Goal: Information Seeking & Learning: Understand process/instructions

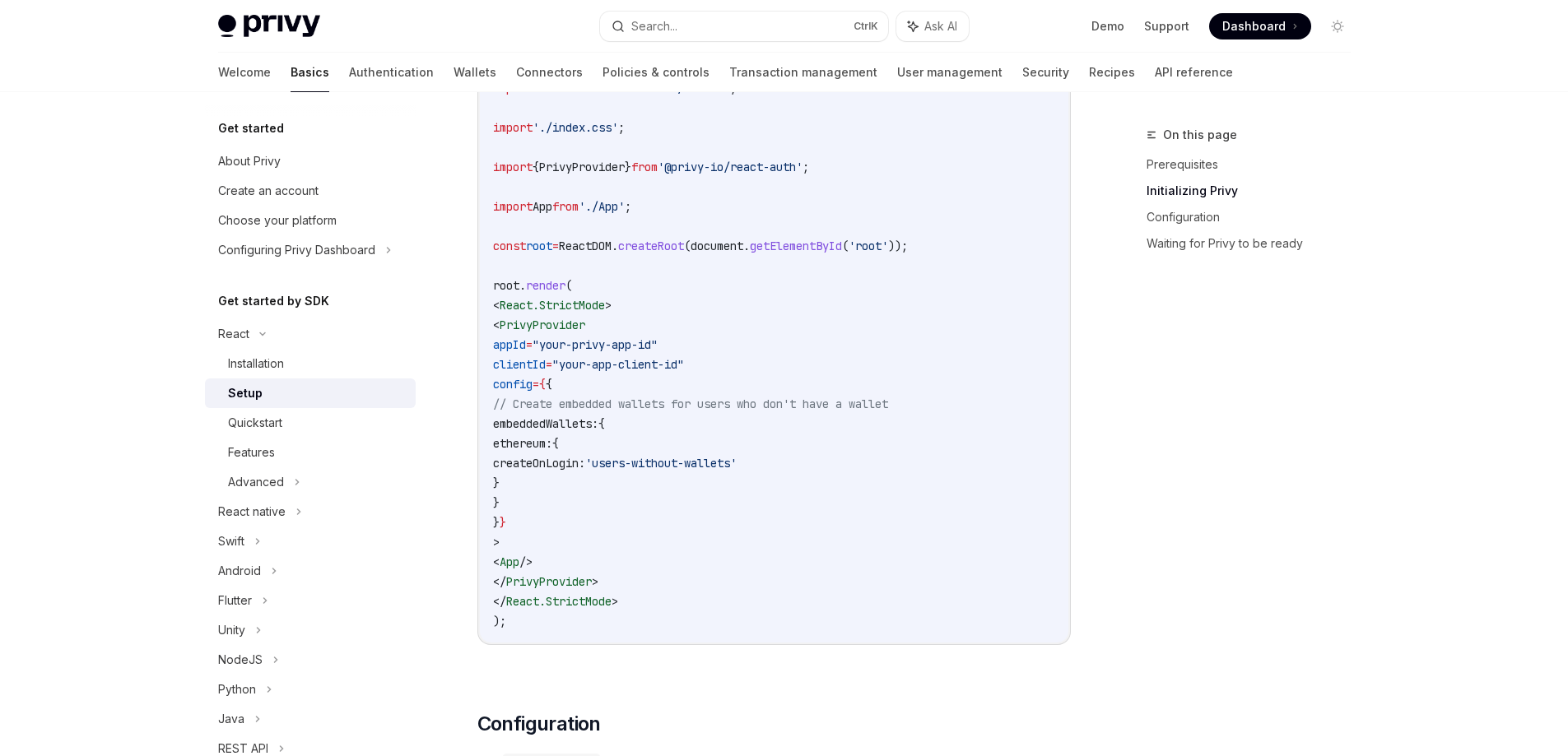
scroll to position [711, 0]
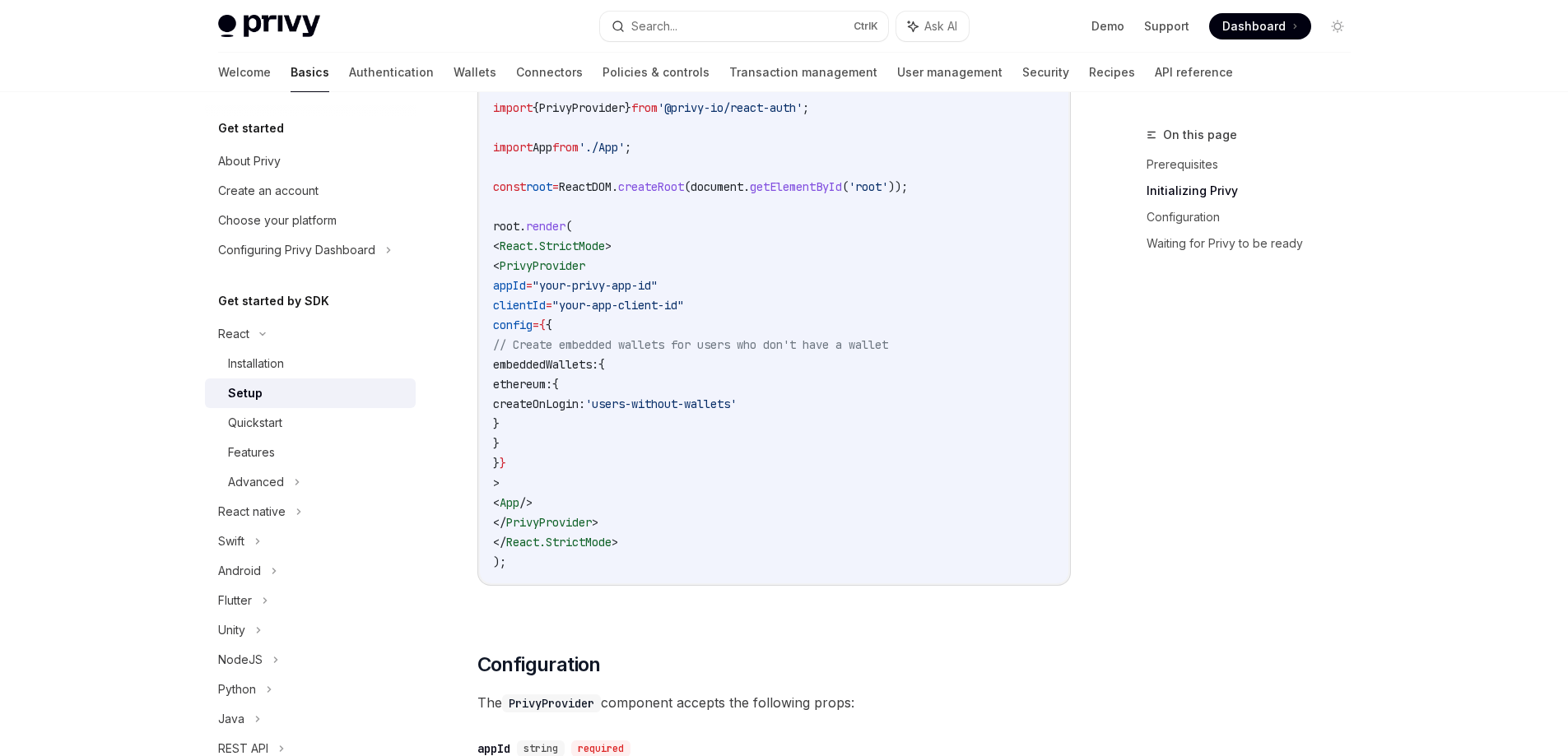
click at [552, 385] on span "ethereum:" at bounding box center [522, 384] width 59 height 15
copy span "ethereum"
click at [598, 368] on span "embeddedWallets:" at bounding box center [546, 364] width 105 height 15
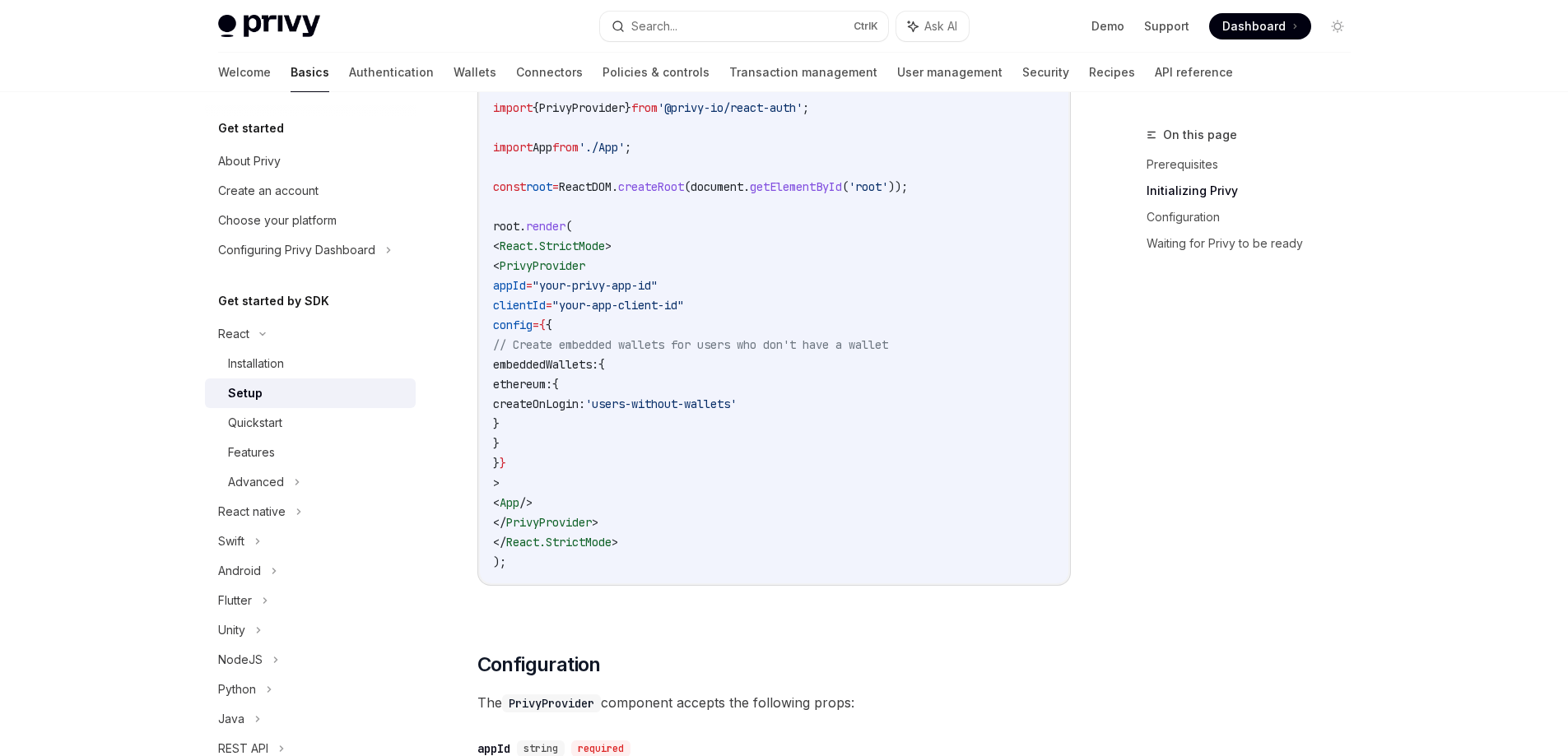
copy span "embeddedWallets"
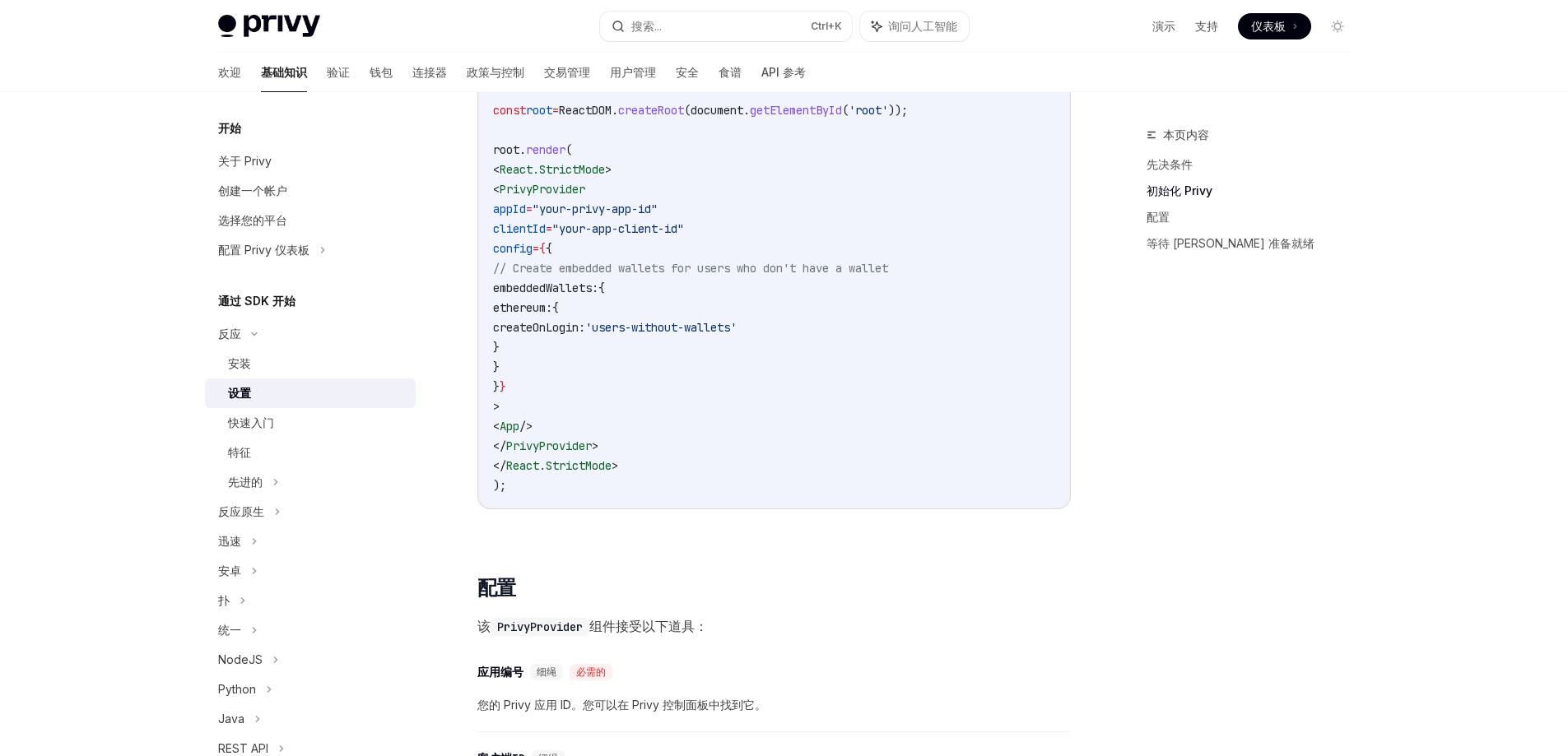
scroll to position [731, 0]
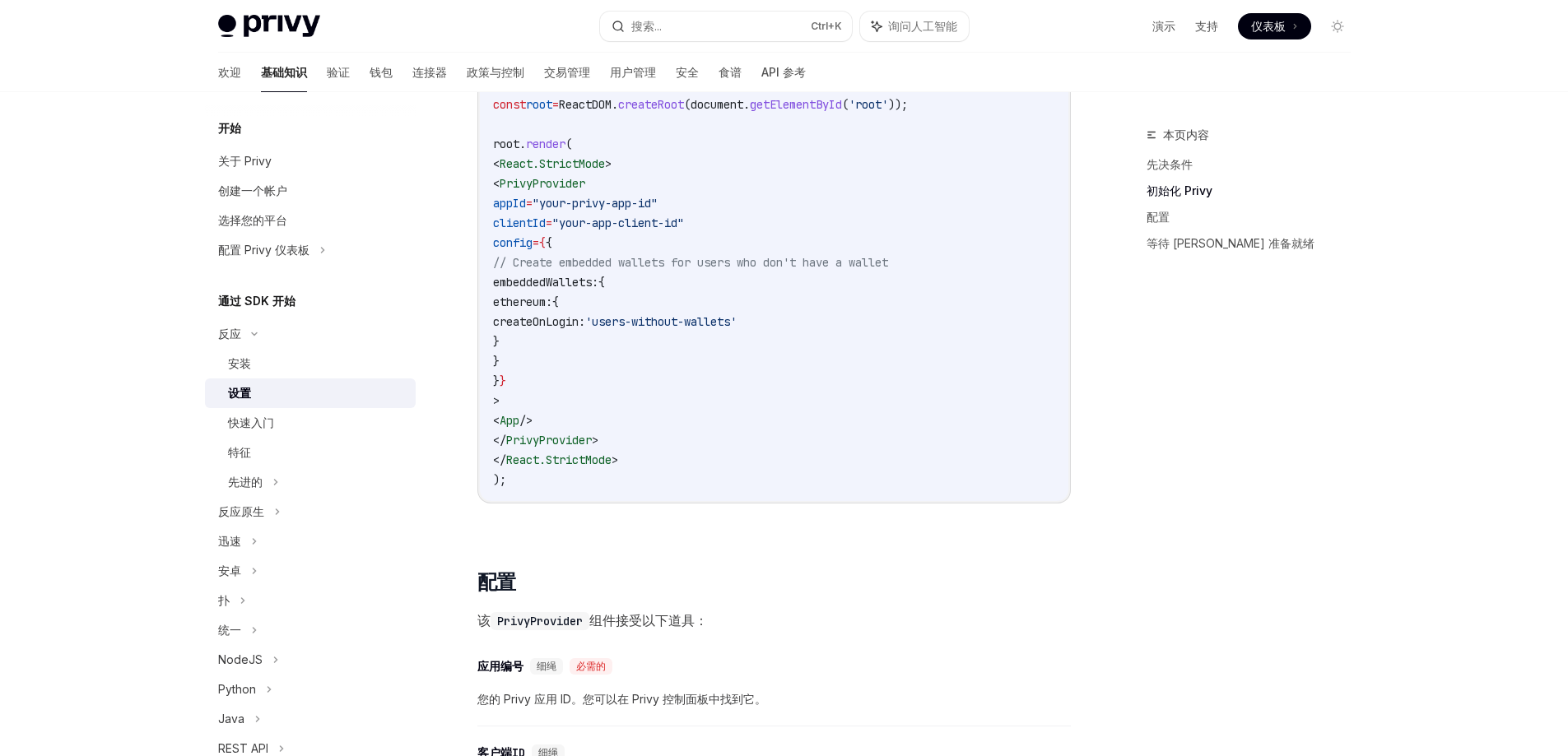
click at [581, 281] on span "embeddedWallets:" at bounding box center [546, 283] width 105 height 15
copy span "embeddedWallets"
click at [261, 388] on div "设置" at bounding box center [316, 393] width 177 height 20
click at [263, 419] on font "快速入门" at bounding box center [251, 423] width 46 height 14
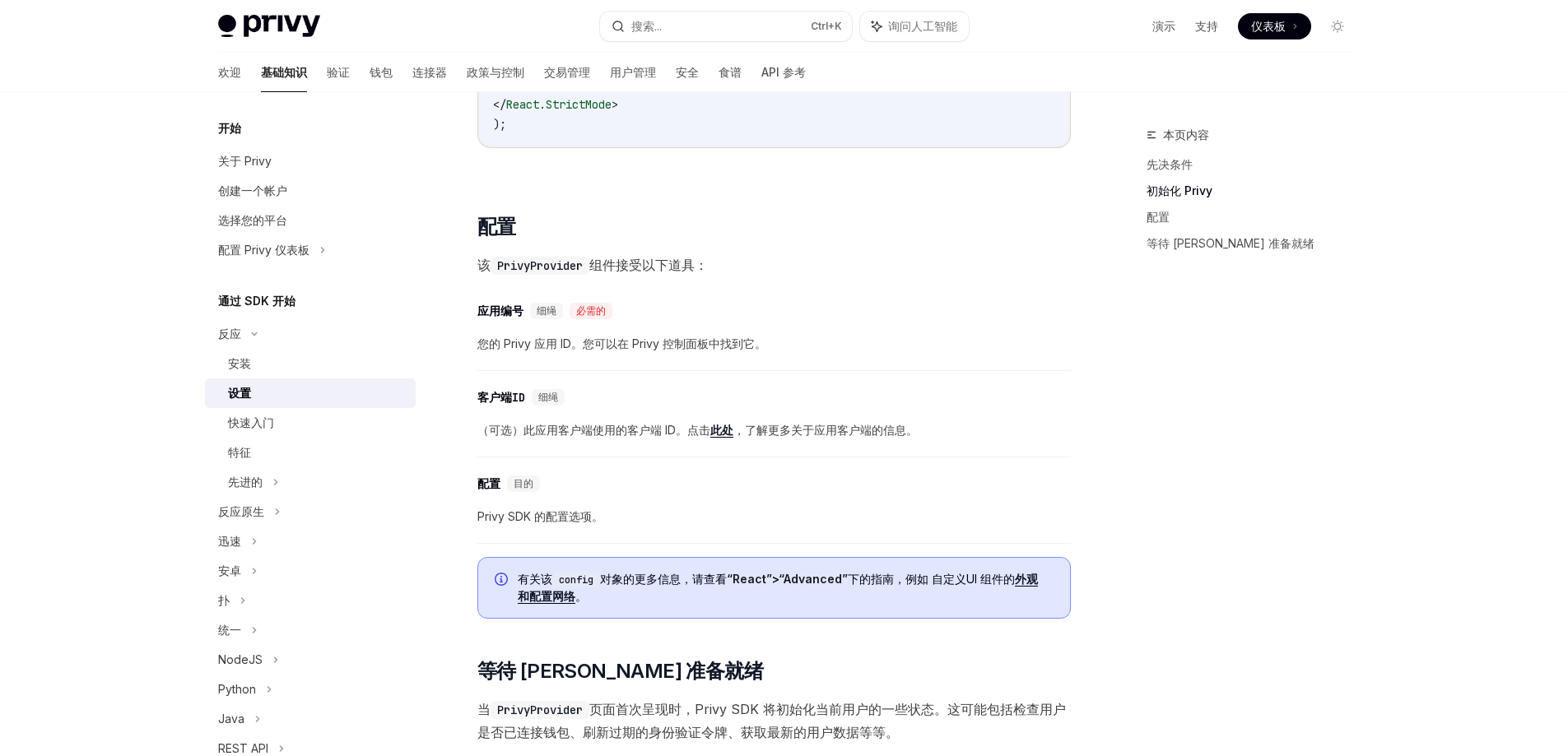
scroll to position [1152, 0]
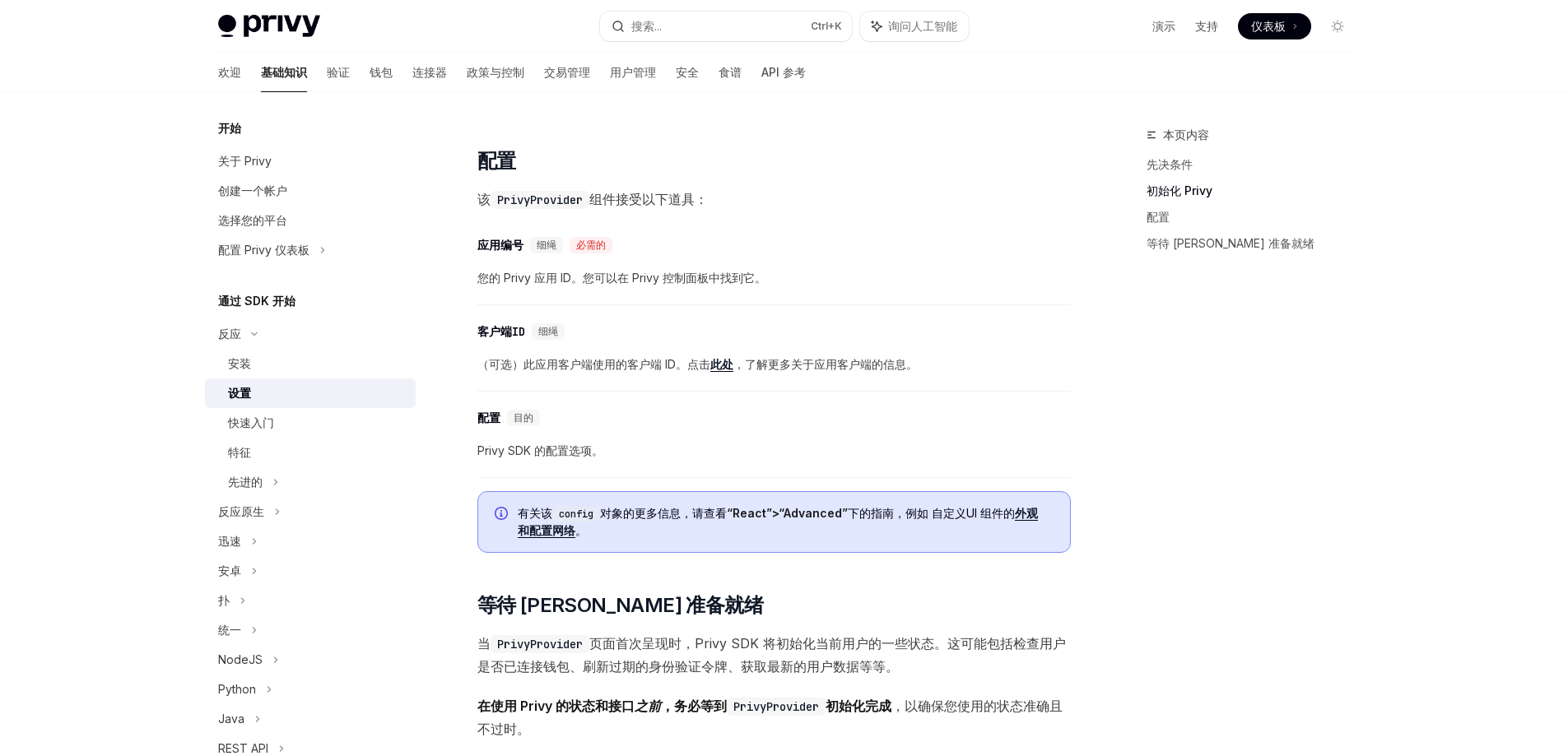
click at [557, 535] on font "配置网络" at bounding box center [552, 530] width 46 height 14
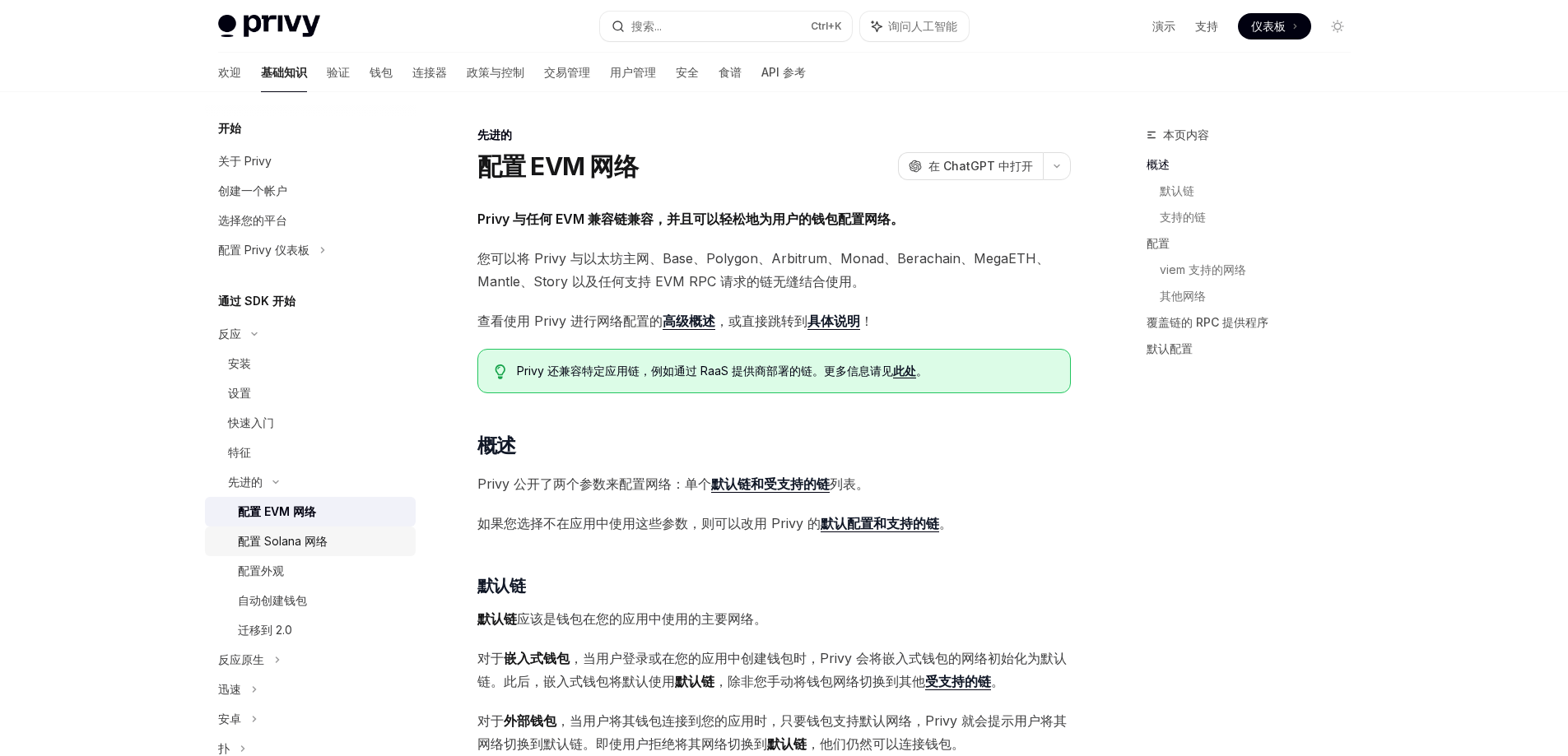
click at [302, 548] on div "配置 Solana 网络" at bounding box center [283, 541] width 90 height 20
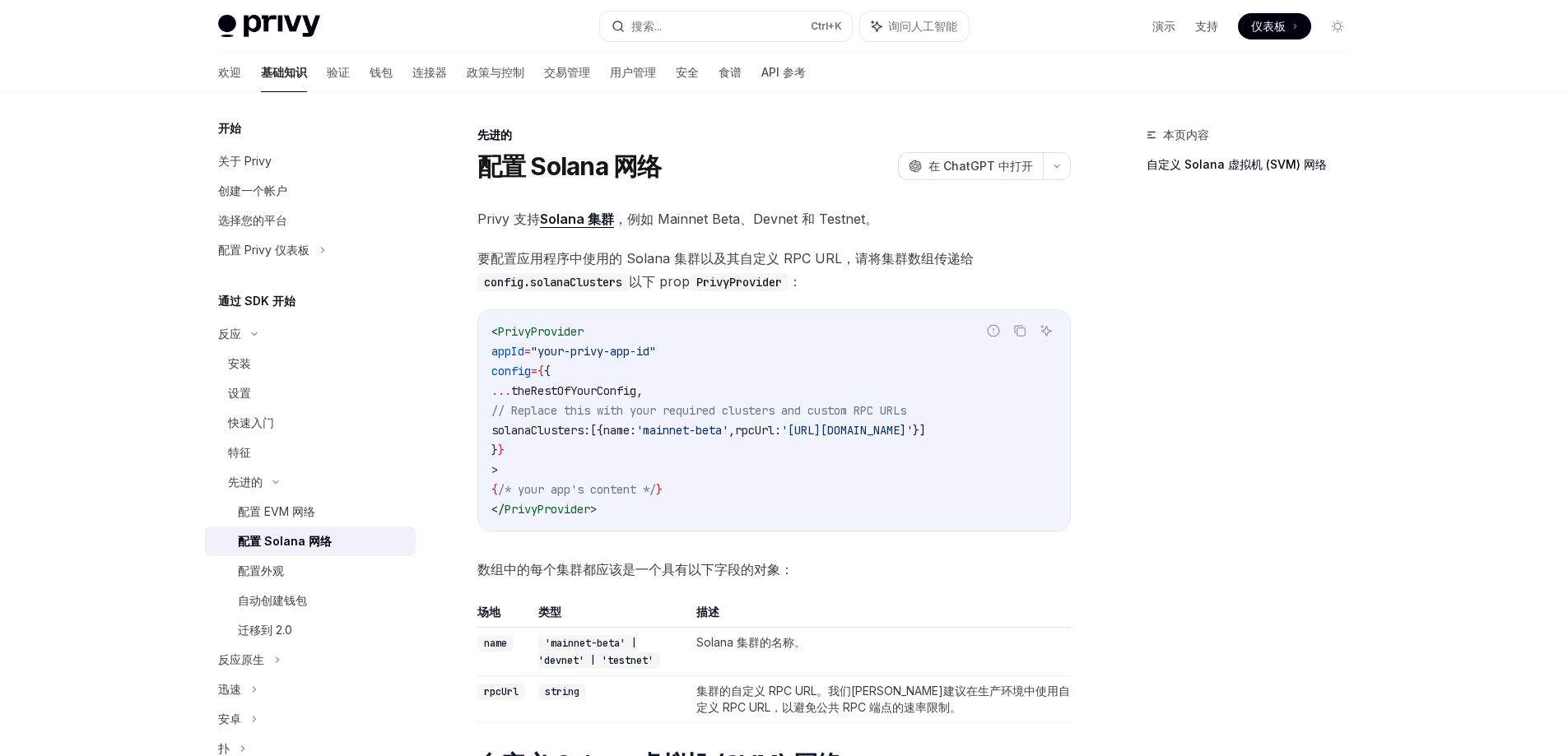
click at [591, 392] on span "theRestOfYourConfig" at bounding box center [573, 391] width 125 height 15
copy span "theRestOfYourConfig"
click at [279, 517] on font "配置 EVM 网络" at bounding box center [276, 511] width 77 height 14
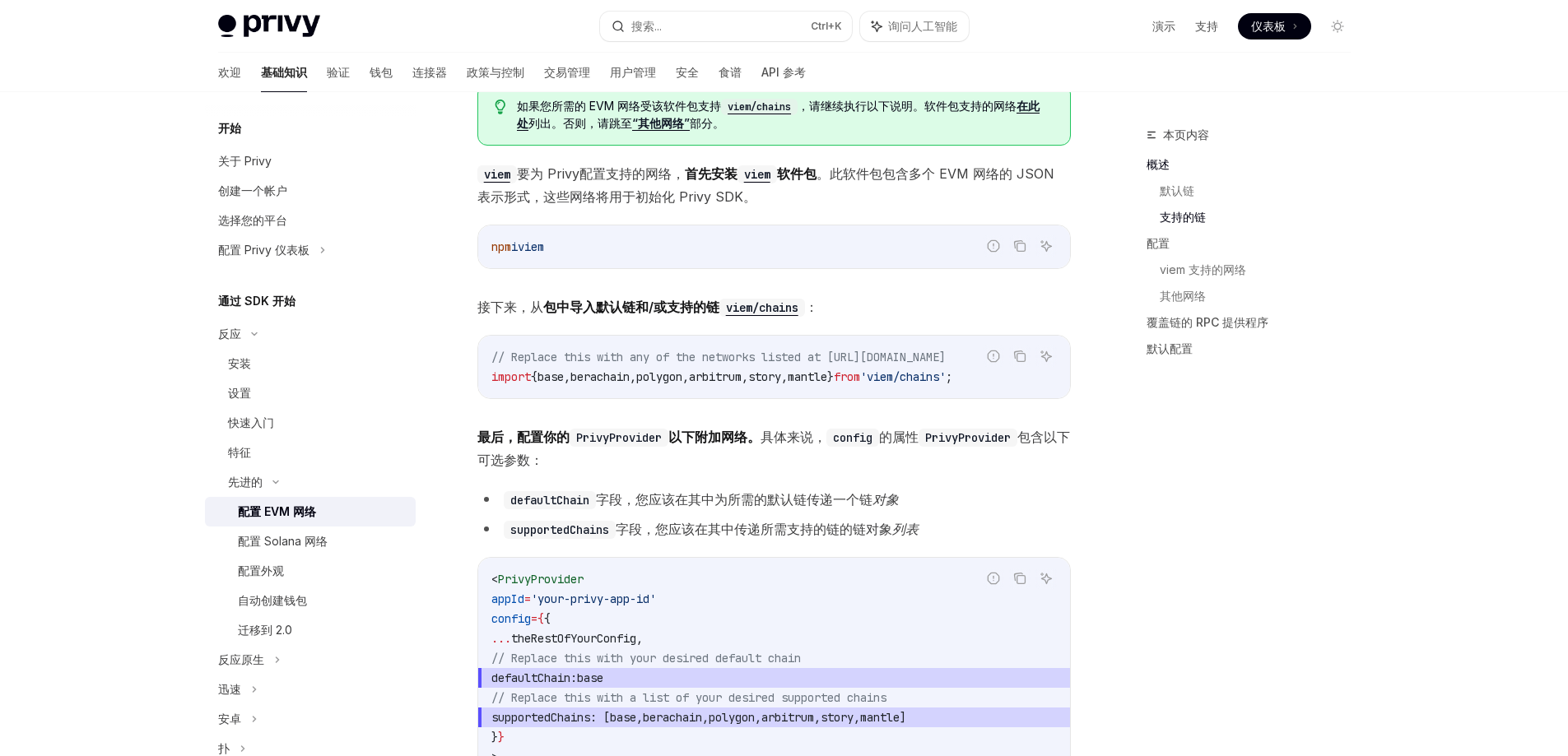
scroll to position [1482, 0]
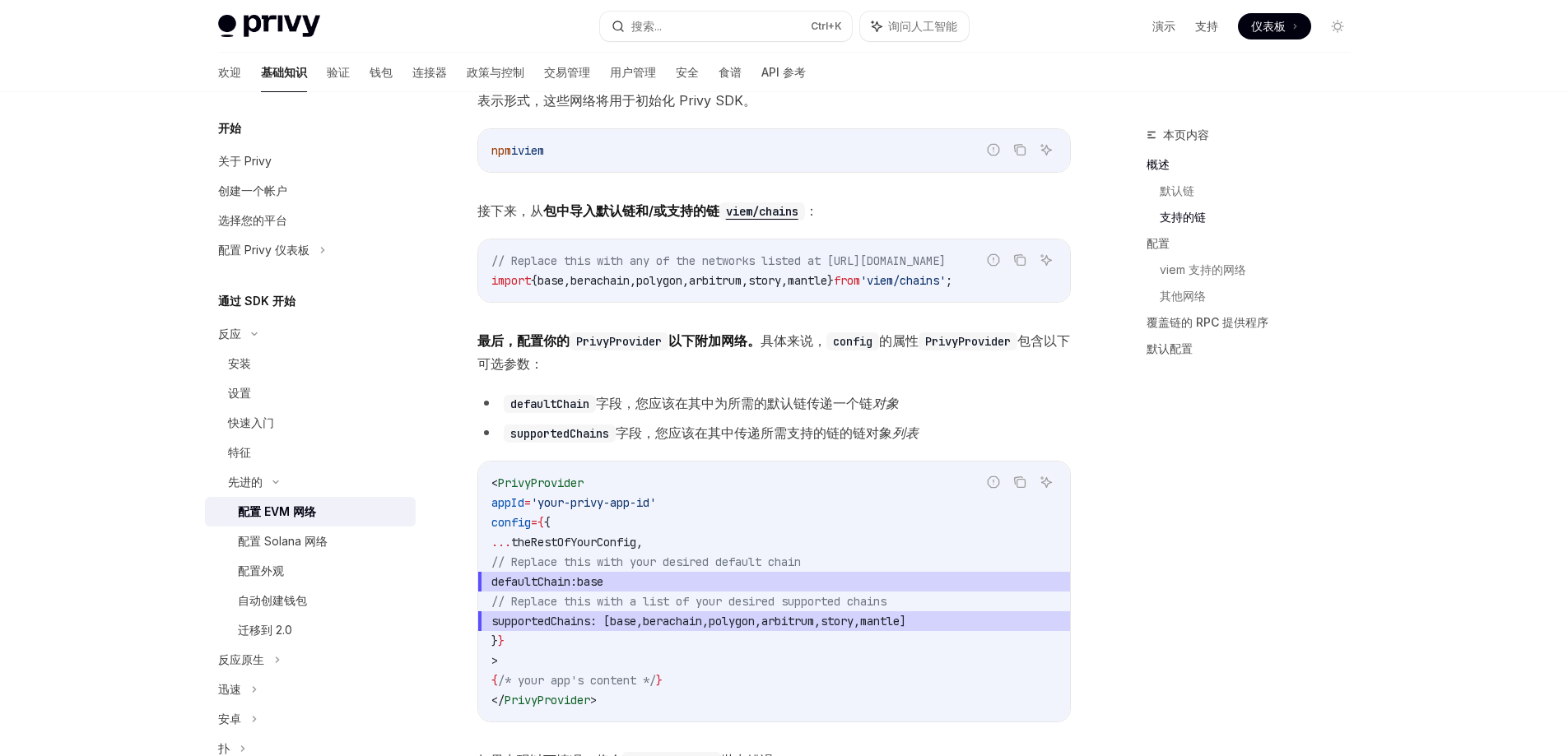
click at [636, 544] on span "theRestOfYourConfig" at bounding box center [573, 543] width 125 height 15
copy span "theRestOfYourConfig"
click at [560, 440] on code "supportedChains" at bounding box center [559, 433] width 112 height 18
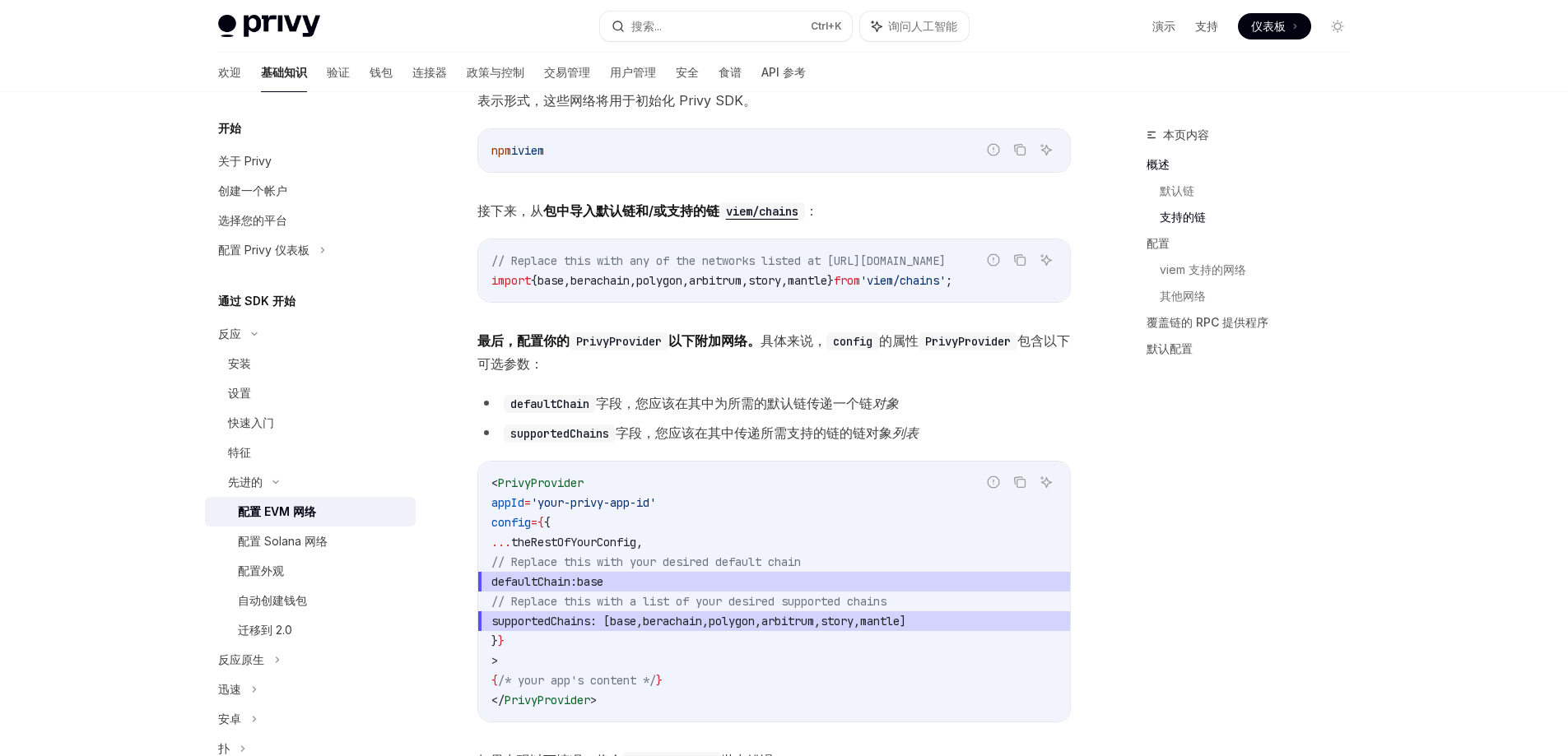
click at [733, 441] on font "字段，您应该在其中传递" at bounding box center [688, 433] width 145 height 17
click at [626, 631] on span "supportedChains : [ base , berachain , polygon , arbitrum , story , mantle ]" at bounding box center [774, 621] width 565 height 20
click at [282, 548] on div "配置 Solana 网络" at bounding box center [283, 541] width 90 height 20
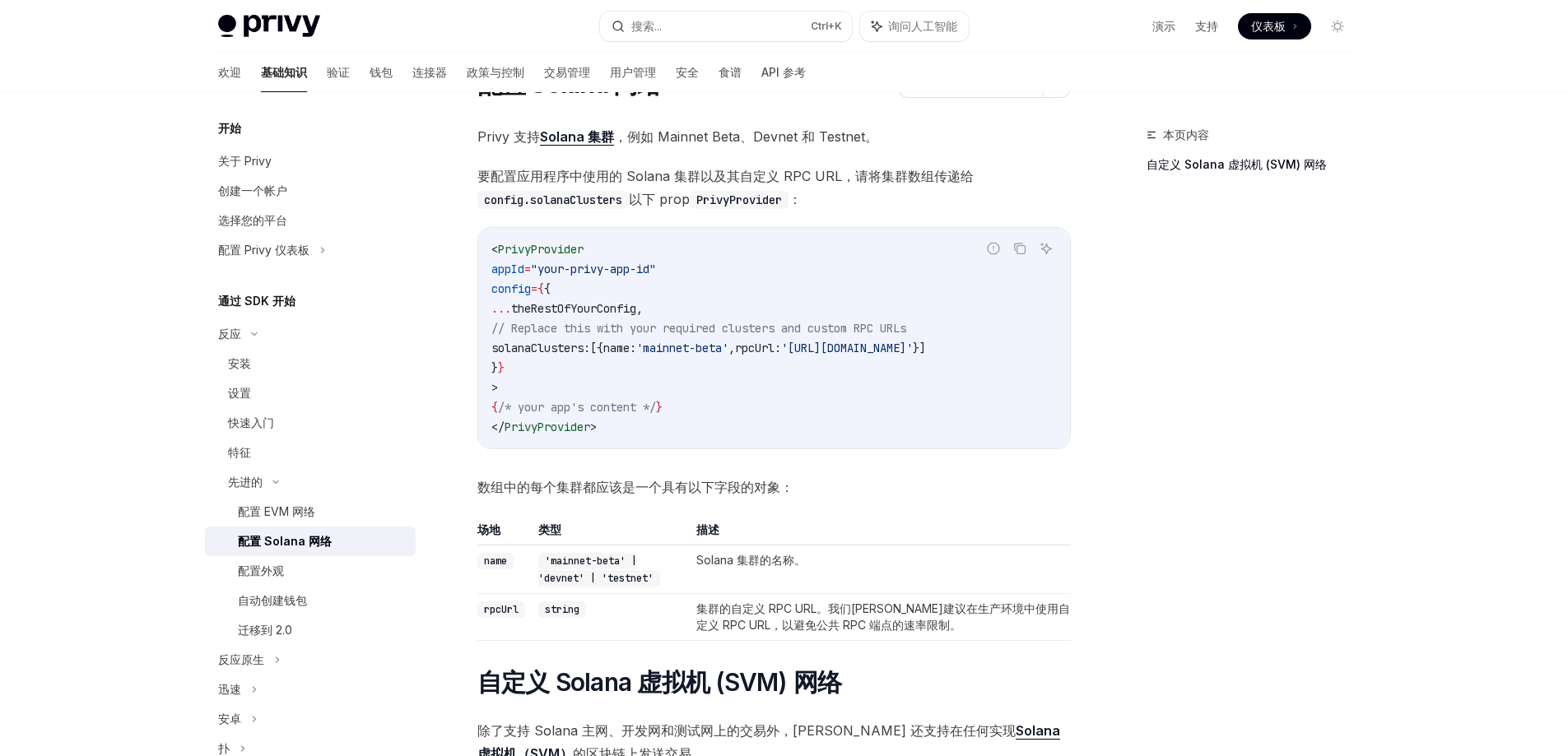
scroll to position [0, 90]
drag, startPoint x: 520, startPoint y: 344, endPoint x: 1089, endPoint y: 353, distance: 569.1
click at [990, 353] on div "本页内容 自定义 Solana 虚拟机 (SVM) 网络 先进的 配置 Solana 网络 OpenAI 在 ChatGPT 中打开 OpenAI 在 Cha…" at bounding box center [784, 651] width 1159 height 1282
copy span "solanaClusters: [{ name: 'mainnet-beta' , rpcUrl: '[URL][DOMAIN_NAME]' }]"
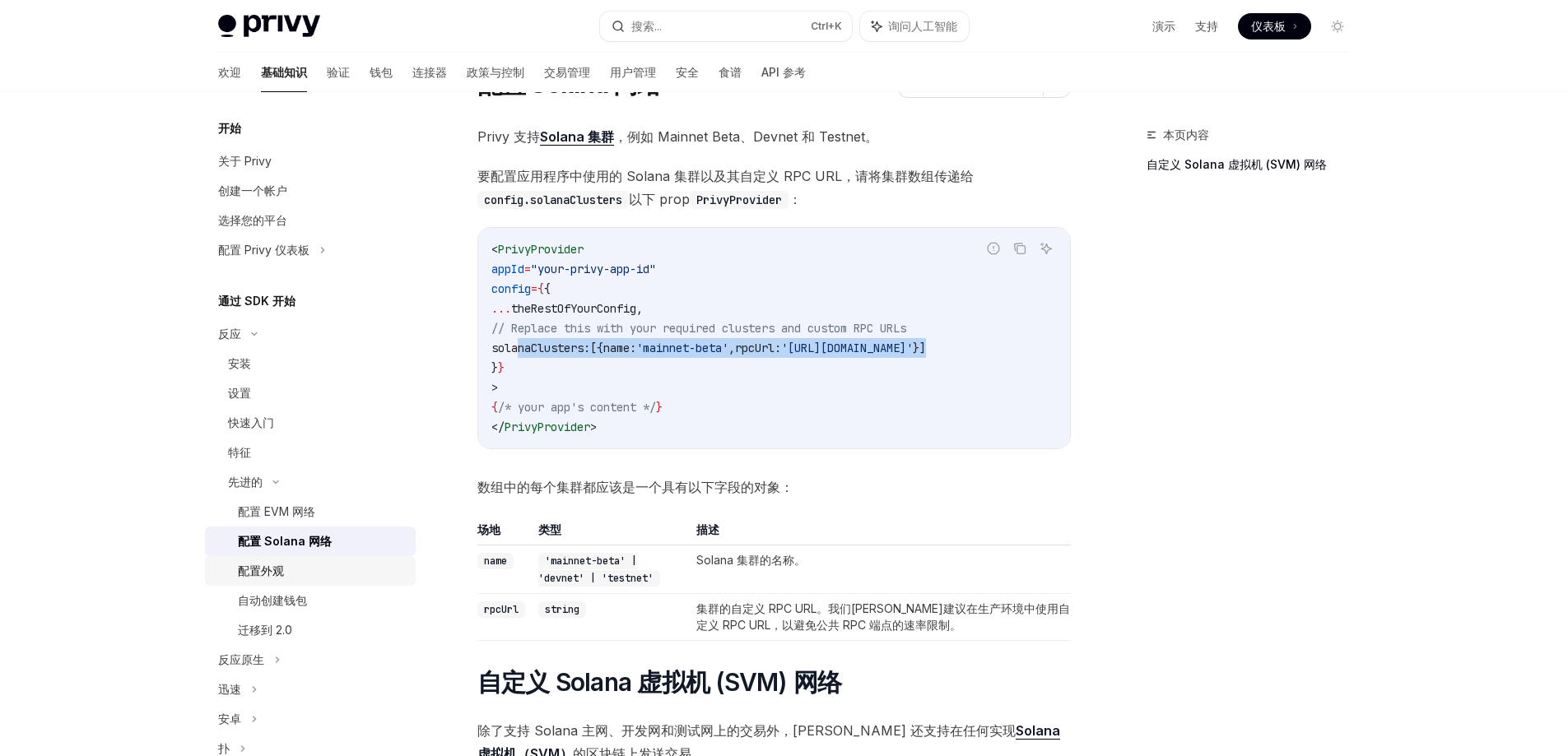
click at [278, 570] on font "配置外观" at bounding box center [260, 570] width 46 height 14
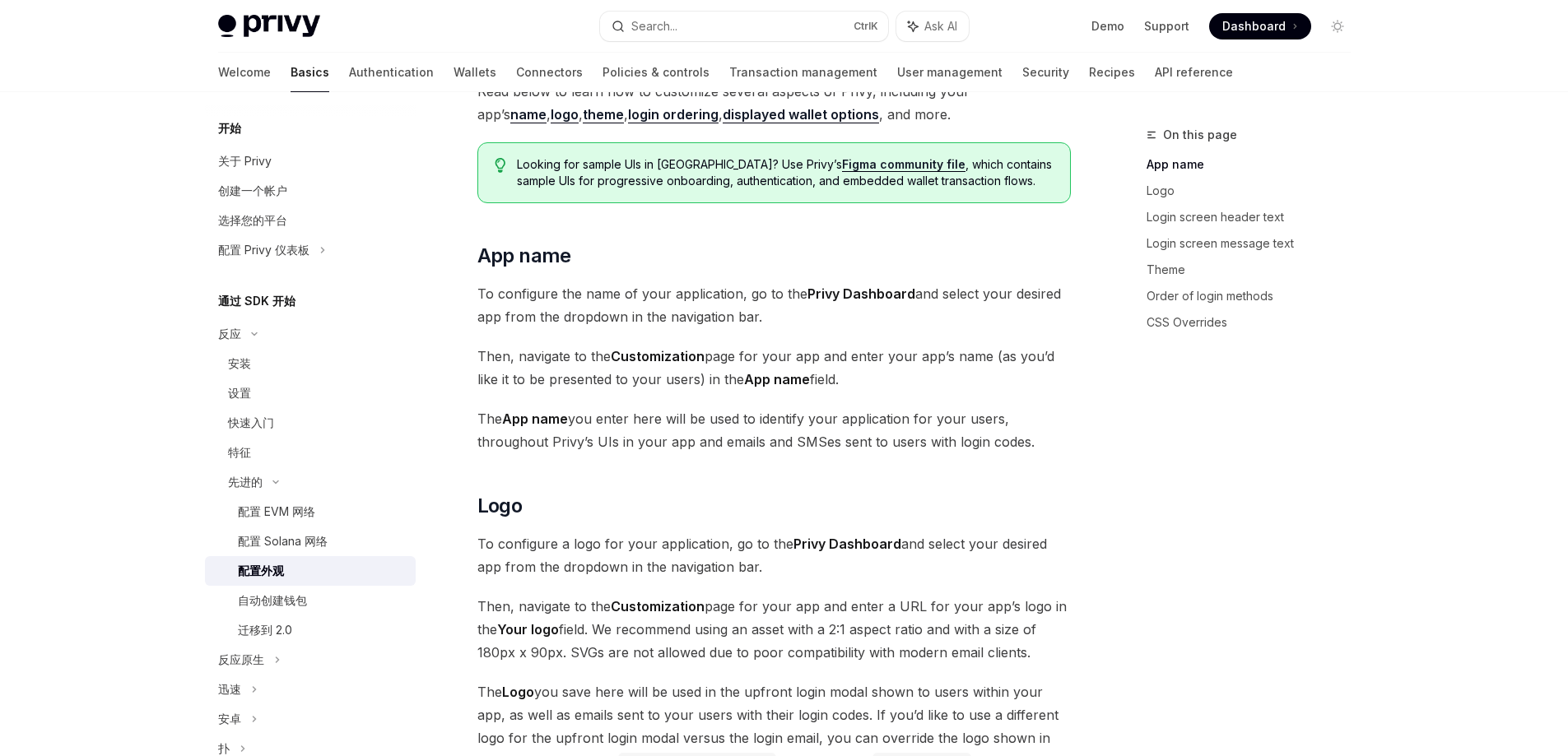
scroll to position [247, 0]
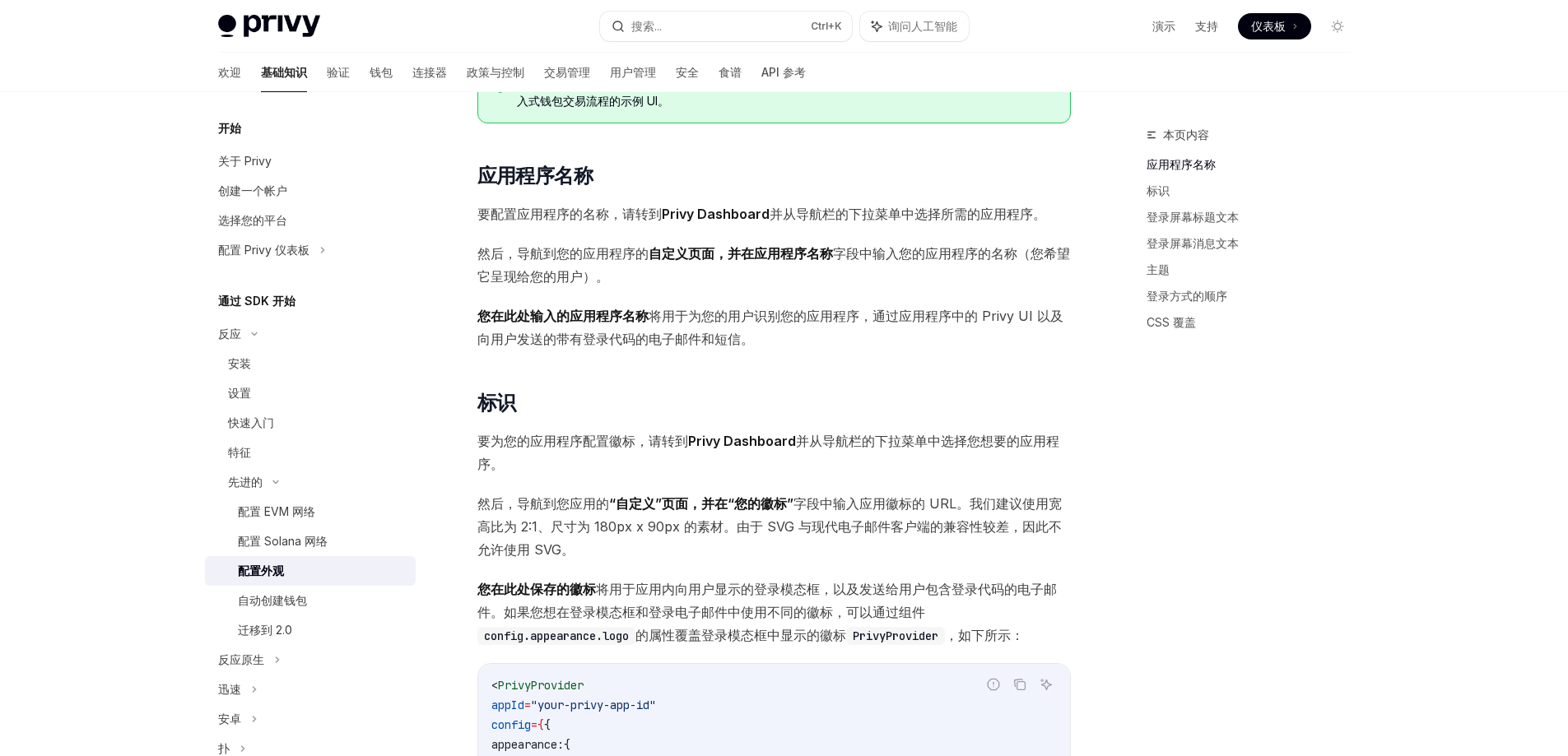
click at [734, 431] on span "要为您的应用程序配置徽标，请转到 Privy Dashboard 并从导航栏的下拉菜单中选择您想要的应用程序。" at bounding box center [774, 453] width 593 height 46
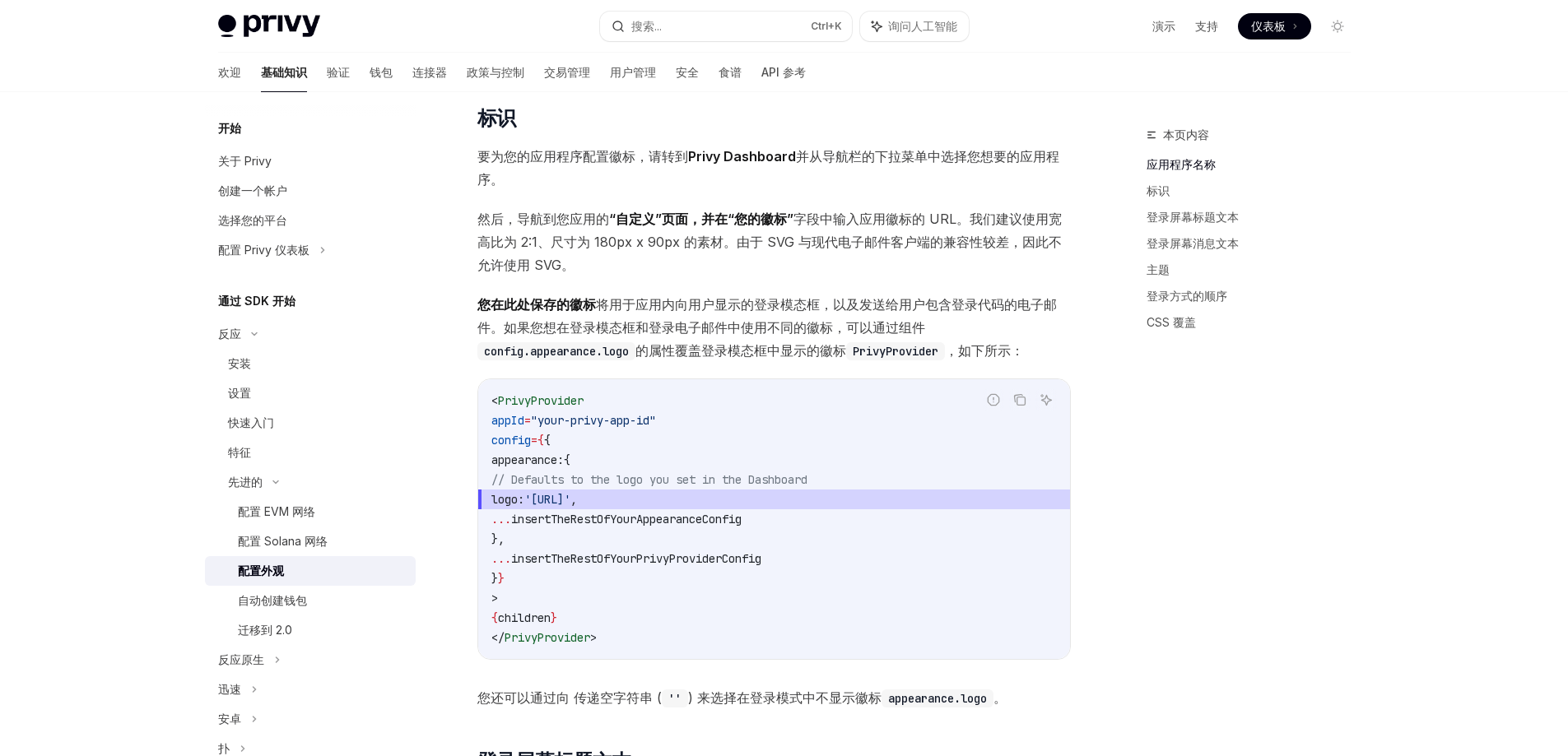
scroll to position [577, 0]
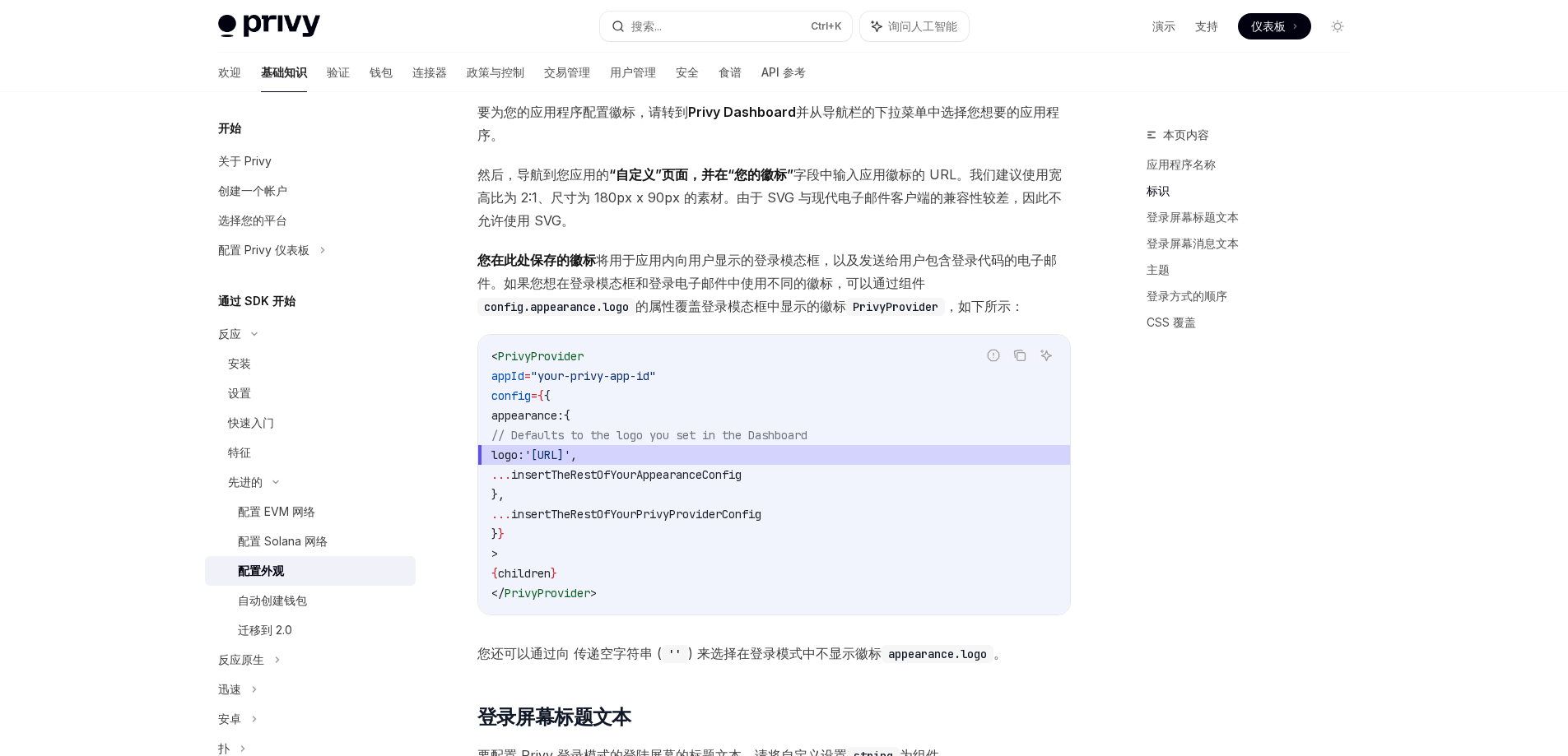
click at [715, 512] on span "insertTheRestOfYourPrivyProviderConfig" at bounding box center [636, 515] width 250 height 15
copy span "insertTheRestOfYourPrivyProviderConfig"
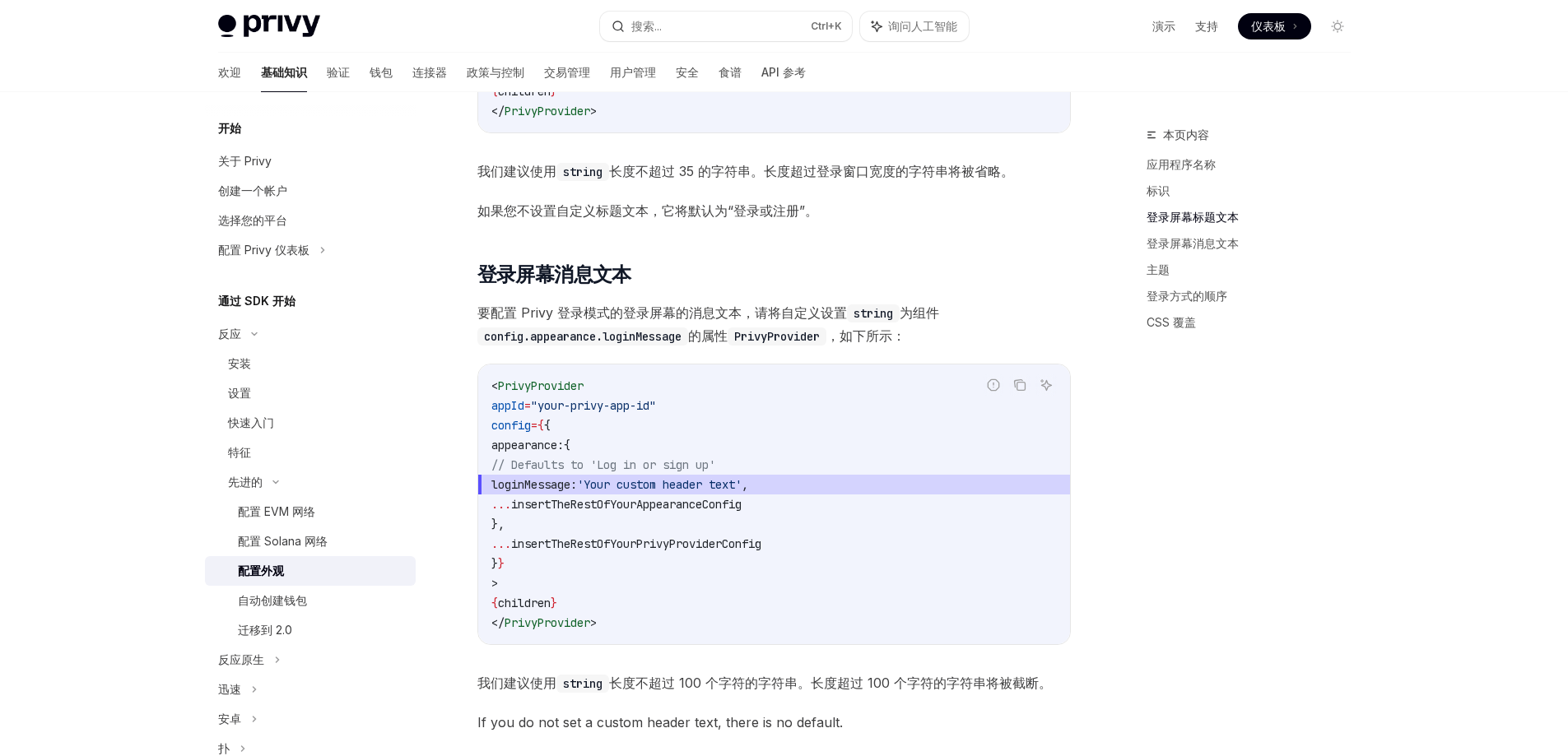
scroll to position [1597, 0]
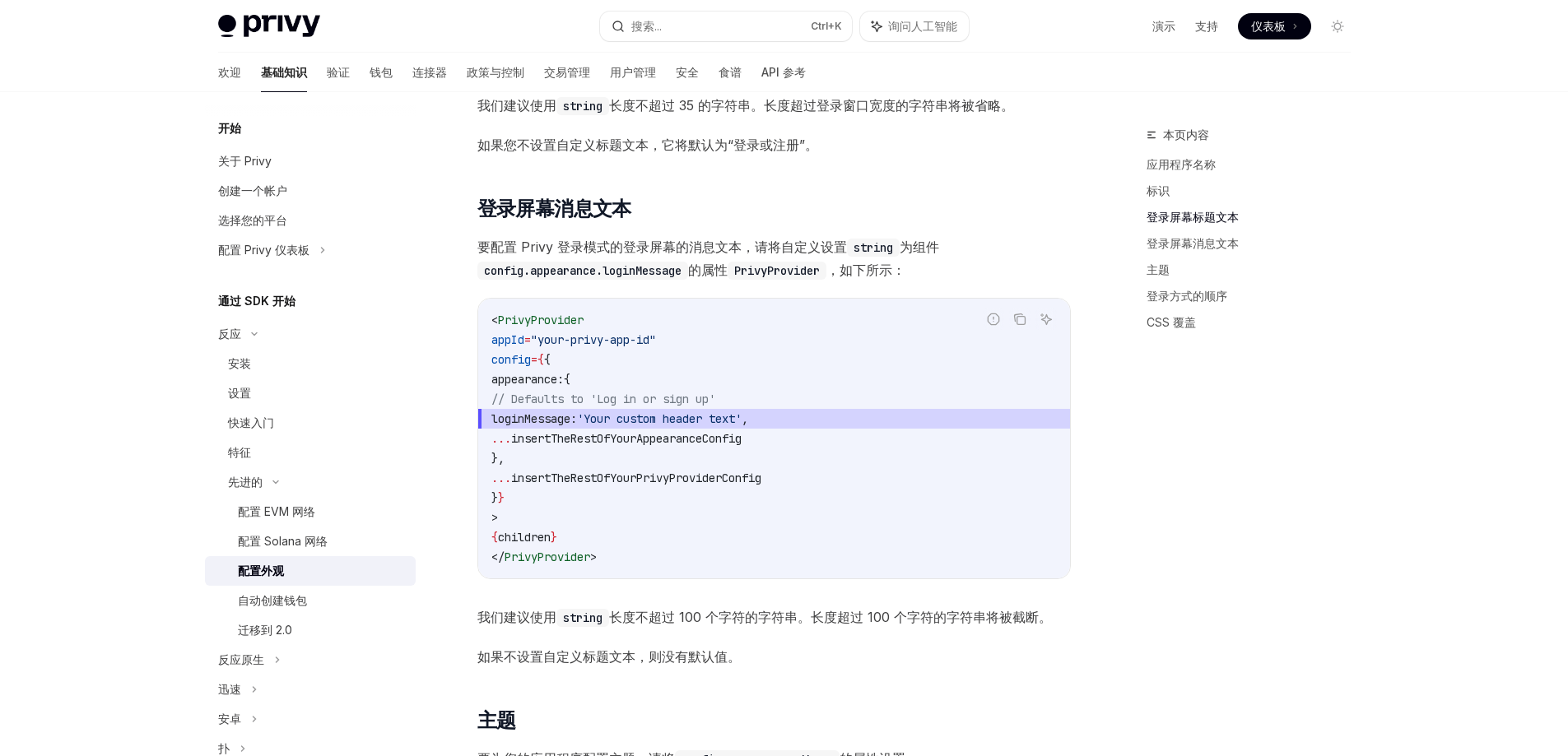
click at [543, 378] on span "appearance:" at bounding box center [527, 379] width 72 height 15
copy span "appearance"
click at [607, 431] on span "insertTheRestOfYourAppearanceConfig" at bounding box center [625, 439] width 230 height 15
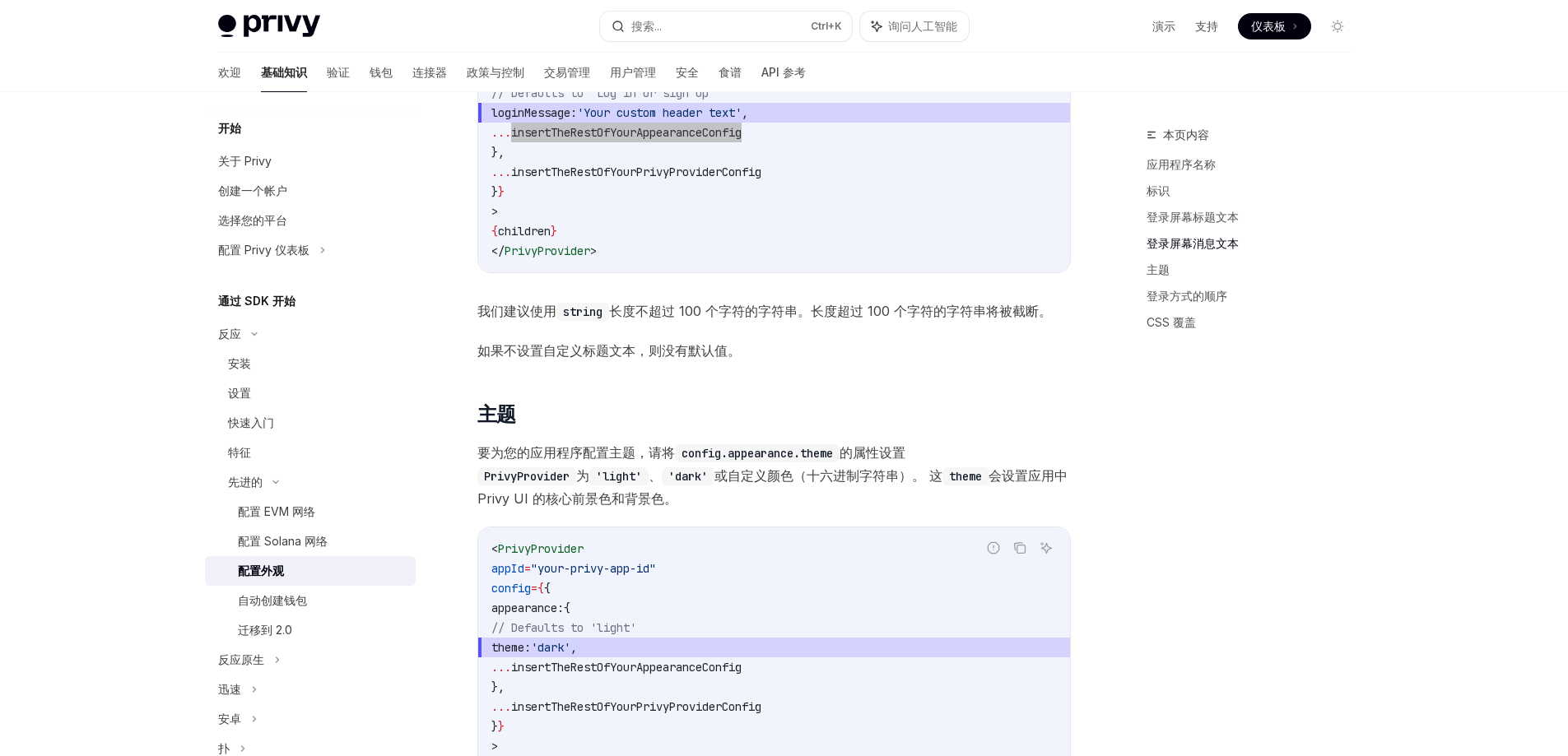
scroll to position [1679, 0]
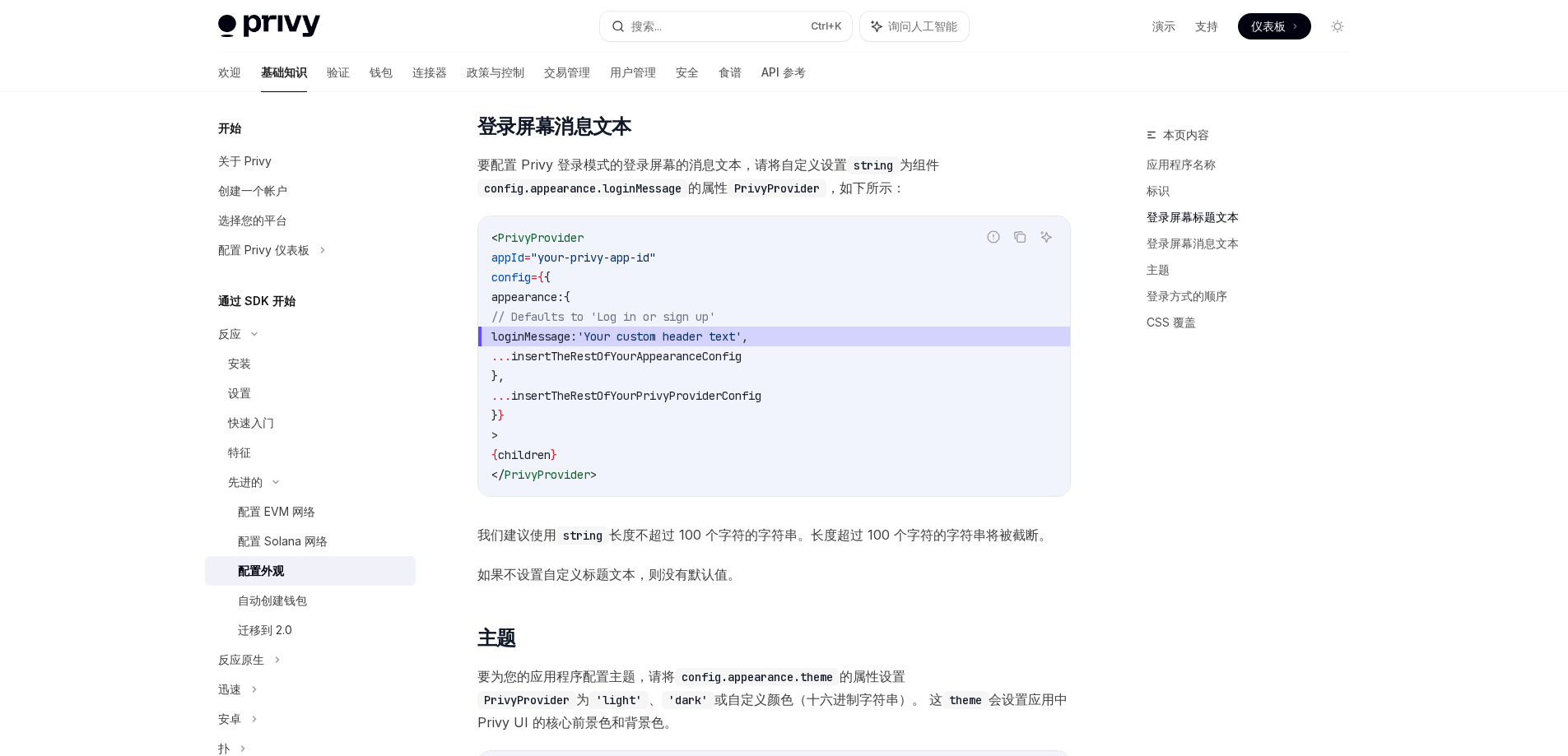
click at [576, 330] on span "loginMessage:" at bounding box center [533, 337] width 85 height 15
copy span "loginMessage"
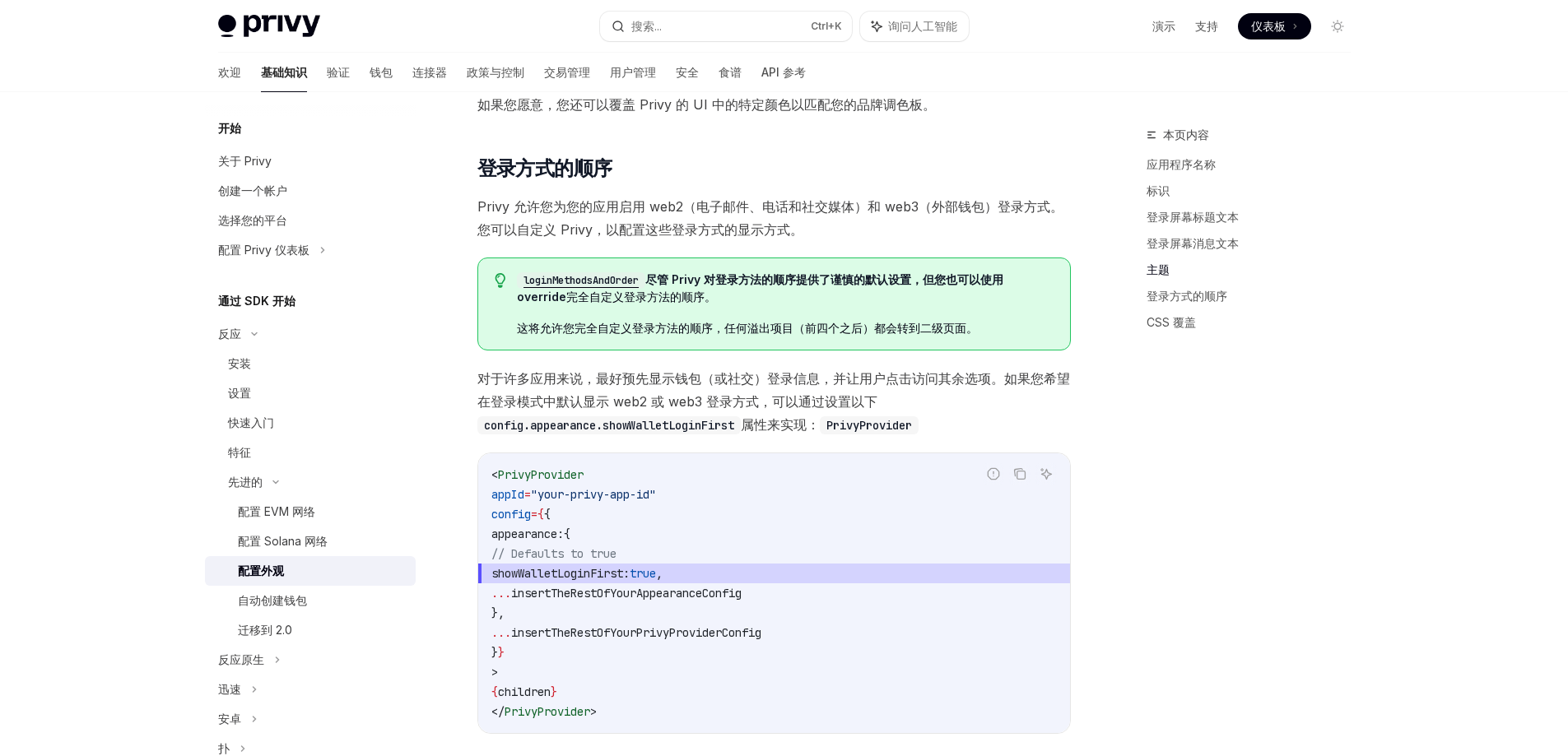
scroll to position [2914, 0]
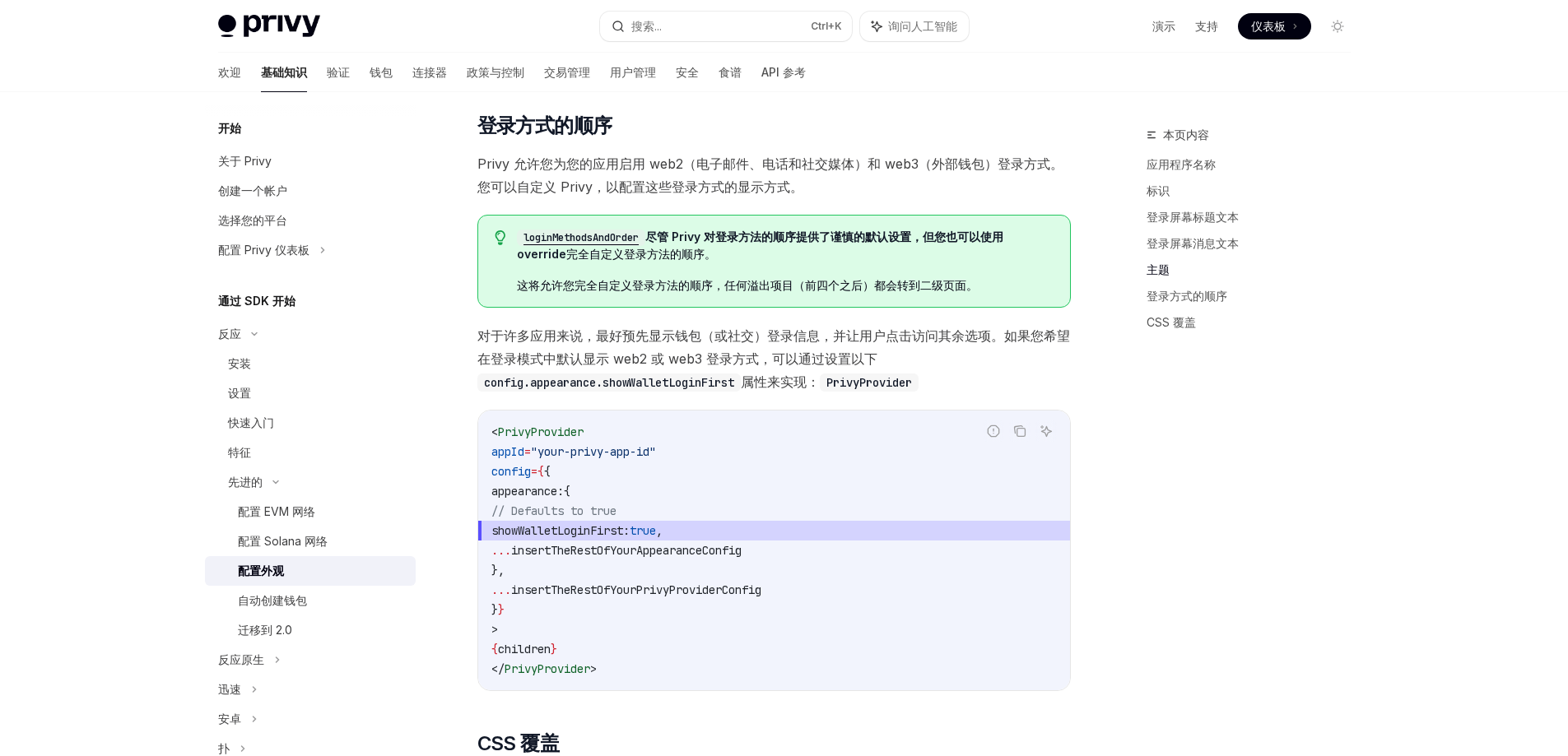
click at [612, 528] on span "showWalletLoginFirst:" at bounding box center [560, 531] width 138 height 15
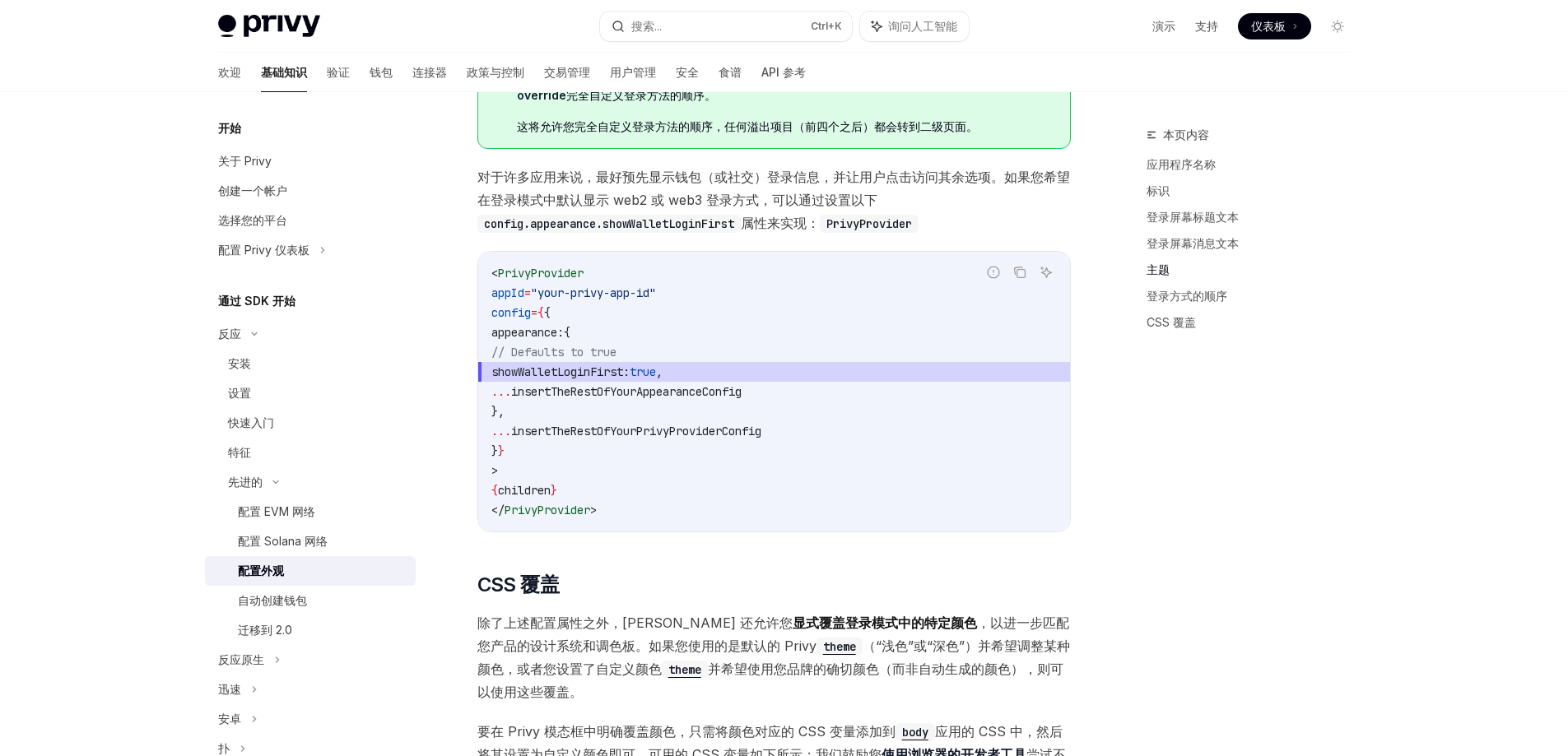
scroll to position [3078, 0]
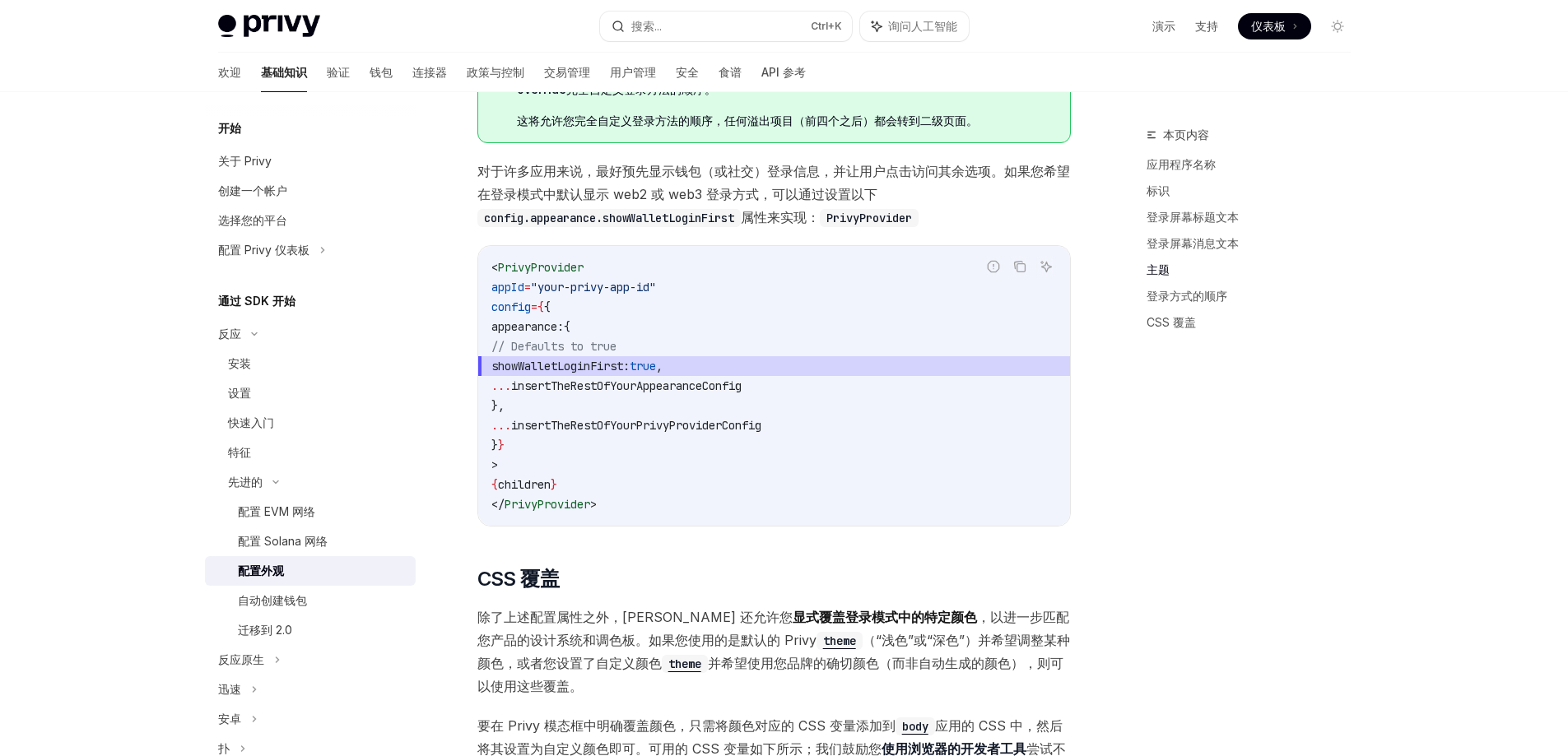
copy span "showWalletLoginFirst"
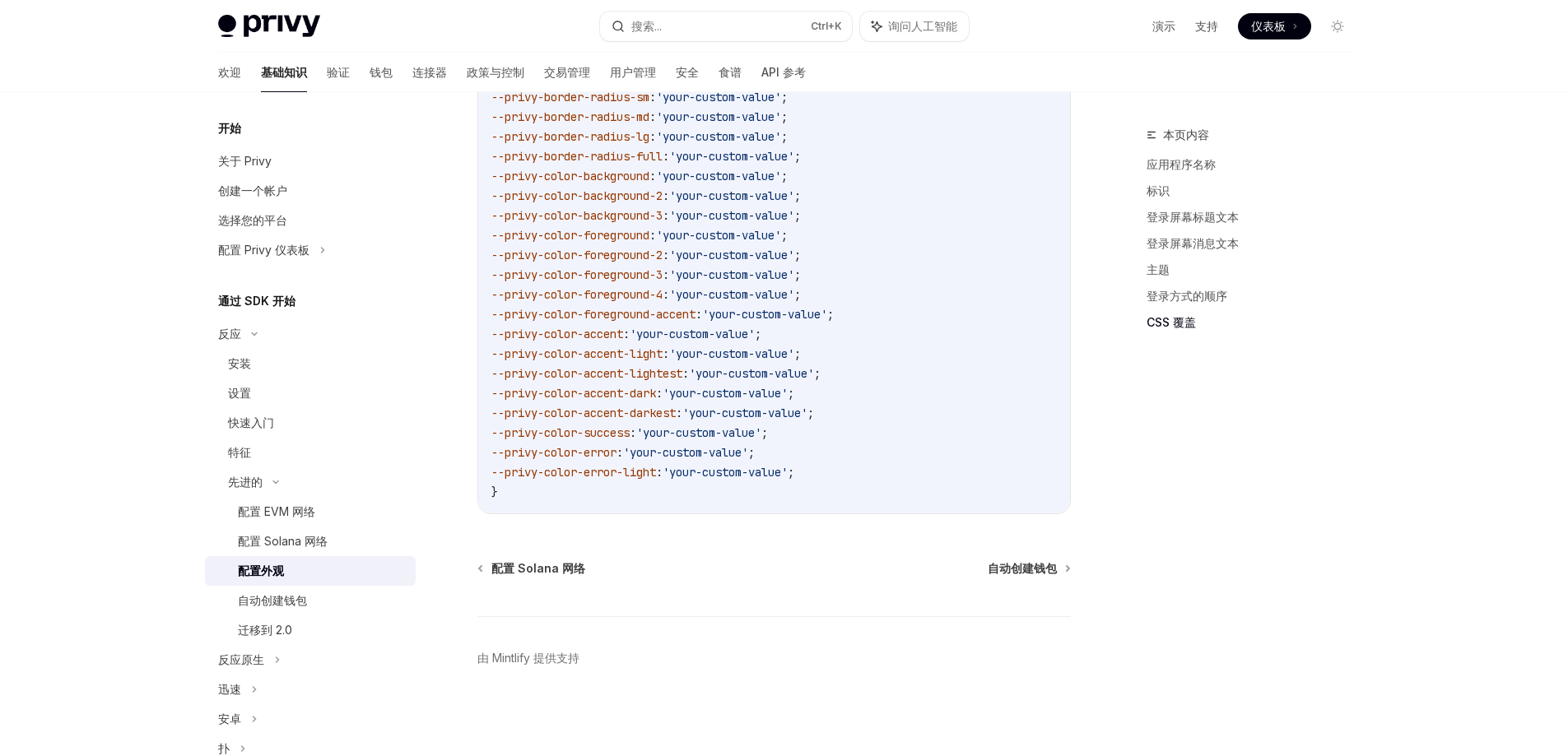
scroll to position [3826, 0]
click at [990, 163] on font "应用程序名称" at bounding box center [1181, 163] width 69 height 14
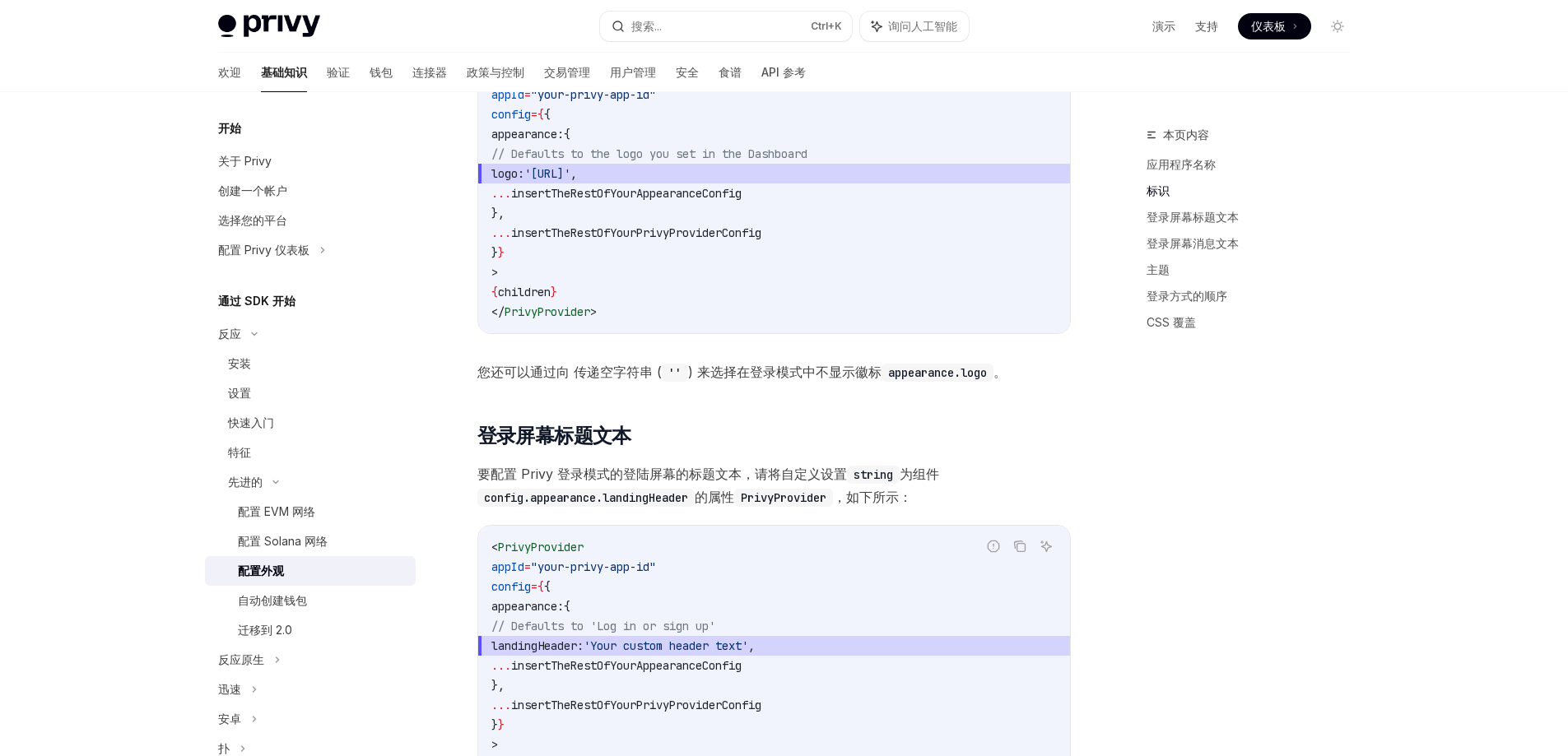
scroll to position [861, 0]
click at [583, 643] on span "landingHeader:" at bounding box center [537, 643] width 92 height 15
click at [281, 510] on font "配置 EVM 网络" at bounding box center [276, 511] width 77 height 14
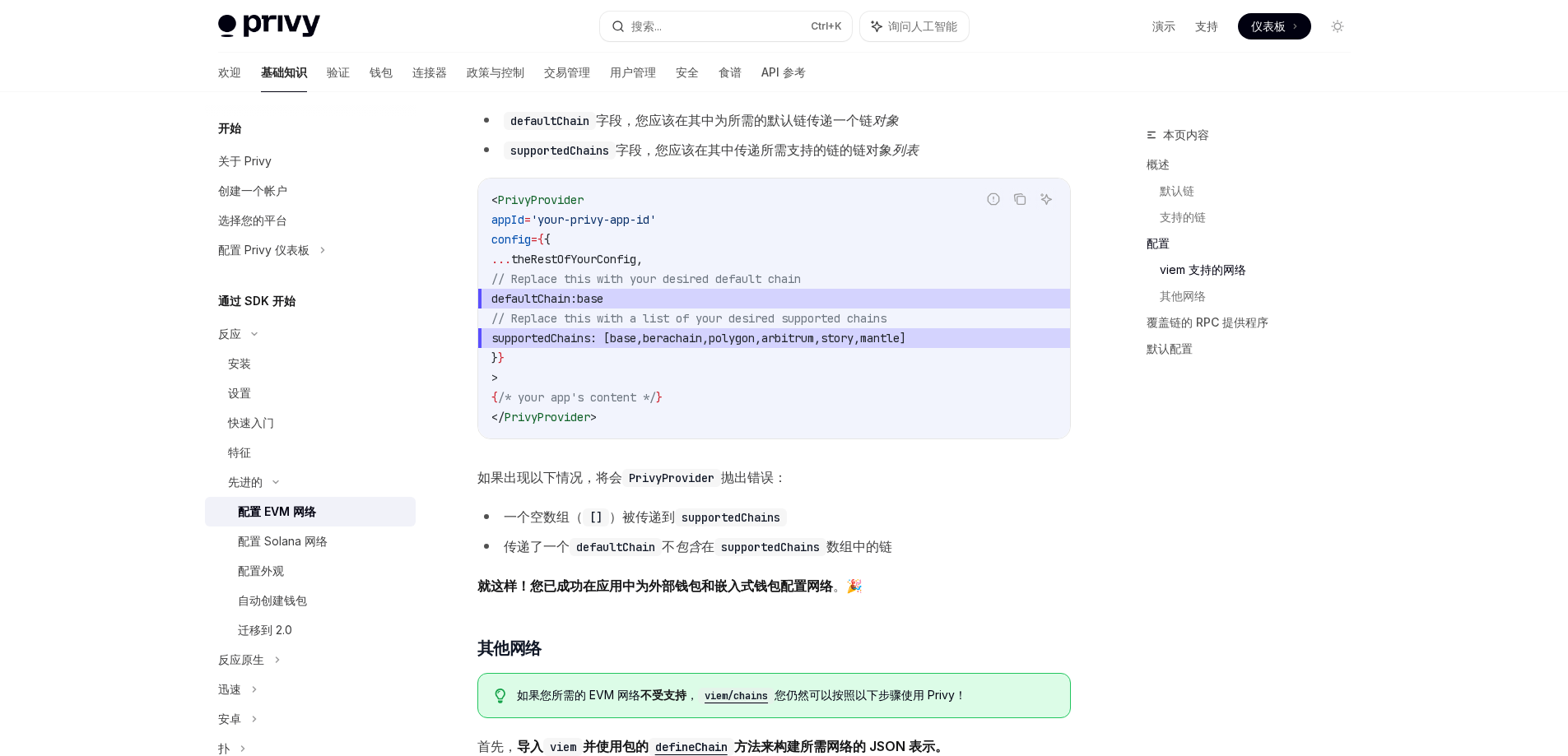
scroll to position [1893, 0]
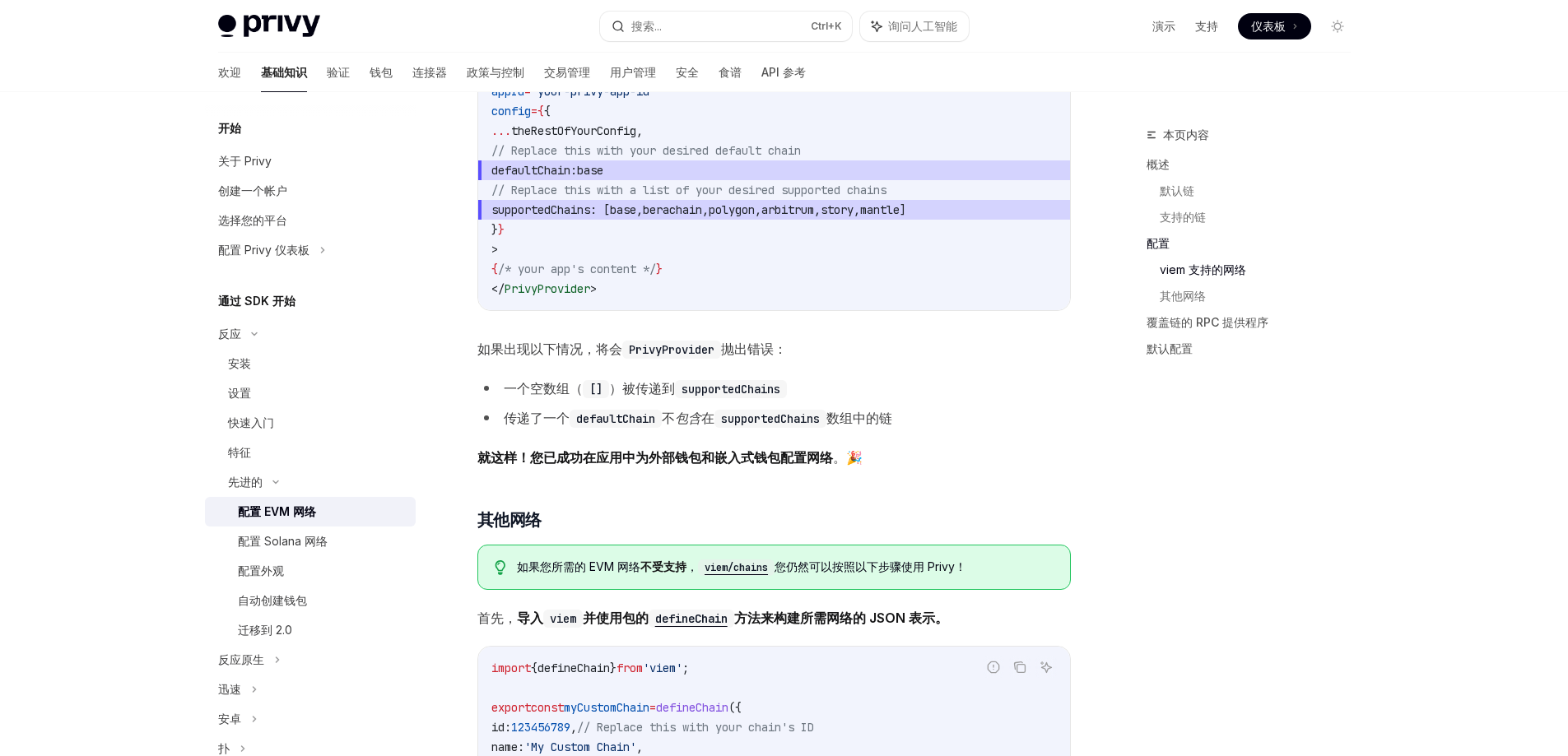
click at [630, 418] on code "defaultChain" at bounding box center [616, 418] width 92 height 18
click at [990, 299] on font "其他网络" at bounding box center [1182, 296] width 46 height 14
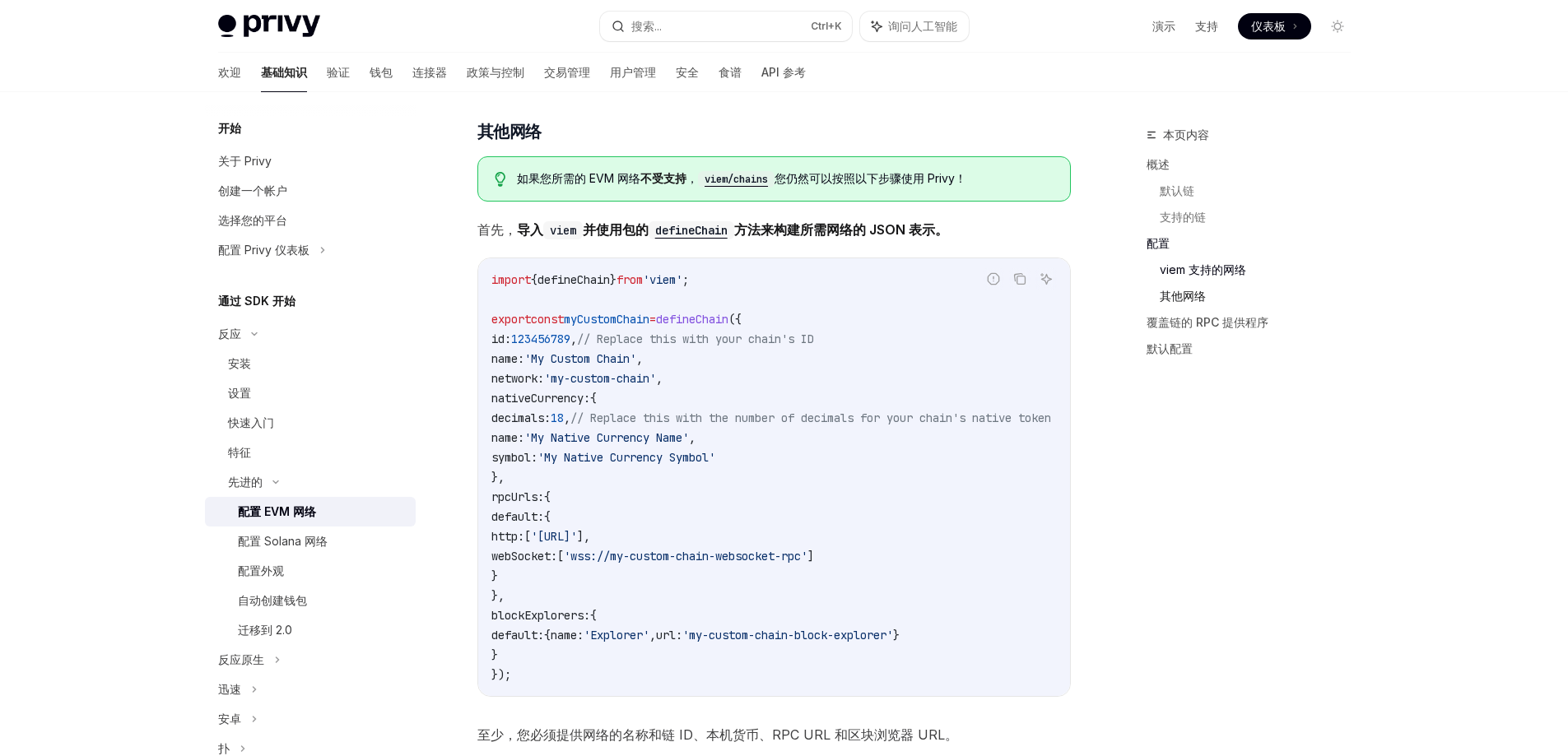
scroll to position [2283, 0]
click at [588, 282] on span "defineChain" at bounding box center [573, 278] width 72 height 15
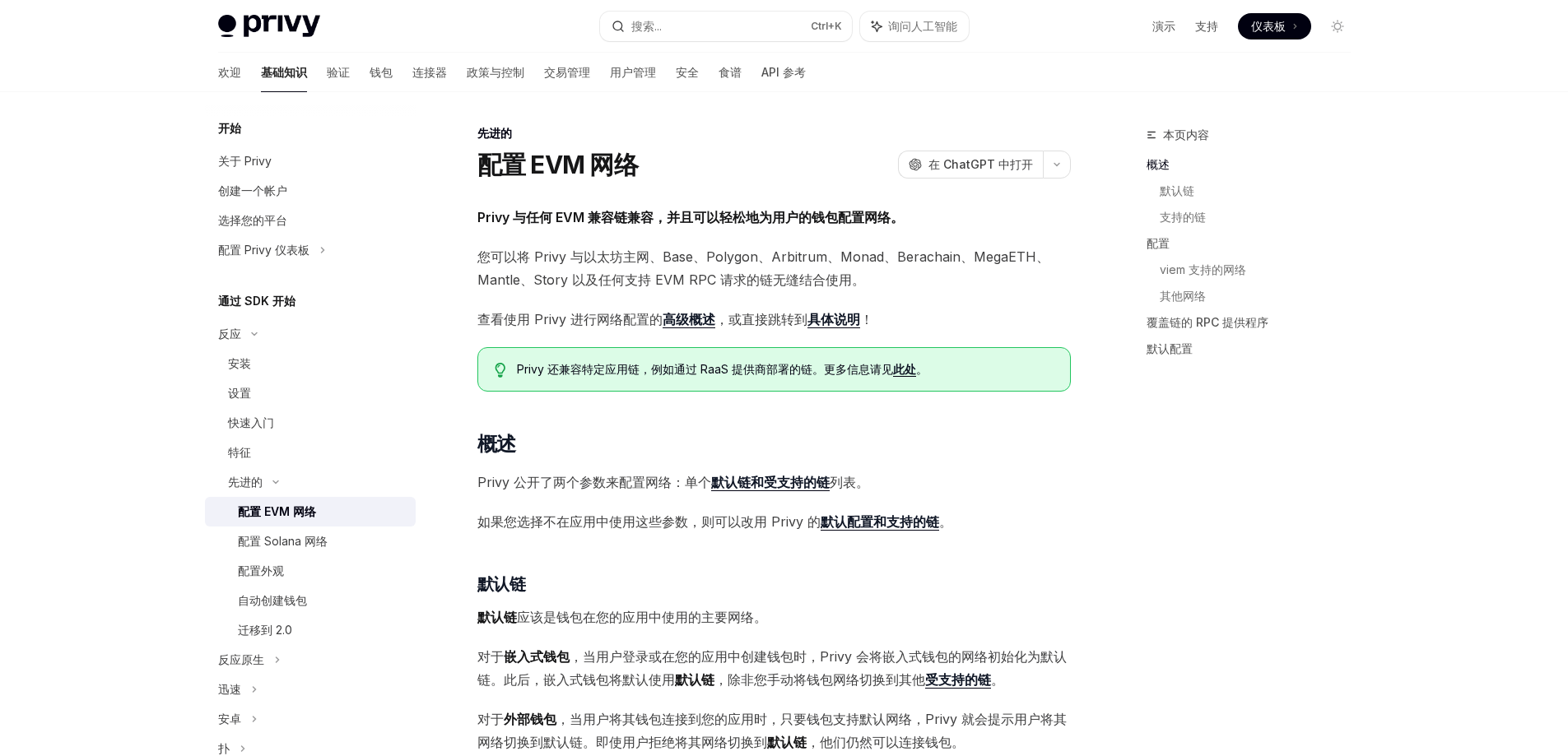
scroll to position [0, 0]
click at [990, 169] on font "在 ChatGPT 中打开" at bounding box center [980, 165] width 104 height 14
click at [250, 366] on font "安装" at bounding box center [239, 363] width 23 height 14
type textarea "*"
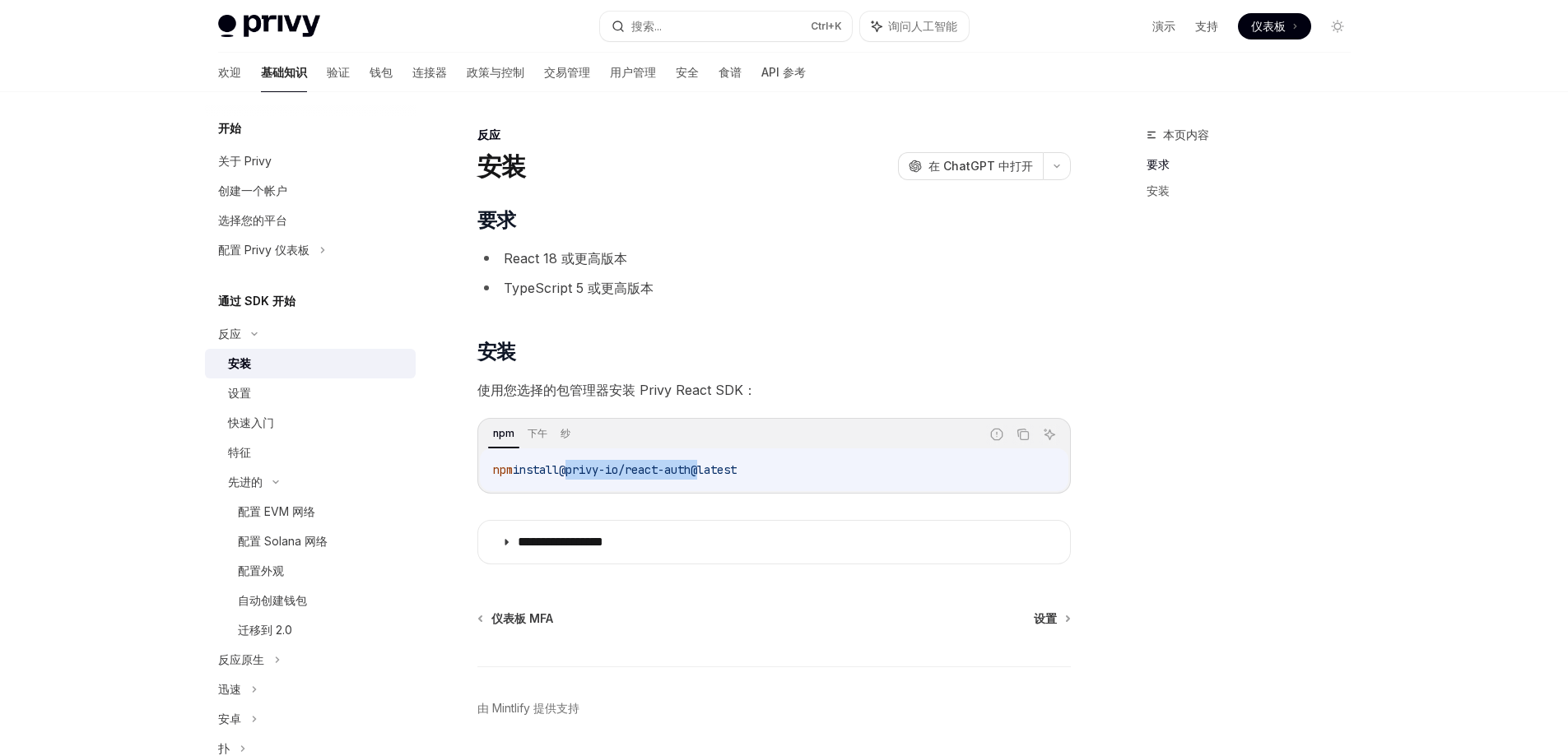
drag, startPoint x: 576, startPoint y: 468, endPoint x: 715, endPoint y: 461, distance: 139.2
click at [715, 461] on code "npm install @privy-io/react-auth@latest" at bounding box center [774, 470] width 562 height 20
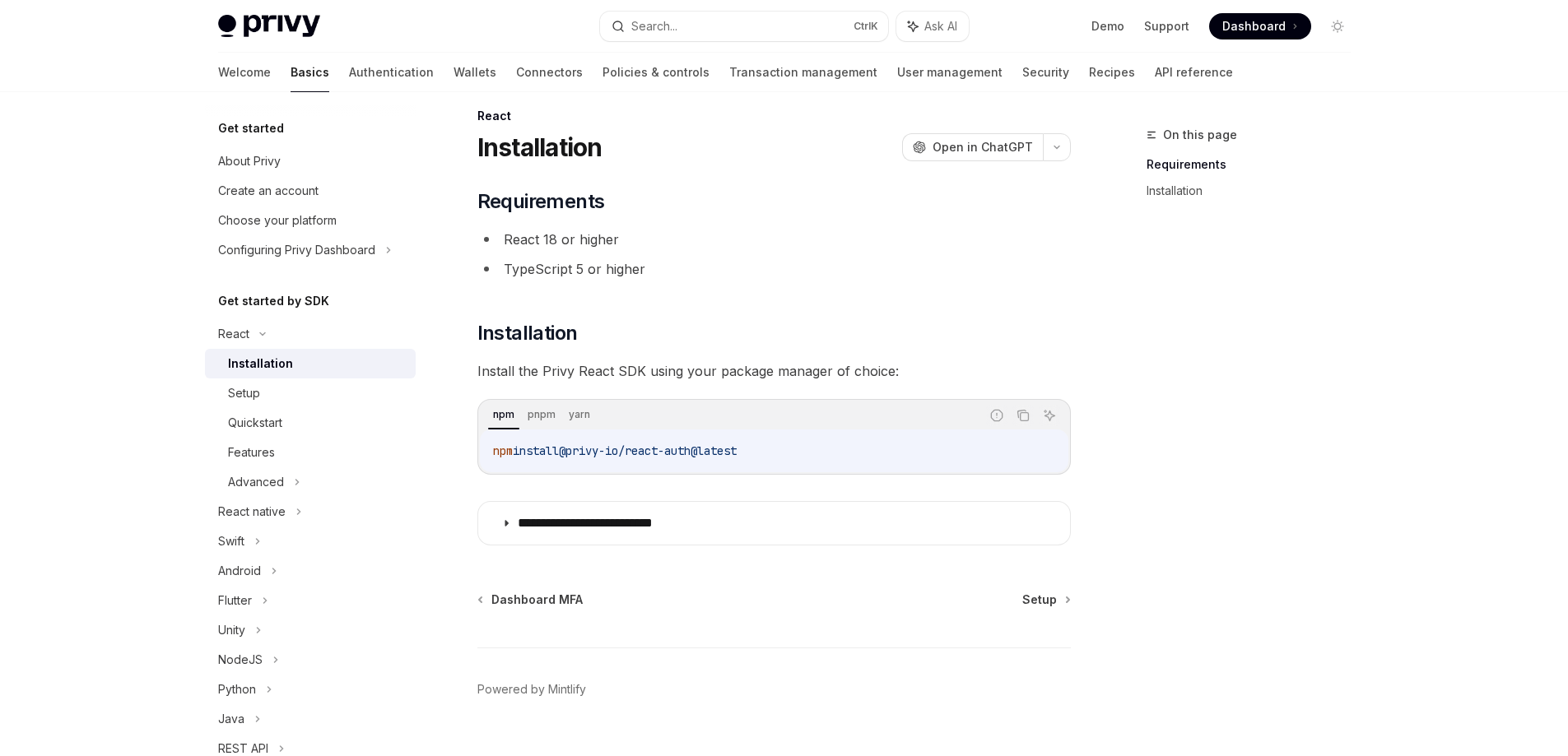
scroll to position [53, 0]
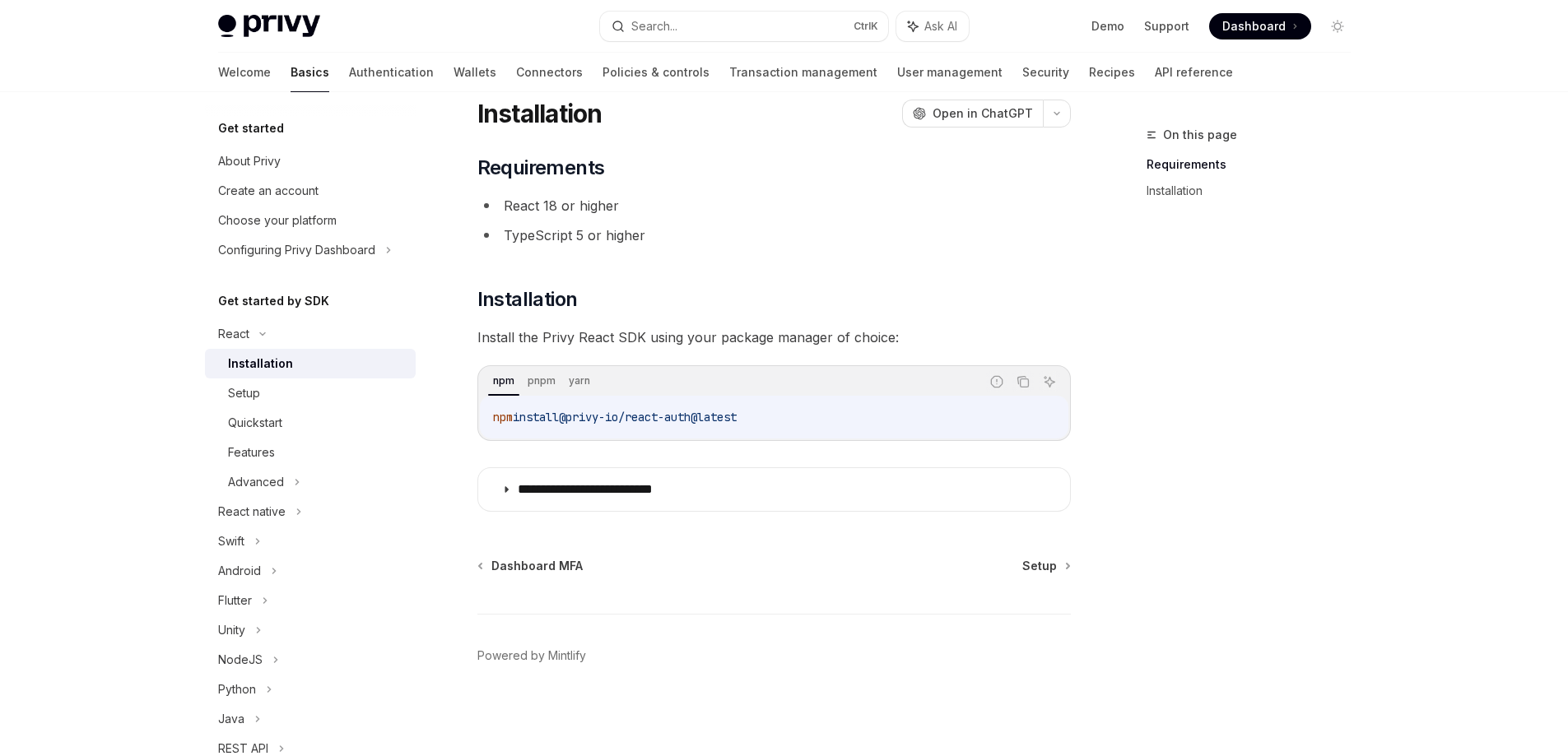
drag, startPoint x: 322, startPoint y: 458, endPoint x: 1242, endPoint y: 297, distance: 934.0
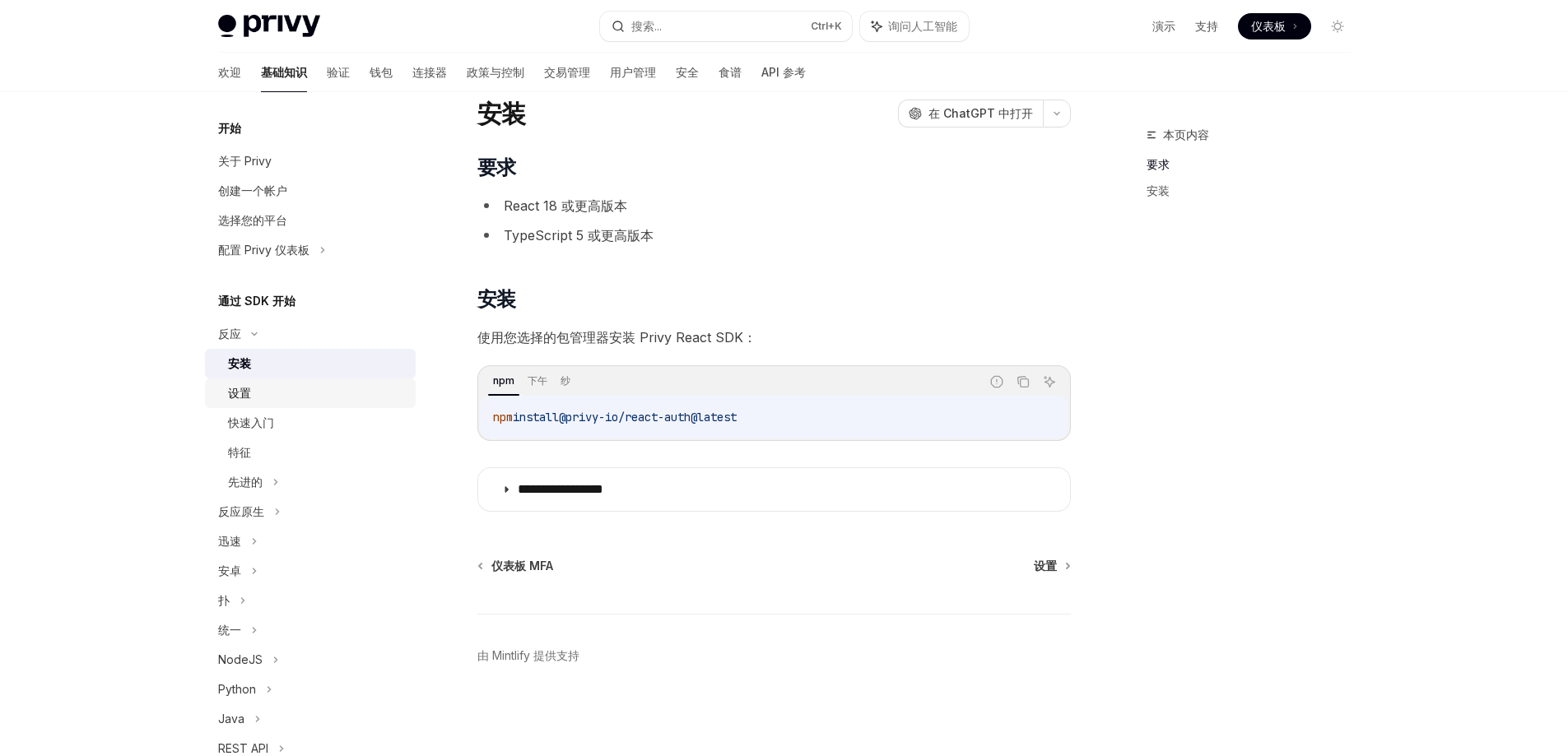
click at [245, 393] on font "设置" at bounding box center [239, 393] width 23 height 14
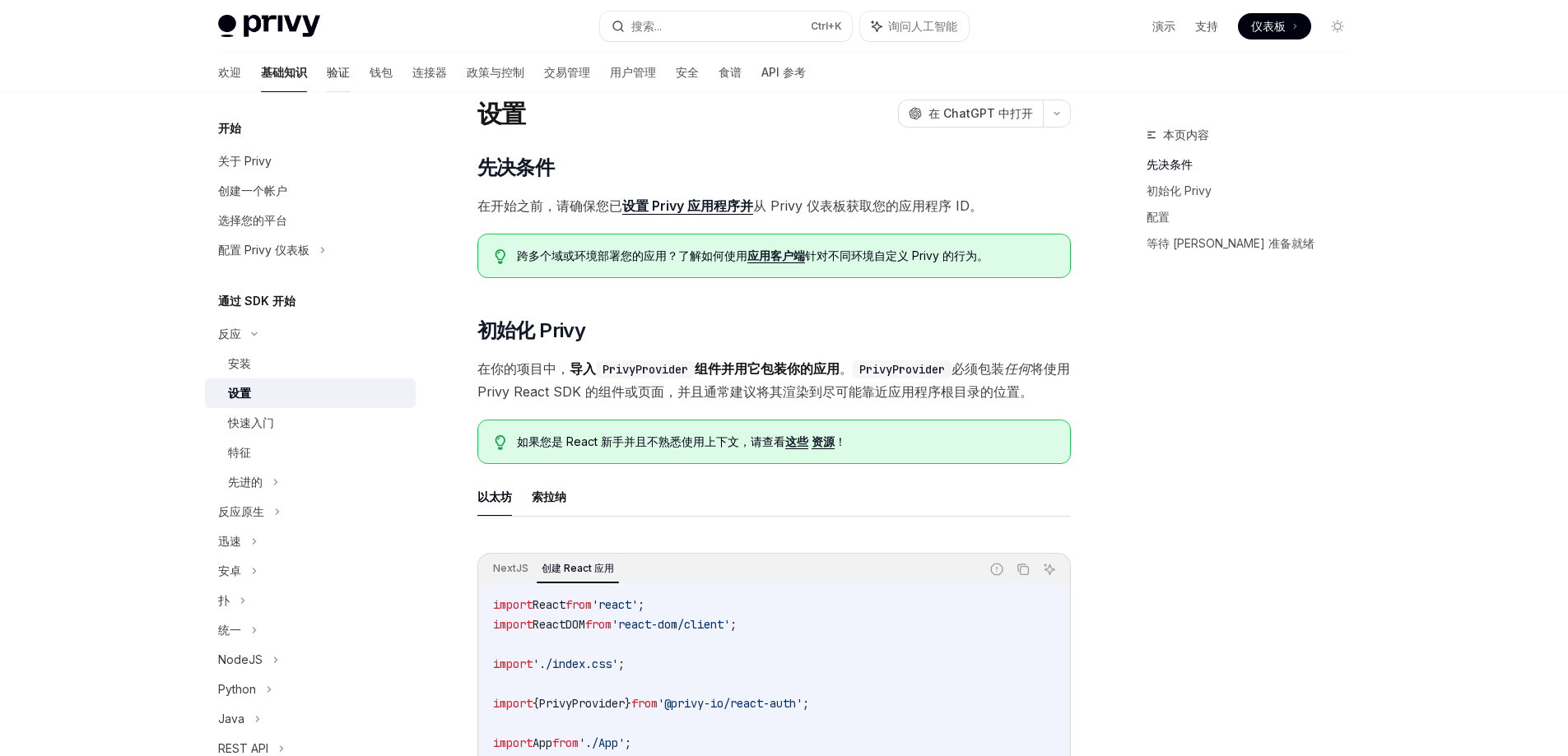
click at [327, 67] on font "验证" at bounding box center [338, 71] width 23 height 14
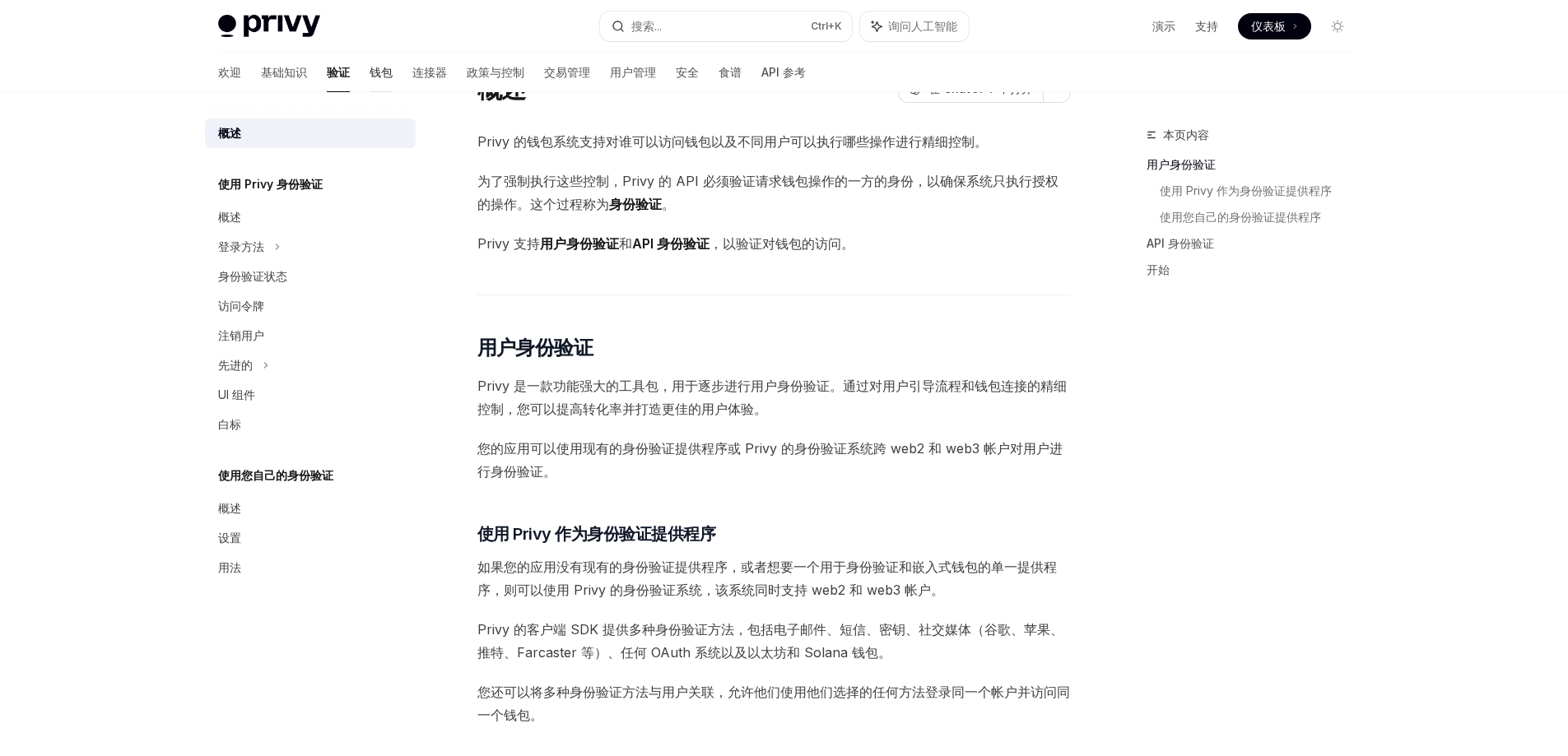
click at [370, 69] on font "钱包" at bounding box center [381, 71] width 23 height 14
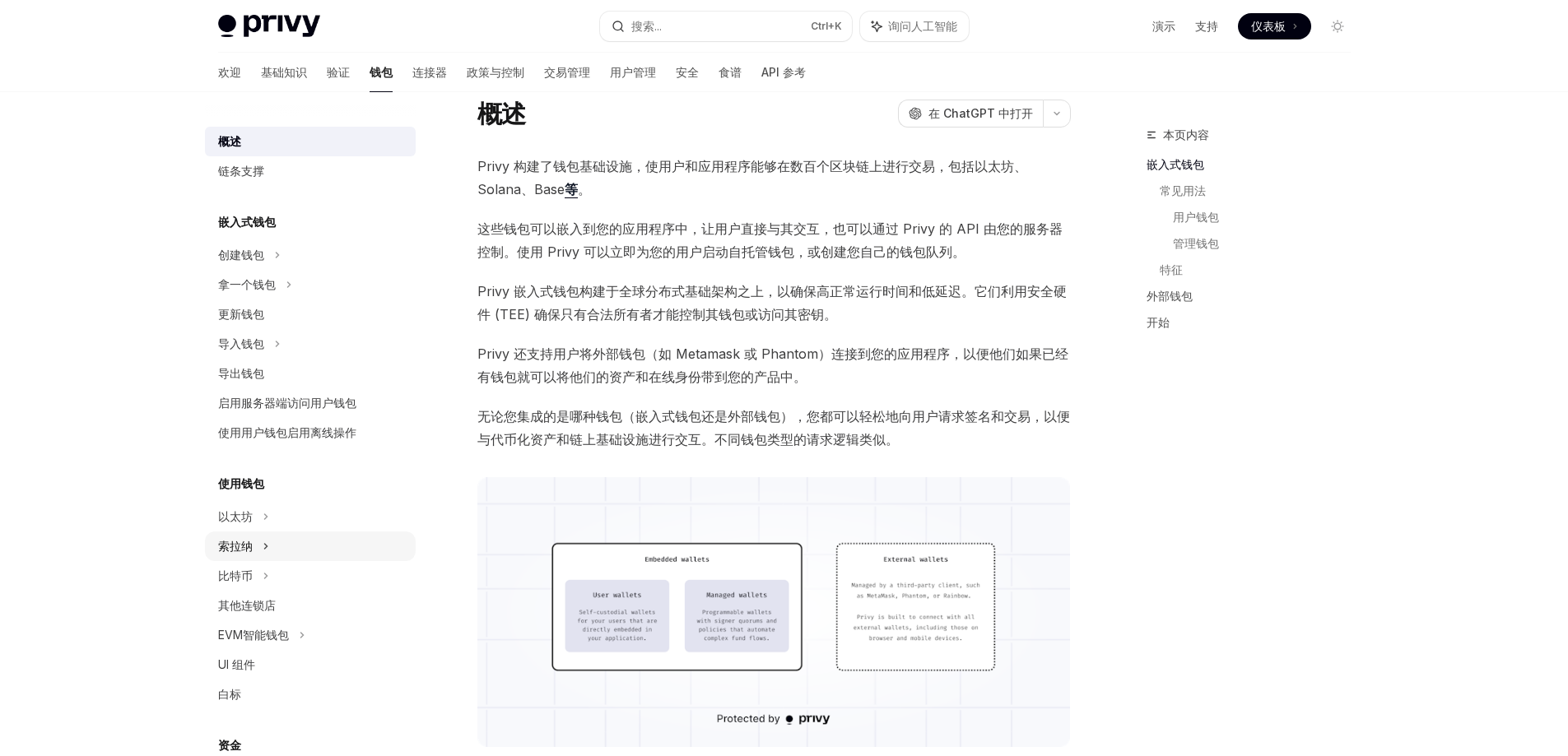
click at [253, 541] on div "索拉纳" at bounding box center [310, 547] width 210 height 30
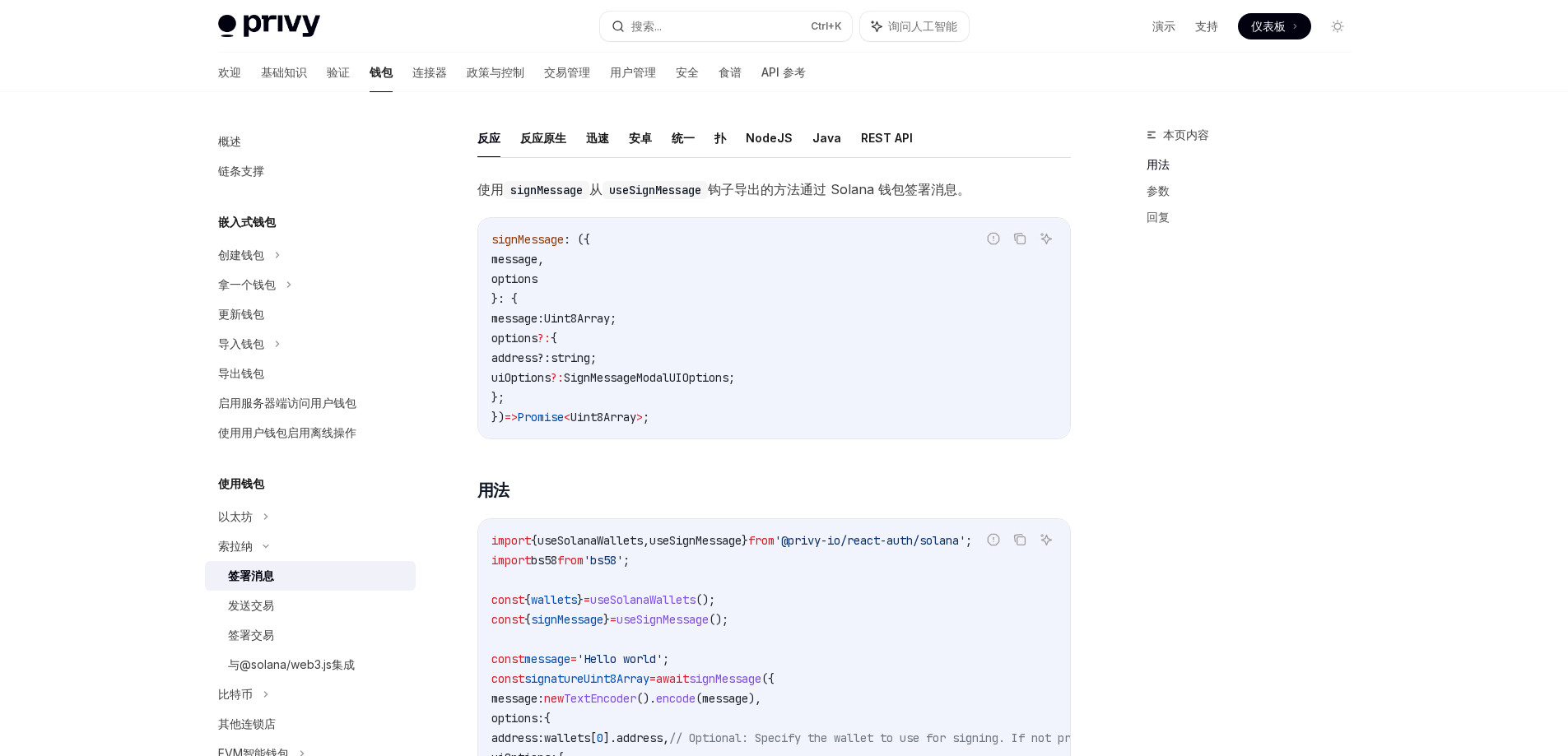
scroll to position [135, 0]
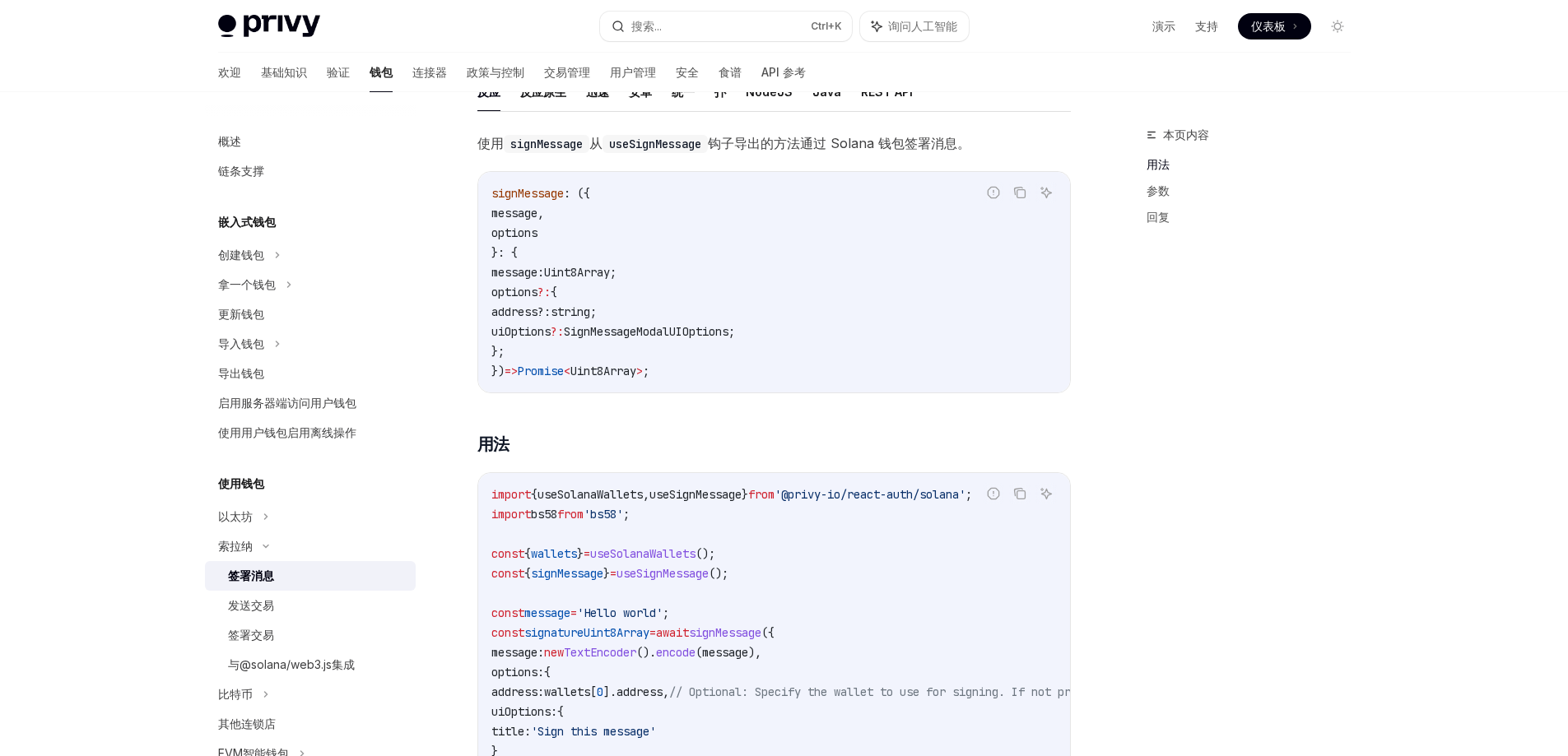
click at [971, 574] on code "import { useSolanaWallets , useSignMessage } from '@privy-io/react-auth/solana'…" at bounding box center [926, 653] width 869 height 336
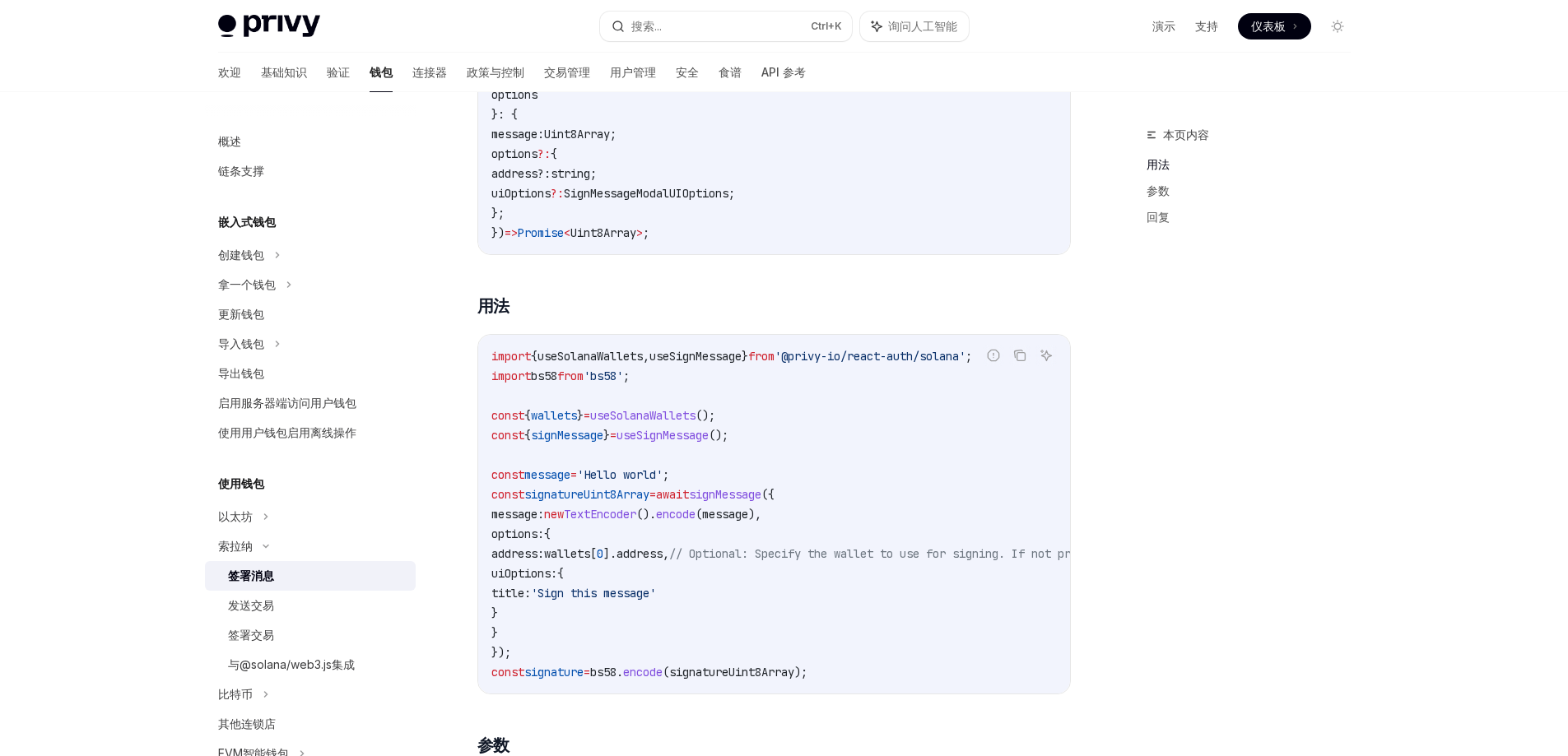
scroll to position [300, 0]
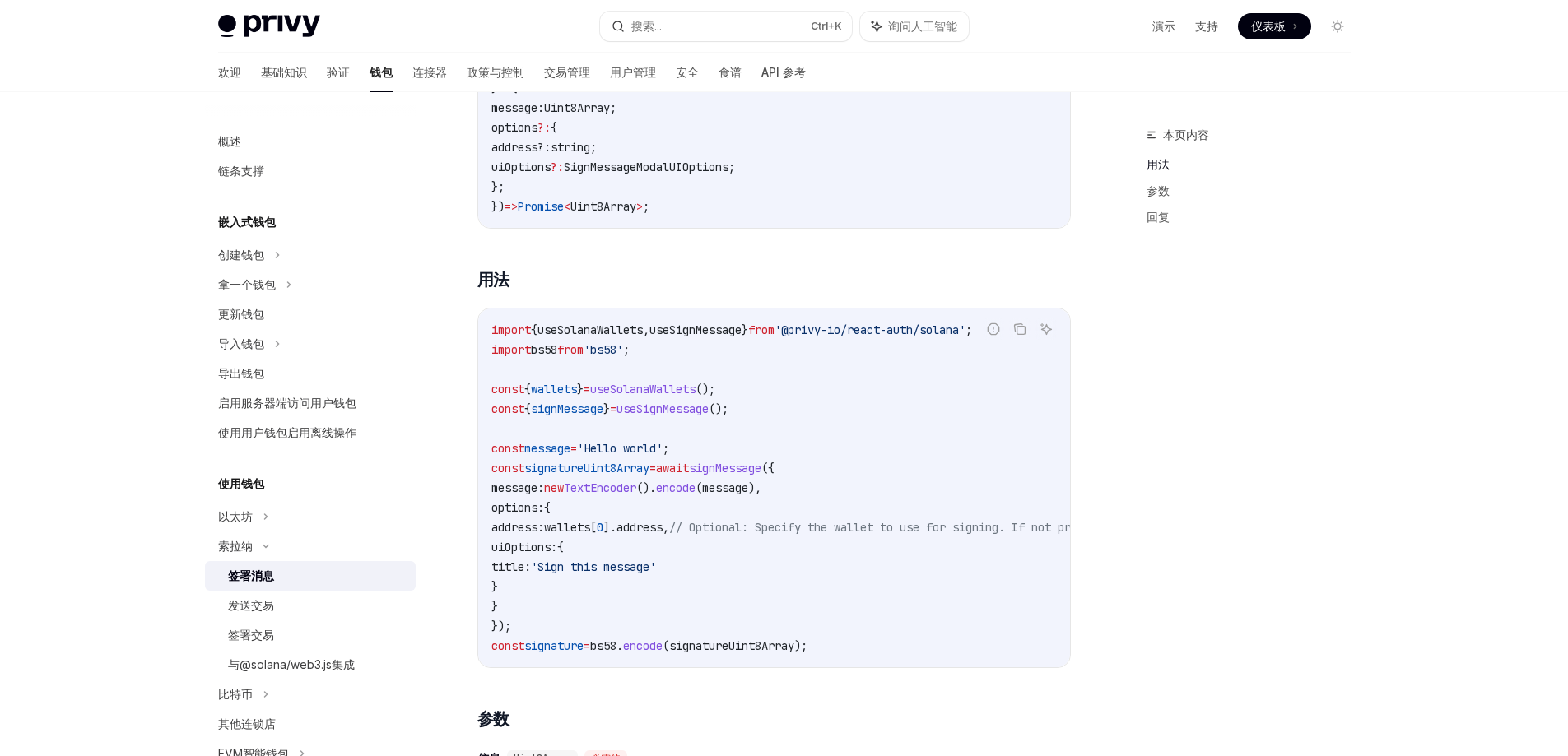
click at [832, 356] on code "import { useSolanaWallets , useSignMessage } from '@privy-io/react-auth/solana'…" at bounding box center [926, 488] width 869 height 336
click at [939, 378] on code "import { useSolanaWallets , useSignMessage } from '@privy-io/react-auth/solana'…" at bounding box center [926, 488] width 869 height 336
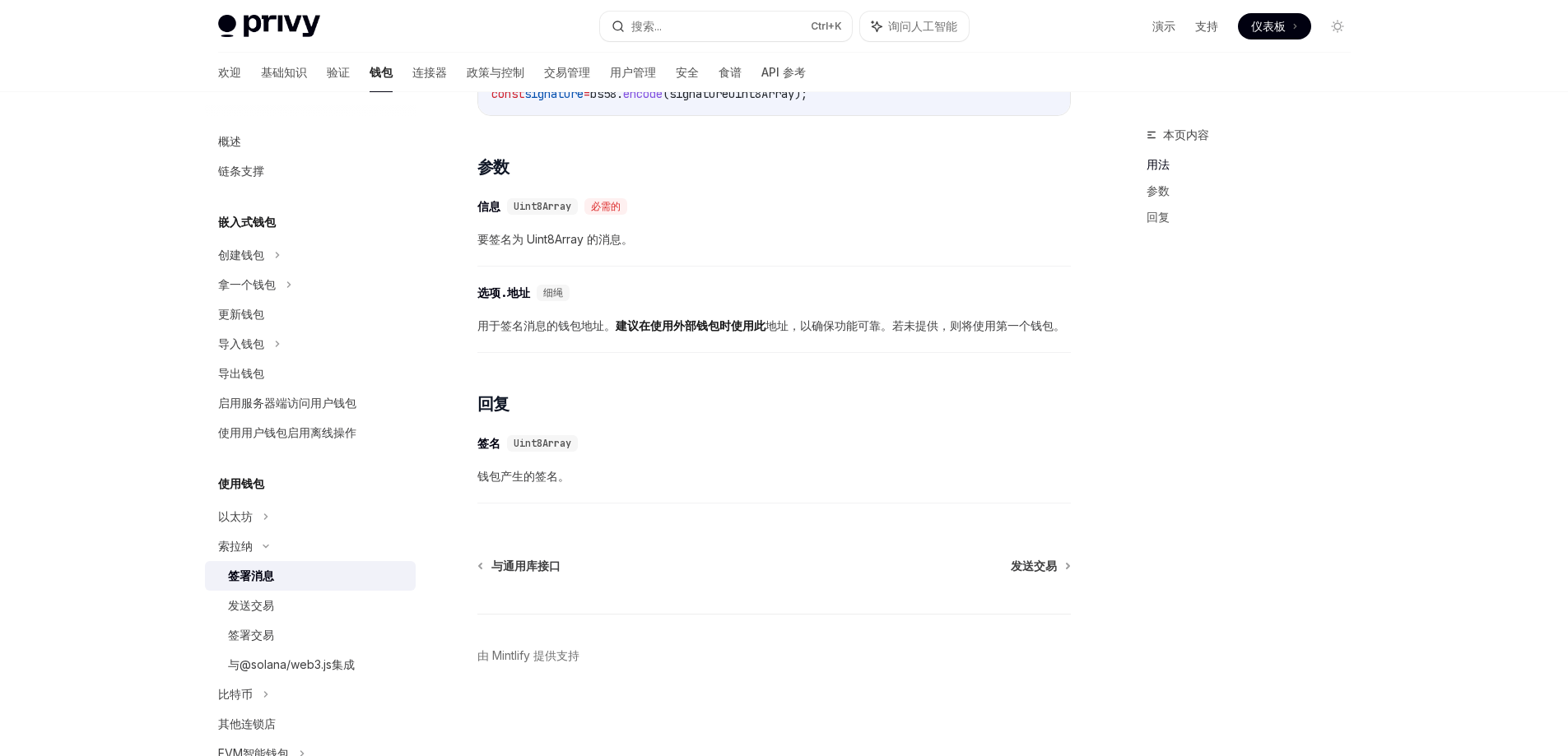
scroll to position [0, 10]
click at [1055, 562] on font "发送交易" at bounding box center [1033, 565] width 46 height 14
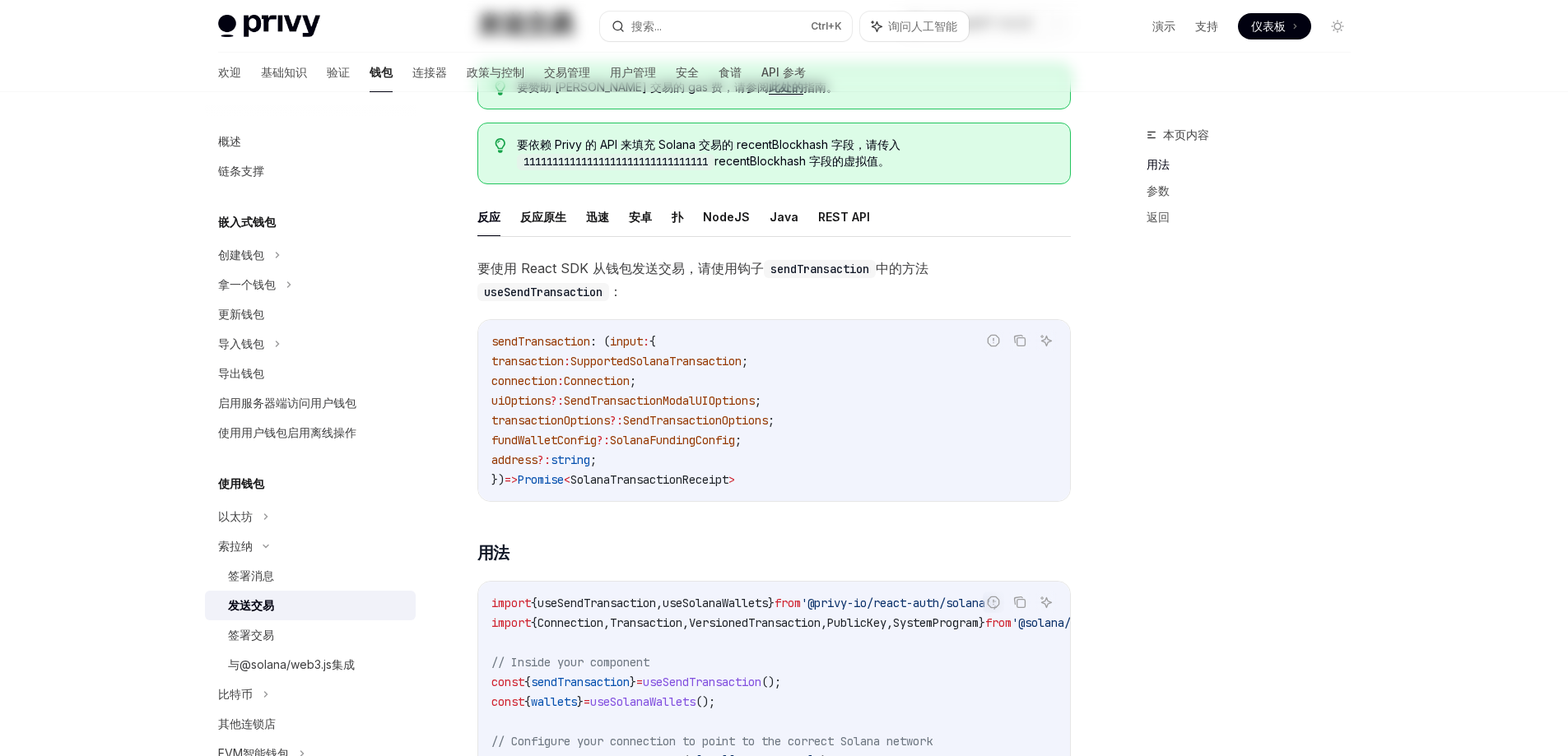
scroll to position [164, 0]
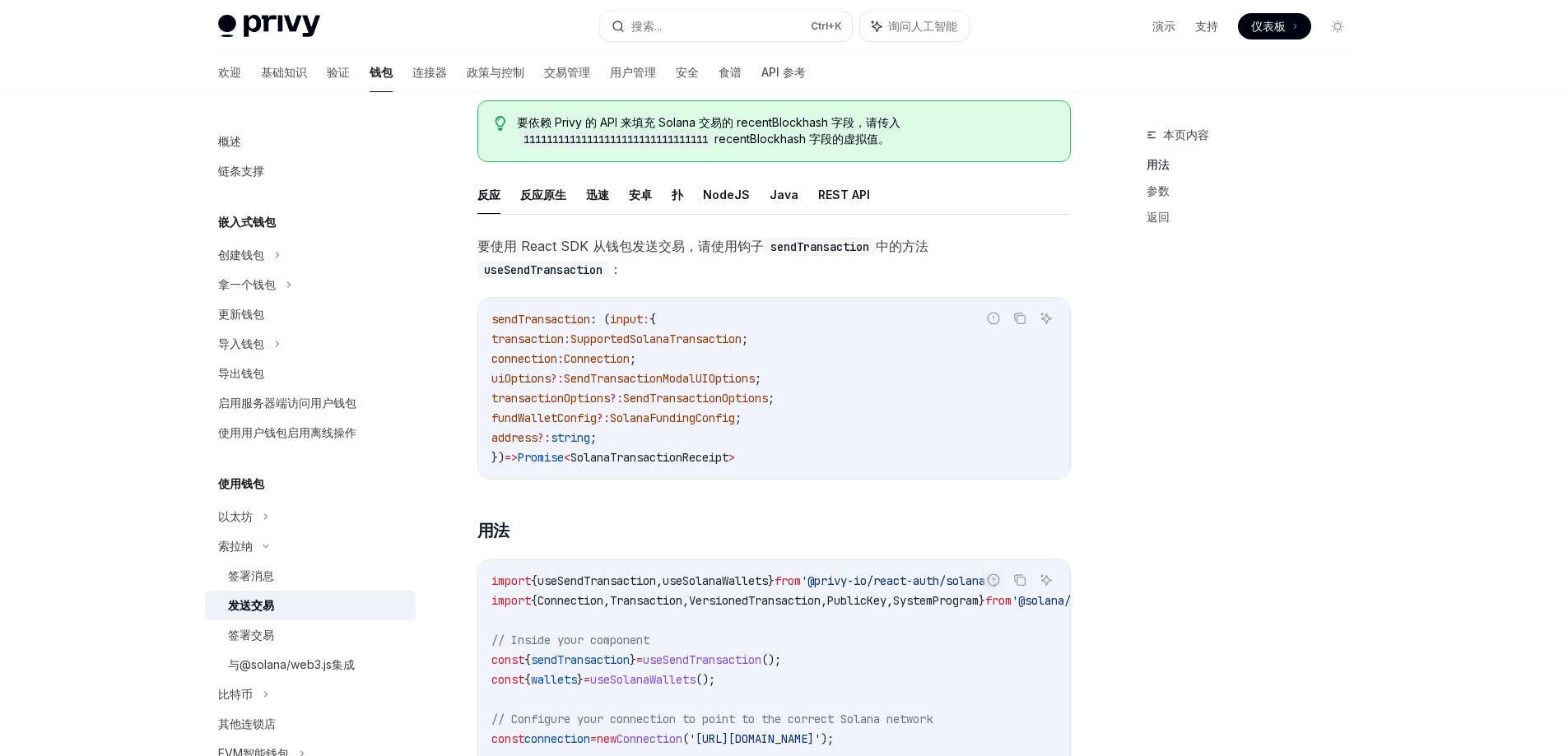
click at [662, 455] on span "SolanaTransactionReceipt" at bounding box center [649, 457] width 158 height 15
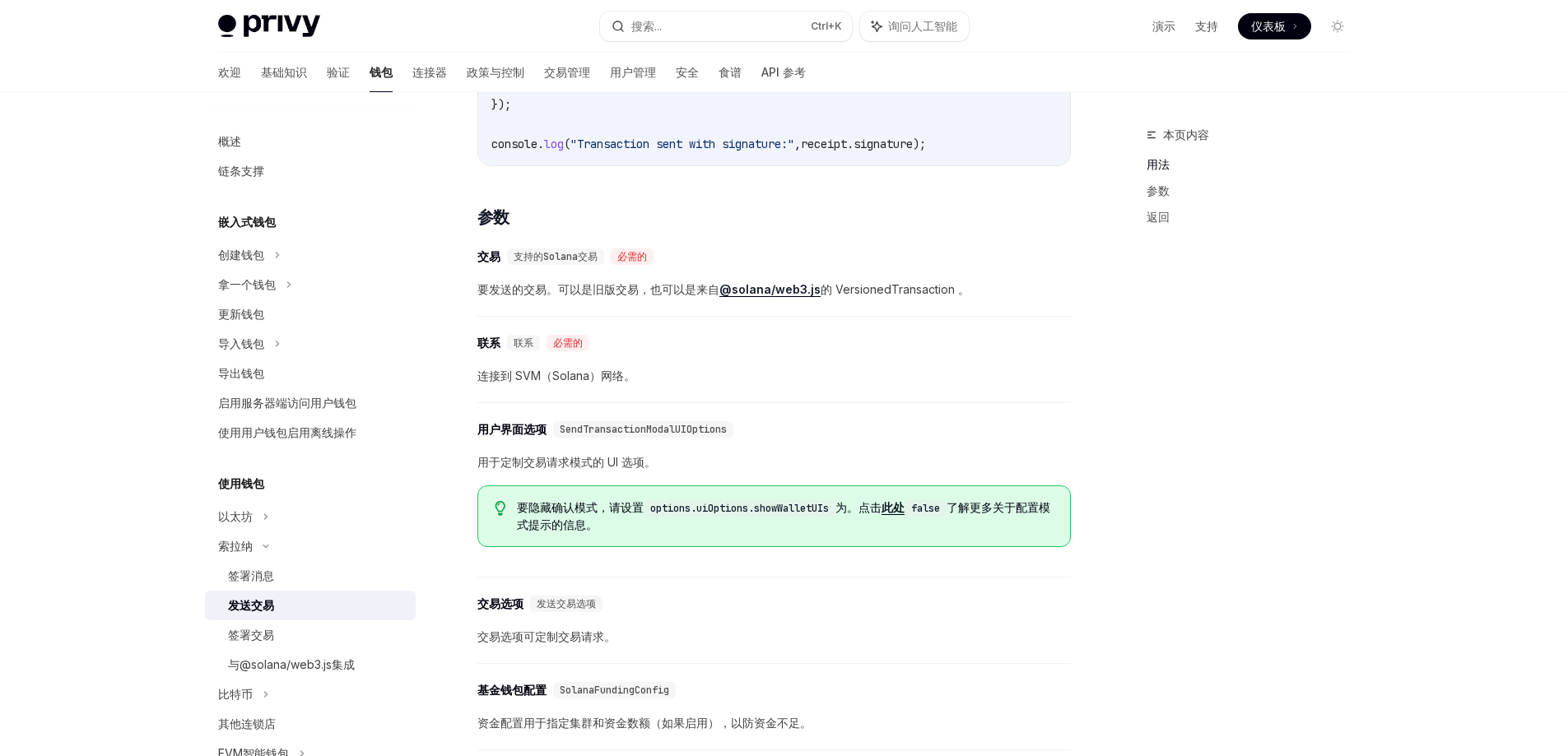
scroll to position [1317, 0]
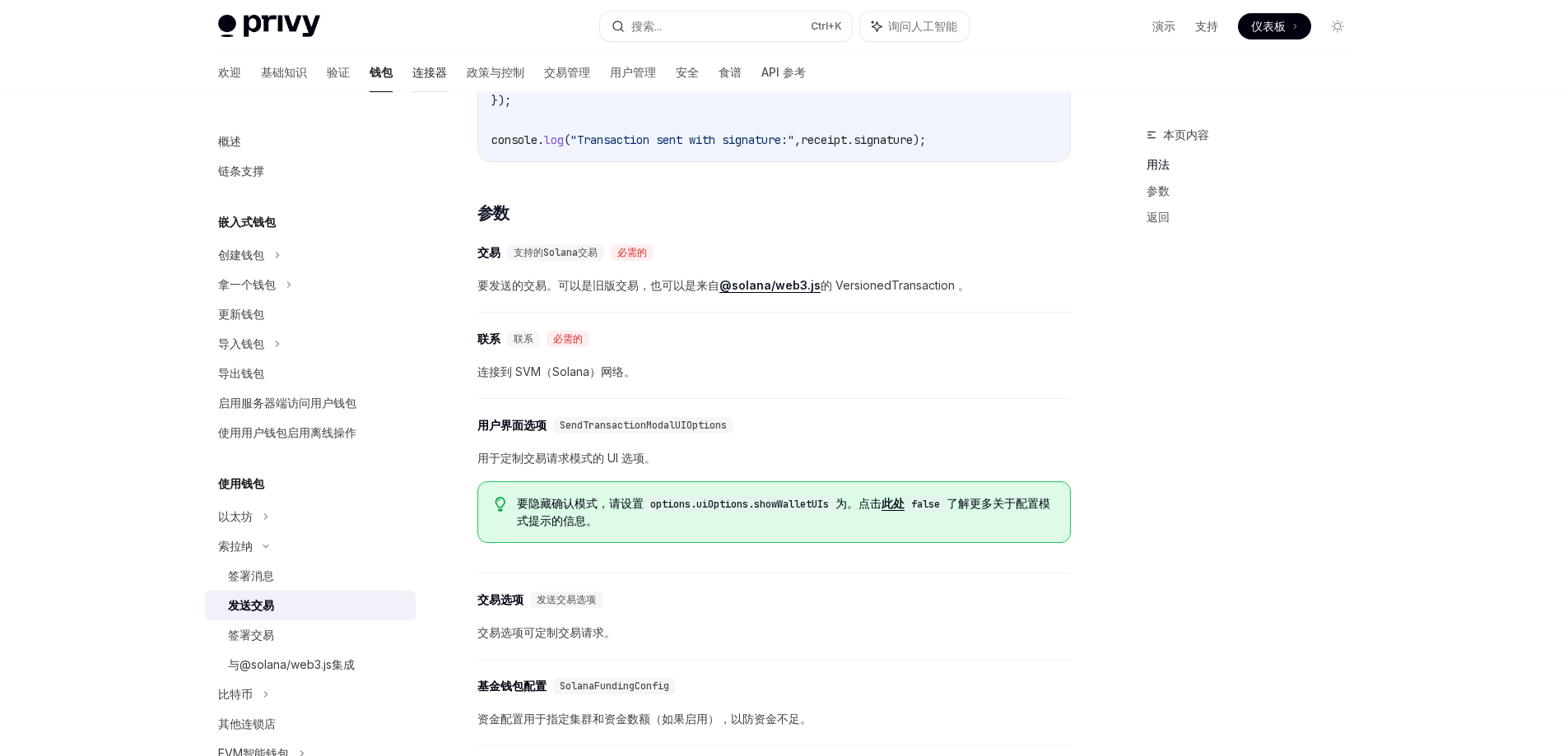
click at [412, 72] on font "连接器" at bounding box center [429, 71] width 35 height 14
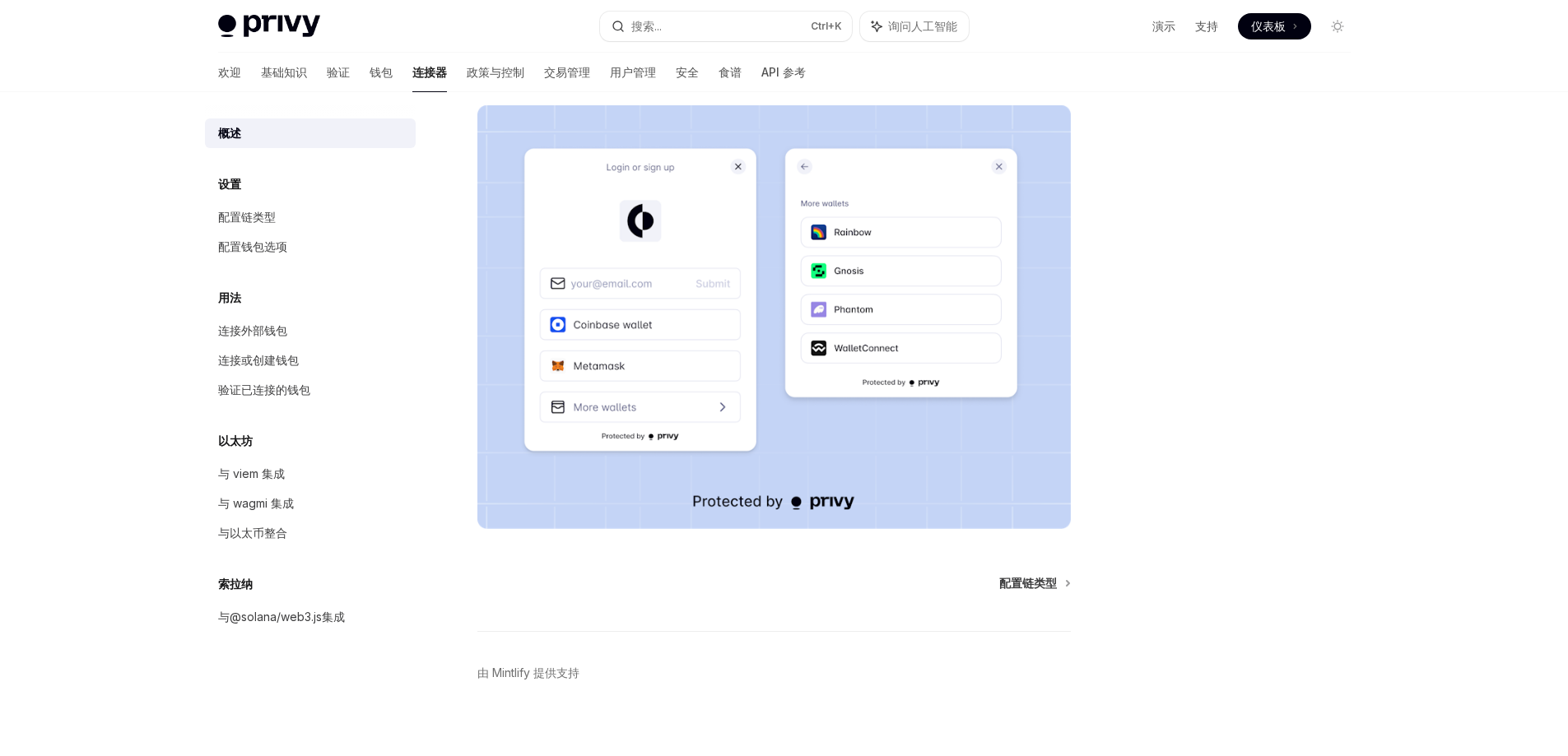
scroll to position [230, 0]
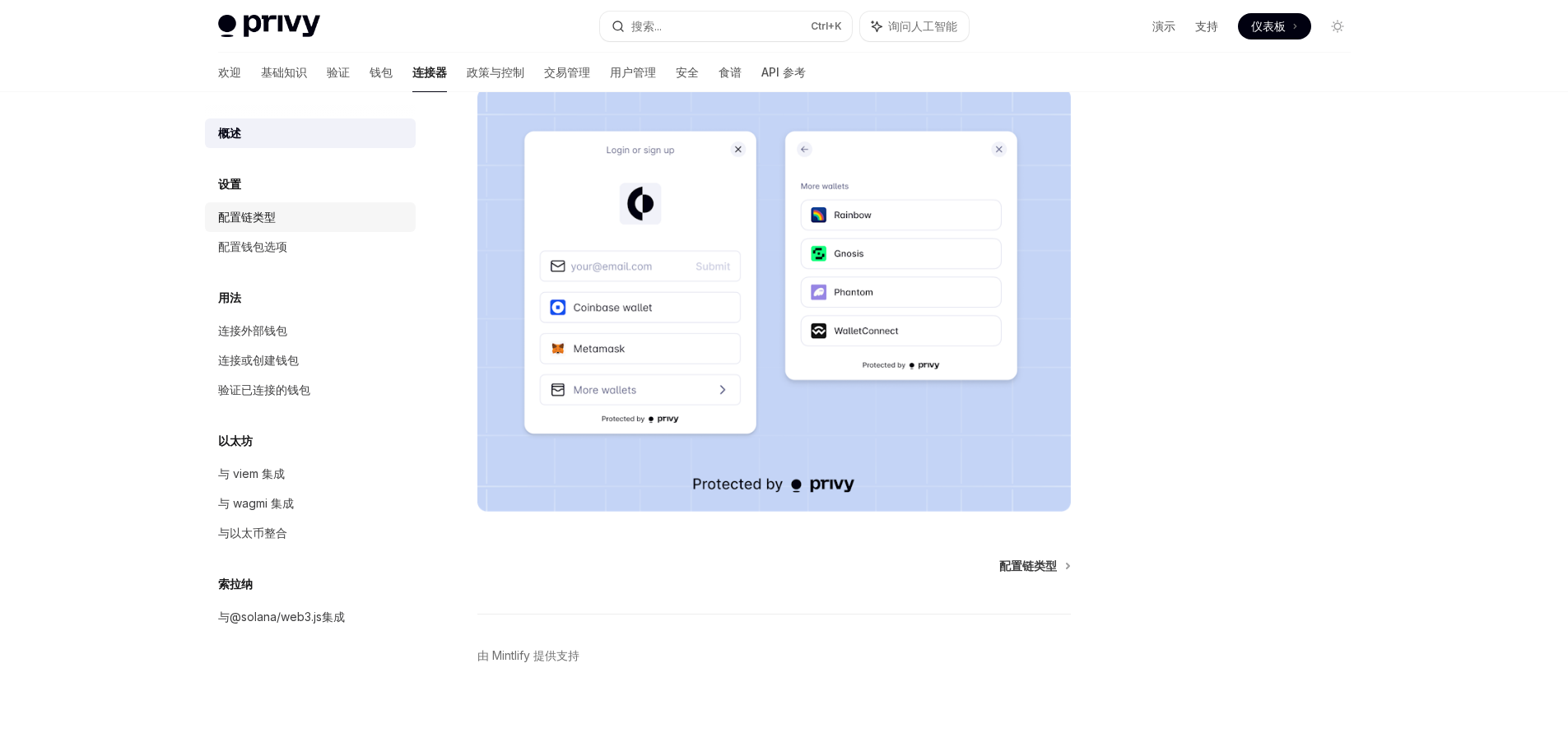
click at [238, 208] on div "配置链类型" at bounding box center [246, 217] width 57 height 20
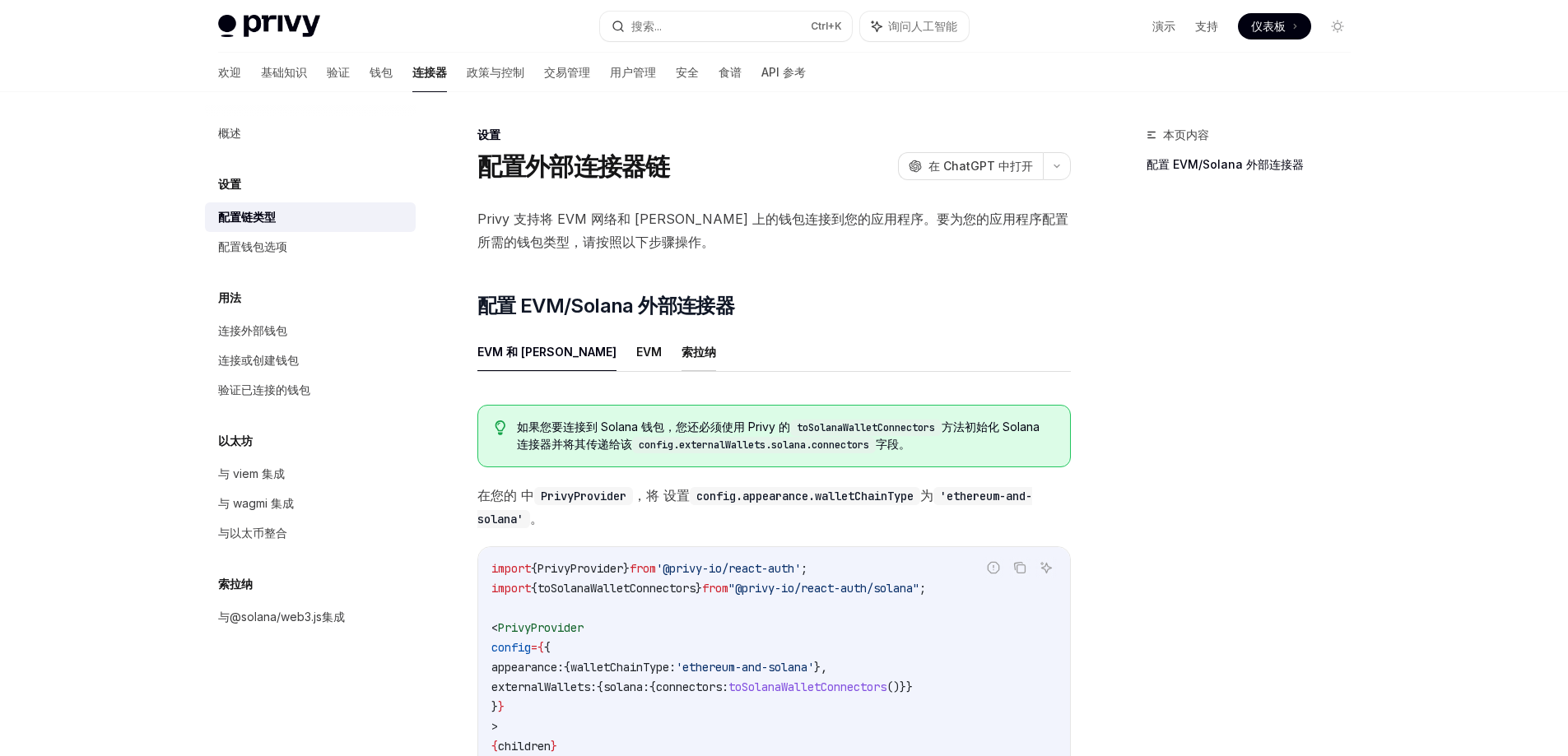
click at [682, 353] on font "索拉纳" at bounding box center [699, 351] width 35 height 14
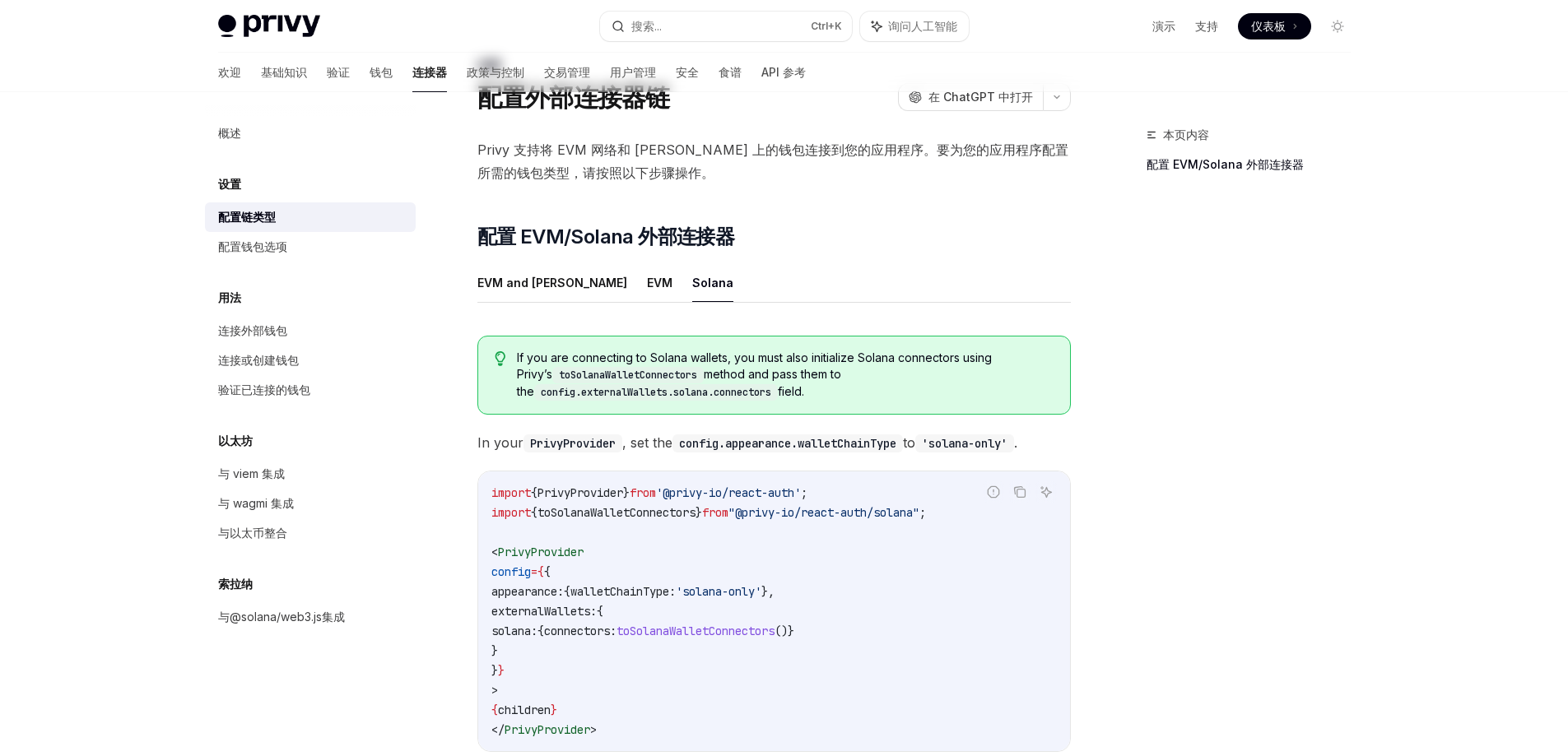
scroll to position [247, 0]
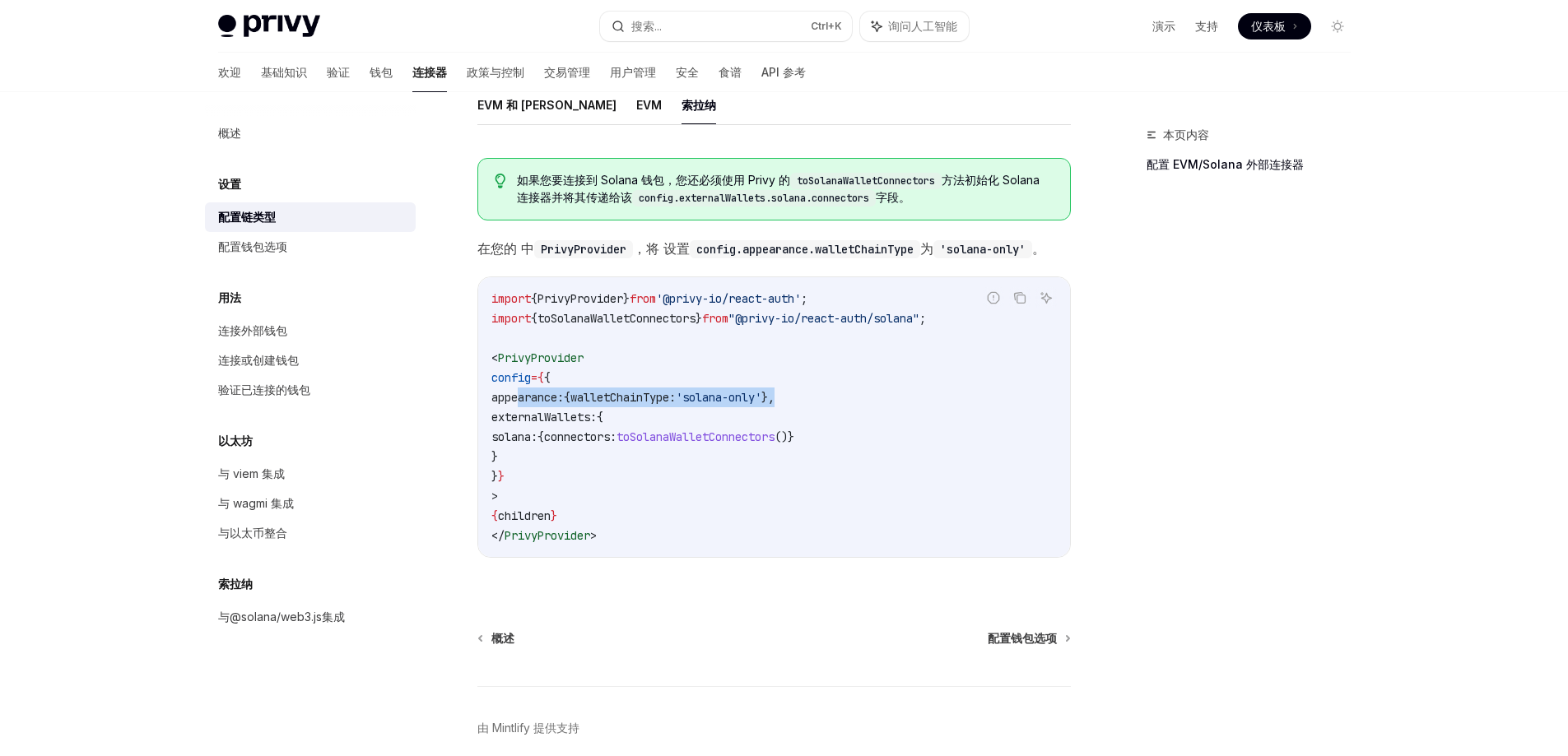
drag, startPoint x: 516, startPoint y: 396, endPoint x: 851, endPoint y: 399, distance: 335.0
click at [851, 399] on code "import { PrivyProvider } from '@privy-io/react-auth' ; import { toSolanaWalletC…" at bounding box center [774, 417] width 565 height 256
click at [555, 455] on code "import { PrivyProvider } from '@privy-io/react-auth' ; import { toSolanaWalletC…" at bounding box center [774, 417] width 565 height 256
click at [708, 437] on span "toSolanaWalletConnectors" at bounding box center [695, 438] width 158 height 15
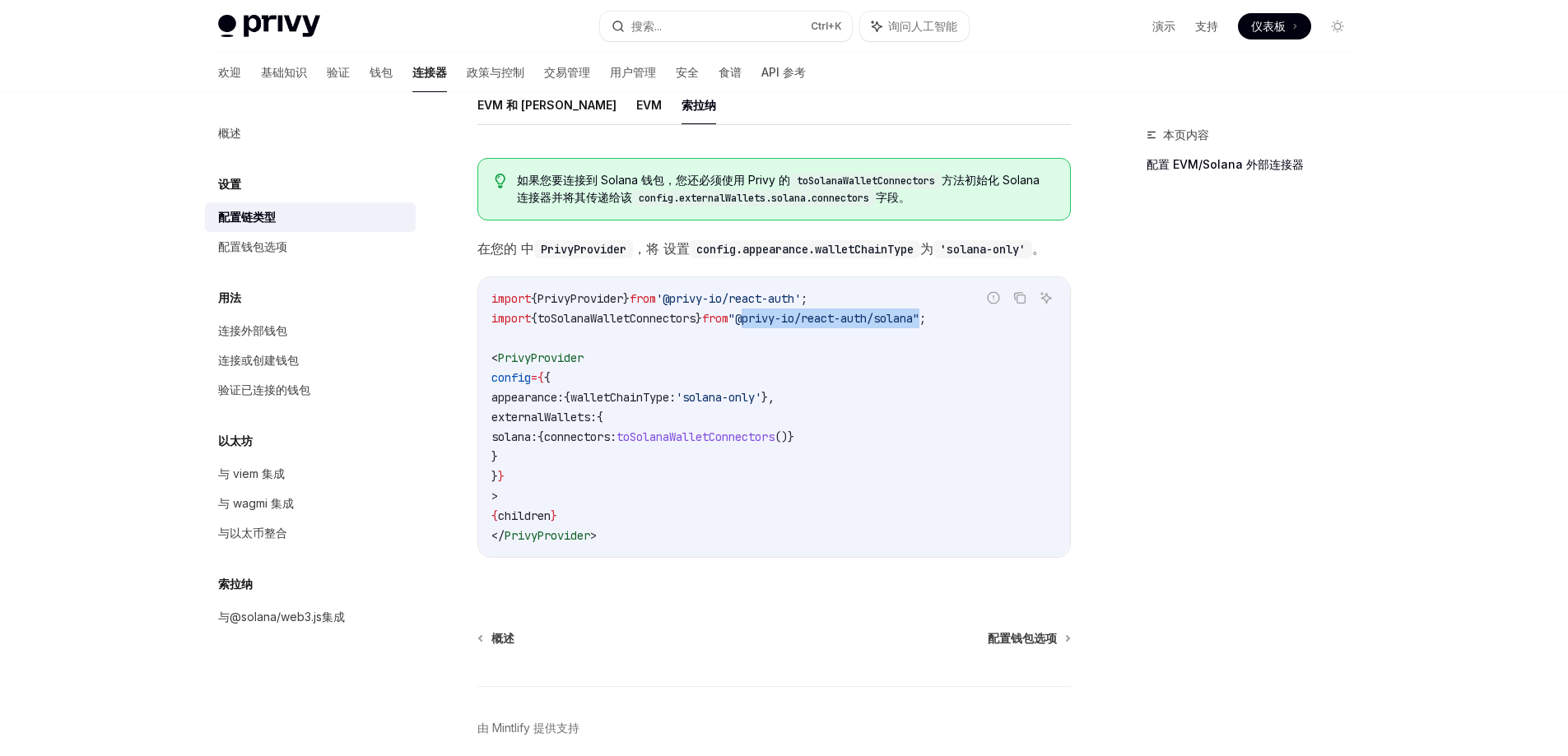
drag, startPoint x: 954, startPoint y: 316, endPoint x: 769, endPoint y: 321, distance: 185.1
click at [769, 321] on span ""@privy-io/react-auth/solana"" at bounding box center [823, 318] width 191 height 15
copy span "@privy-io/react-auth/solana"
click at [0, 475] on div "Privy Docs 主页 搜索... Ctrl +K 询问人工智能 演示 支持 仪表板 仪表板 搜索... 导航 设置 配置外部连接器链 欢迎 基础知识 验…" at bounding box center [784, 291] width 1568 height 1076
click at [537, 439] on span "solana:" at bounding box center [514, 438] width 46 height 15
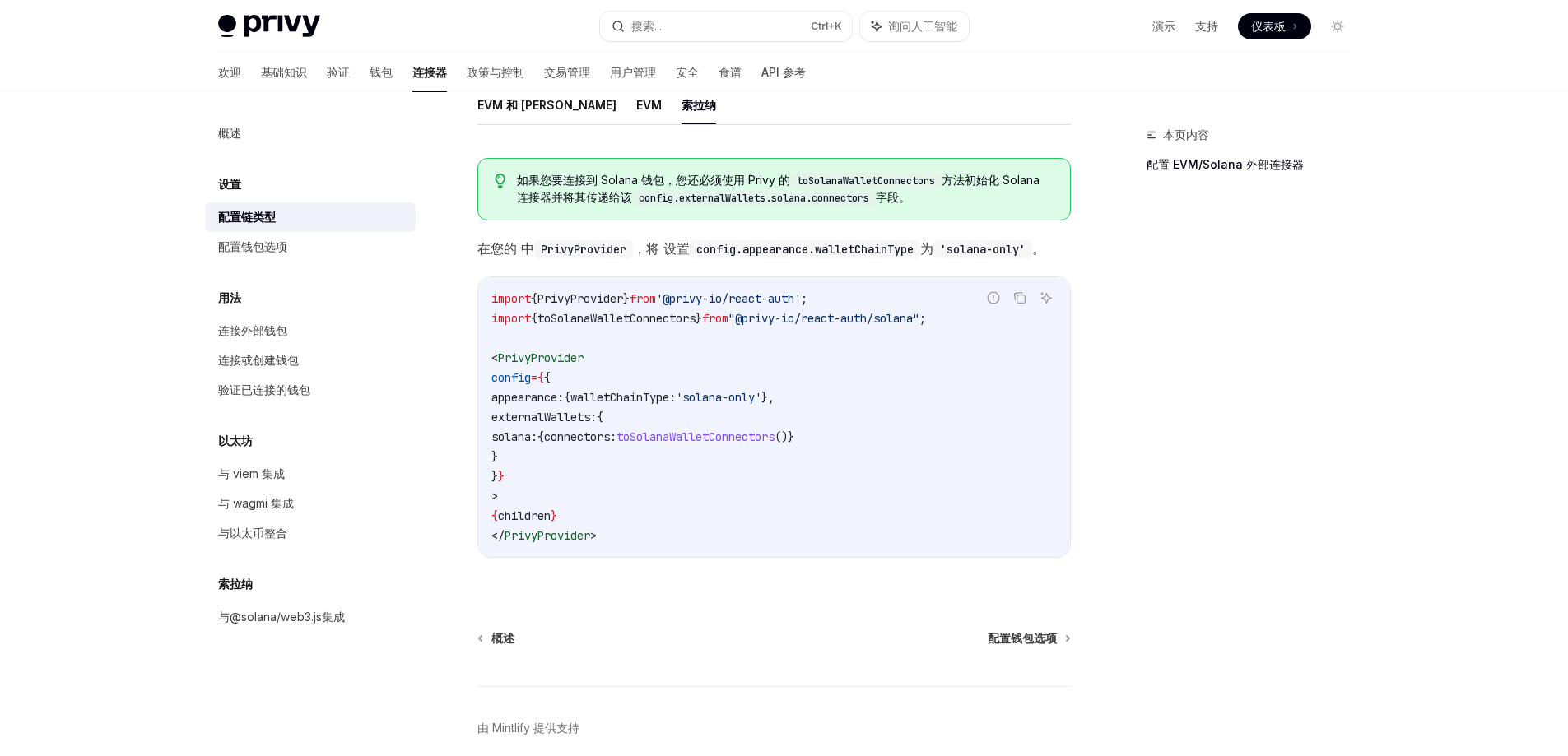
click at [537, 439] on span "solana:" at bounding box center [514, 438] width 46 height 15
click at [616, 435] on span "connectors:" at bounding box center [579, 438] width 72 height 15
click at [612, 437] on span "connectors:" at bounding box center [579, 438] width 72 height 15
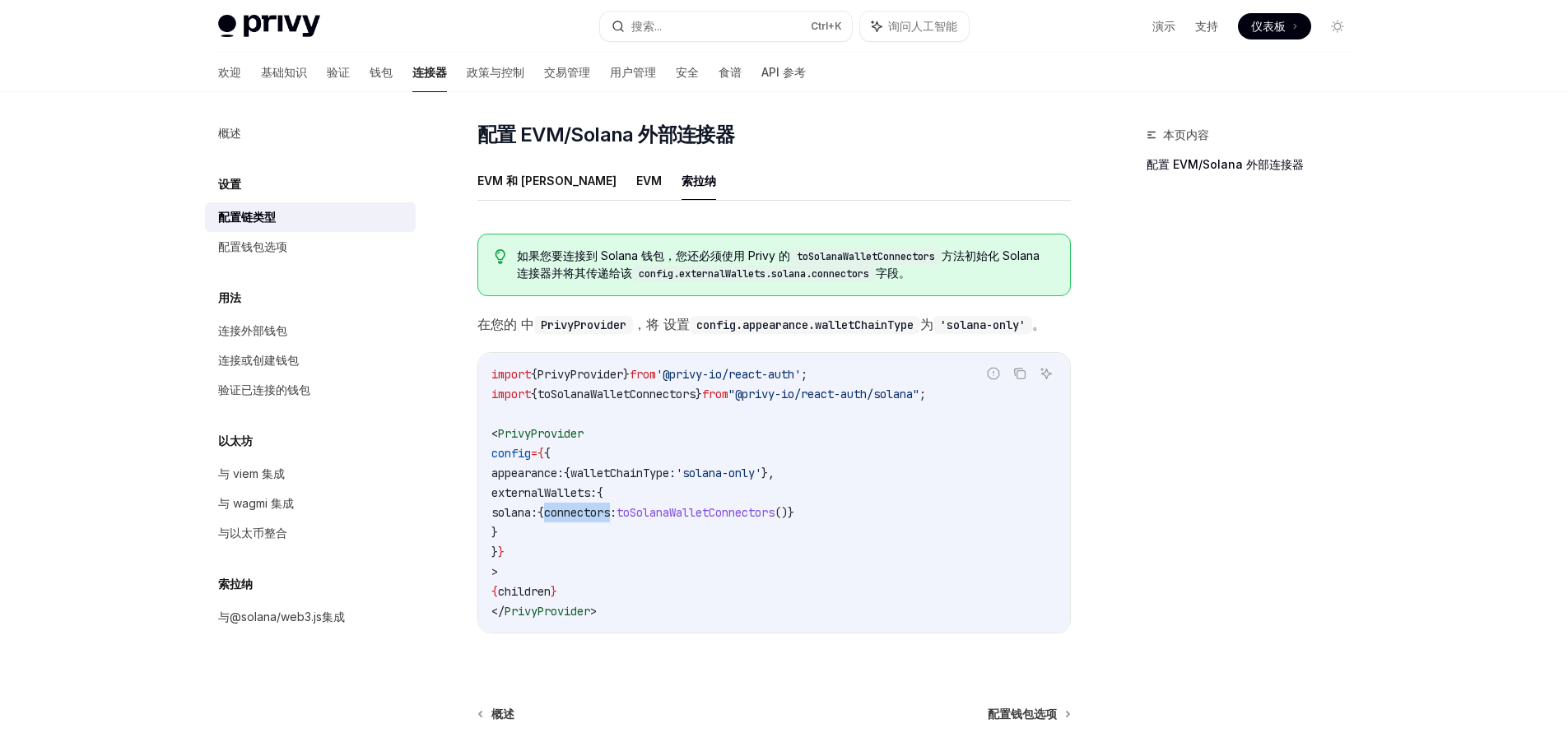
scroll to position [164, 0]
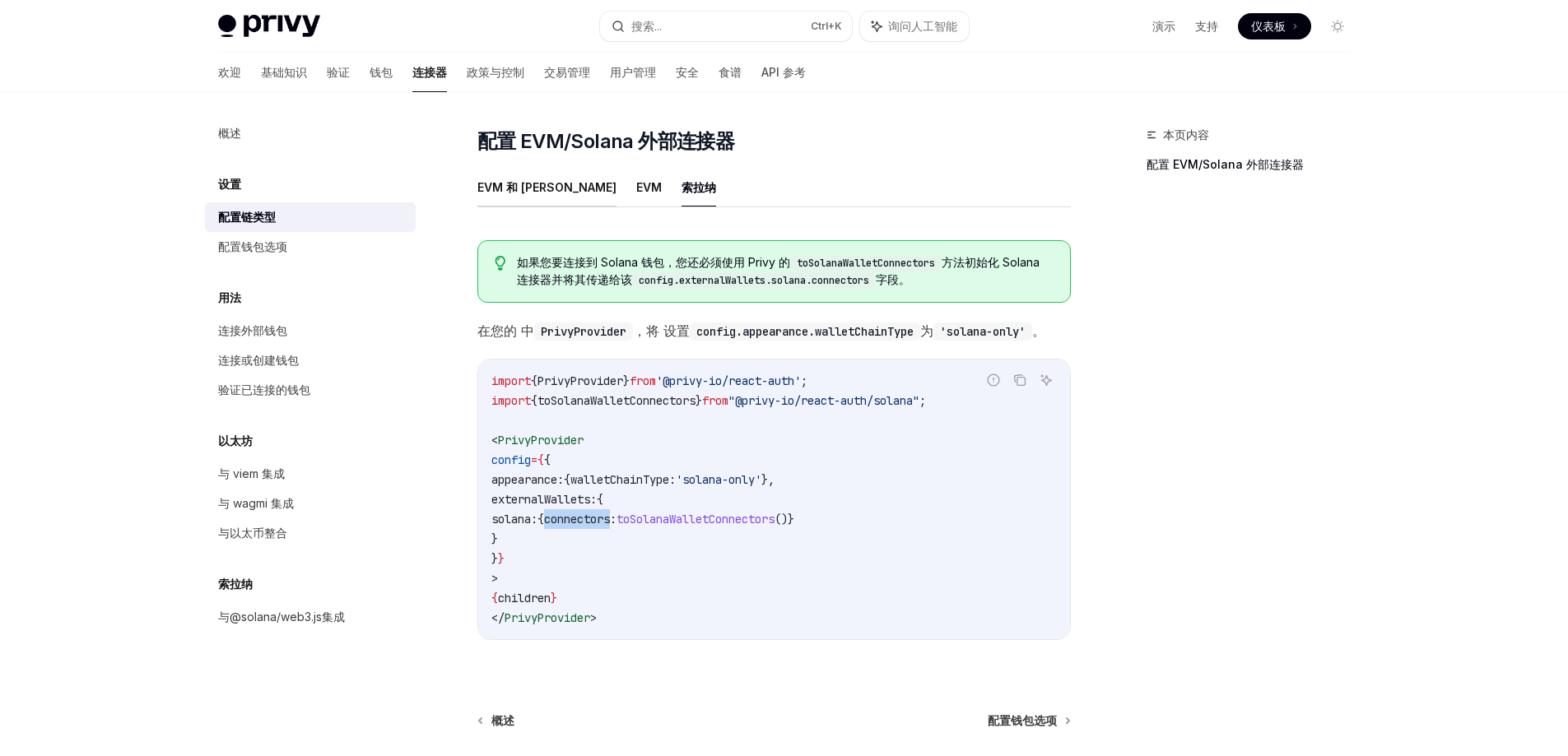
click at [496, 190] on font "EVM 和 Solana" at bounding box center [546, 187] width 139 height 14
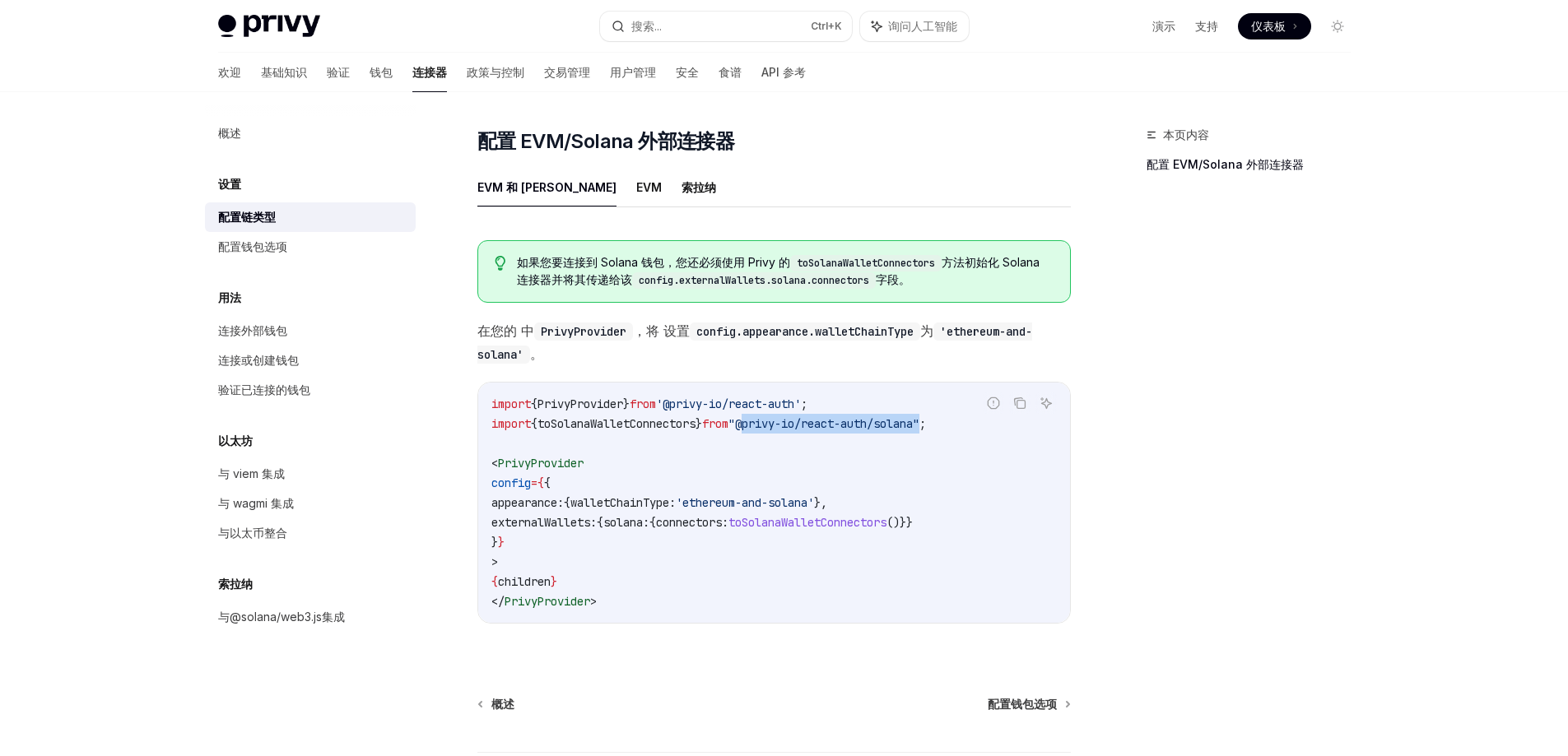
drag, startPoint x: 769, startPoint y: 420, endPoint x: 956, endPoint y: 424, distance: 187.0
click at [919, 424] on span ""@privy-io/react-auth/solana"" at bounding box center [823, 424] width 191 height 15
copy span "@privy-io/react-auth/solana"
click at [682, 175] on button "索拉纳" at bounding box center [699, 187] width 35 height 39
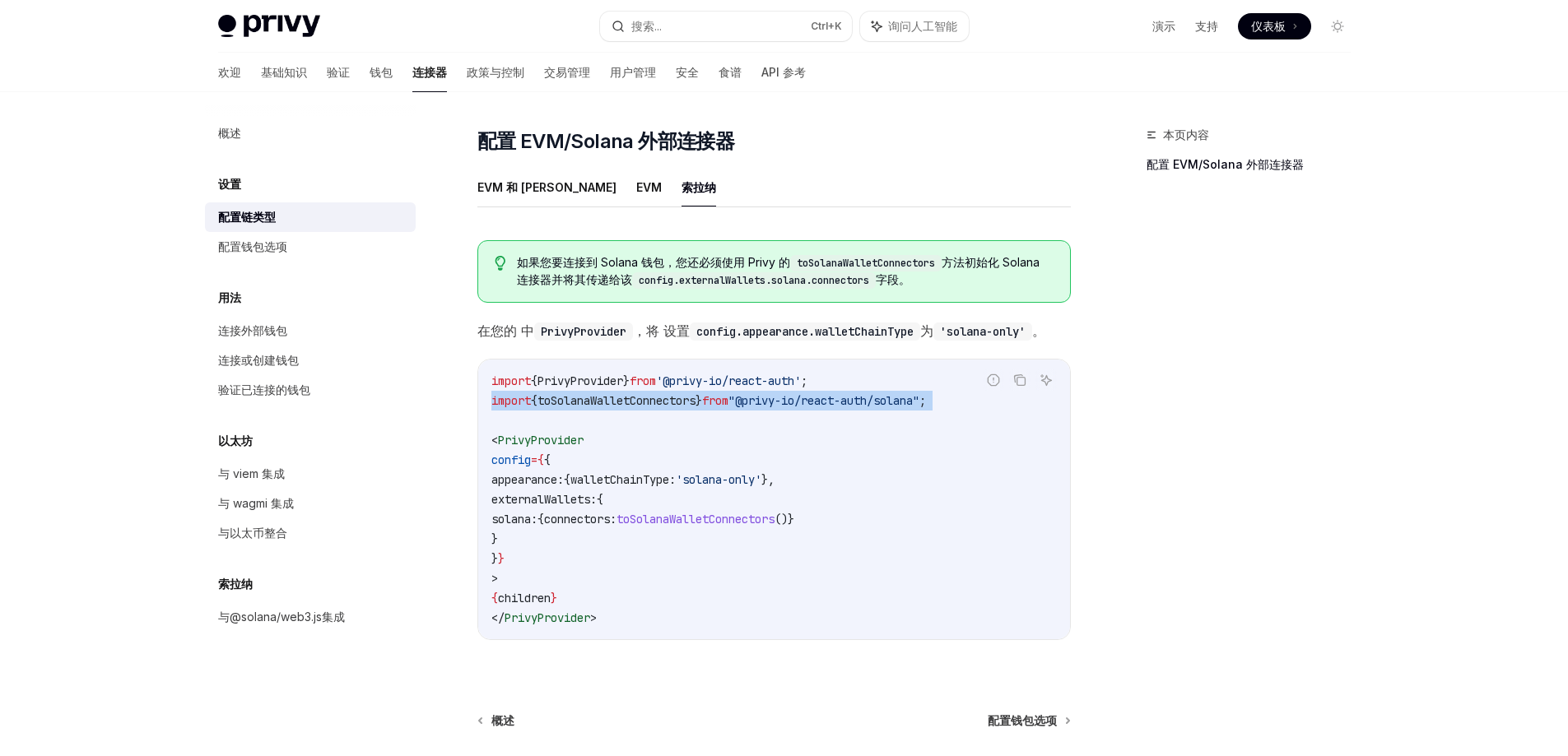
drag, startPoint x: 489, startPoint y: 397, endPoint x: 977, endPoint y: 418, distance: 488.5
click at [977, 418] on div "import { PrivyProvider } from '@privy-io/react-auth' ; import { toSolanaWalletC…" at bounding box center [774, 500] width 592 height 280
copy code "import { toSolanaWalletConnectors } from "@privy-io/react-auth/solana" ;"
drag, startPoint x: 516, startPoint y: 480, endPoint x: 556, endPoint y: 548, distance: 78.9
click at [556, 548] on code "import { PrivyProvider } from '@privy-io/react-auth' ; import { toSolanaWalletC…" at bounding box center [774, 499] width 565 height 256
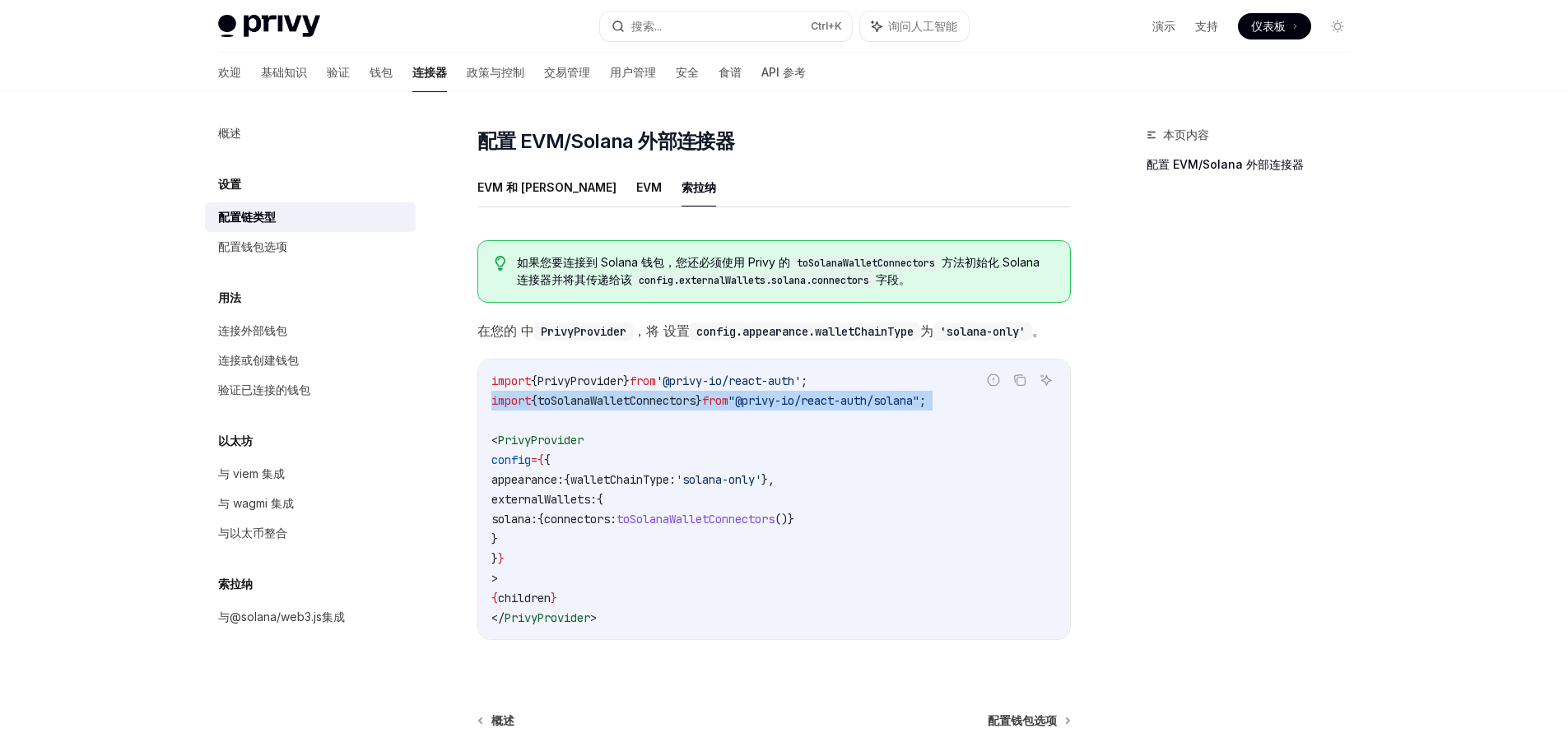
copy code "appearance: { walletChainType: 'solana-only' }, externalWallets: { solana: { co…"
click at [752, 563] on code "import { PrivyProvider } from '@privy-io/react-auth' ; import { toSolanaWalletC…" at bounding box center [774, 499] width 565 height 256
click at [379, 707] on div "概述 设置 配置链类型 配置钱包选项 用法 连接外部钱包 连接或创建钱包 验证已连接的钱包 以太坊 与 viem 集成 与 wagmi 集成 与以太币整合 索…" at bounding box center [323, 424] width 237 height 664
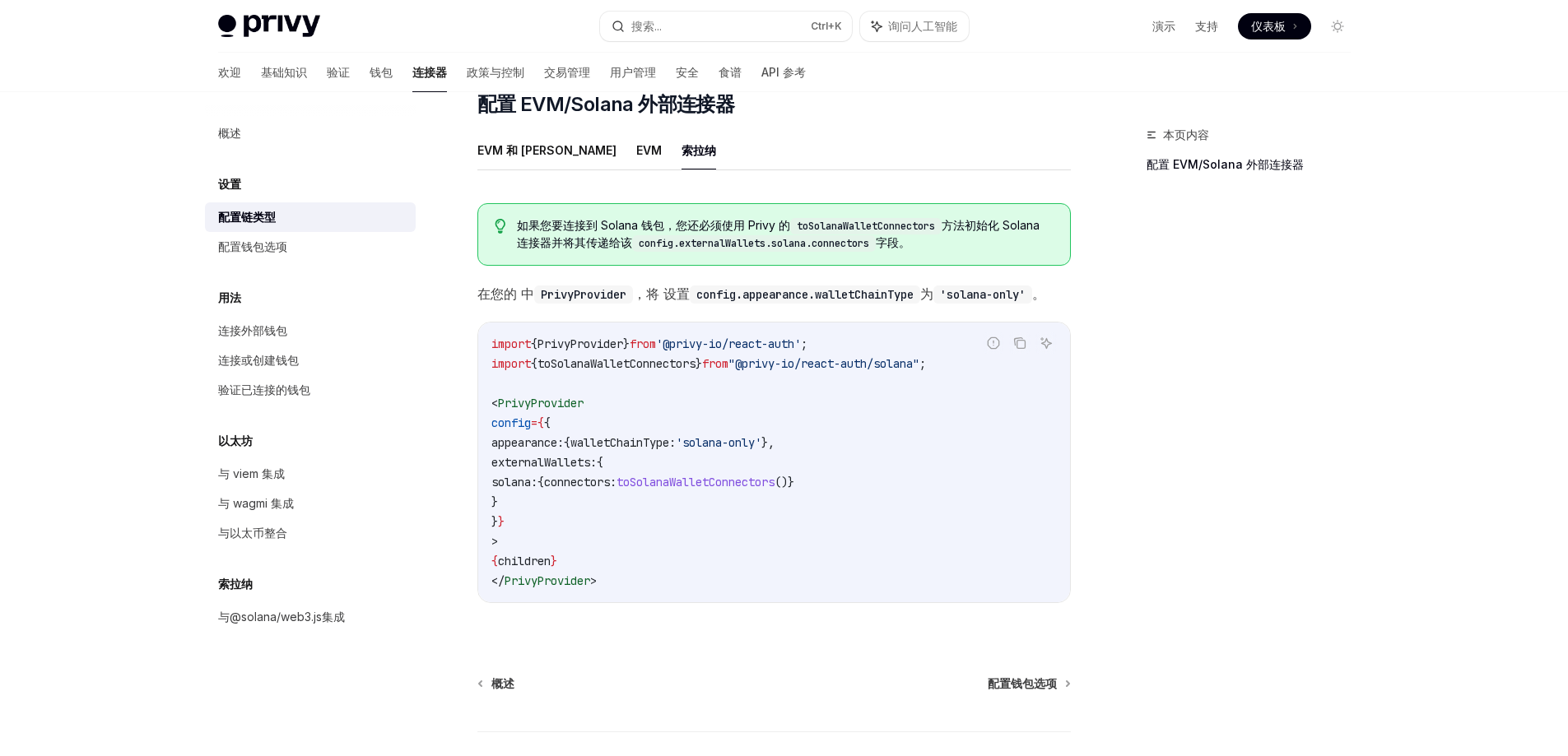
scroll to position [332, 0]
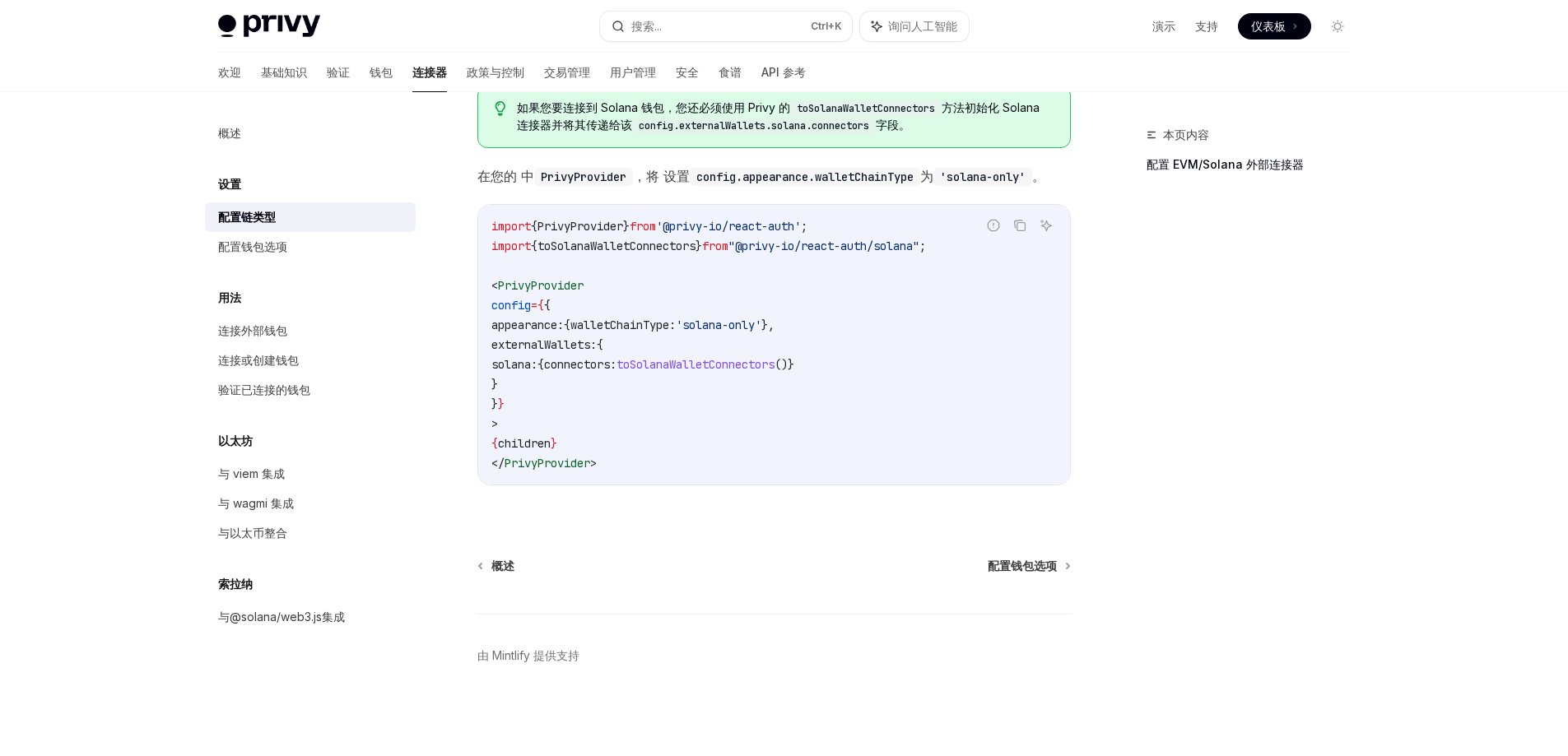
click at [1189, 165] on font "配置 EVM/Solana 外部连接器" at bounding box center [1224, 163] width 157 height 14
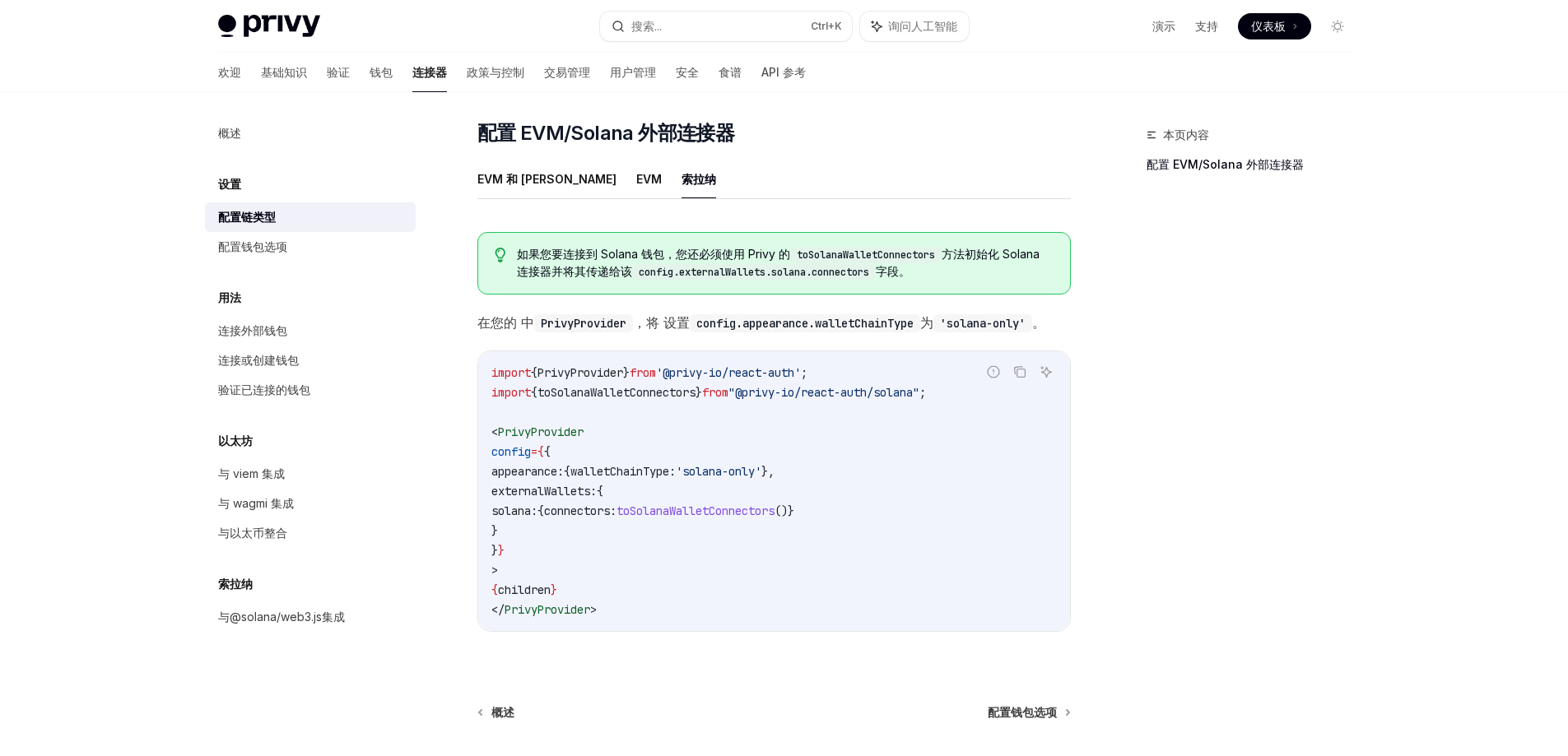
scroll to position [168, 0]
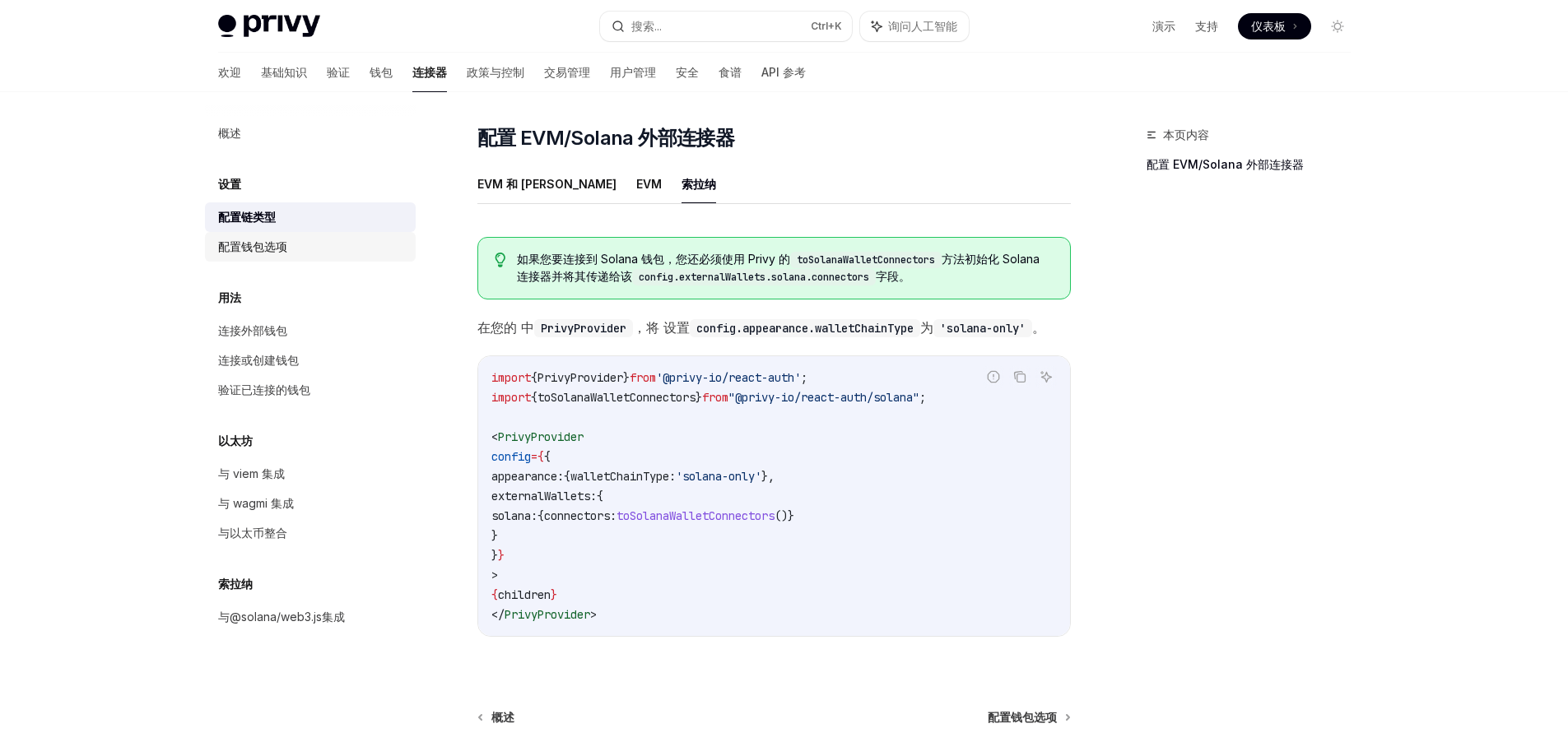
click at [272, 244] on font "配置钱包选项" at bounding box center [253, 246] width 69 height 14
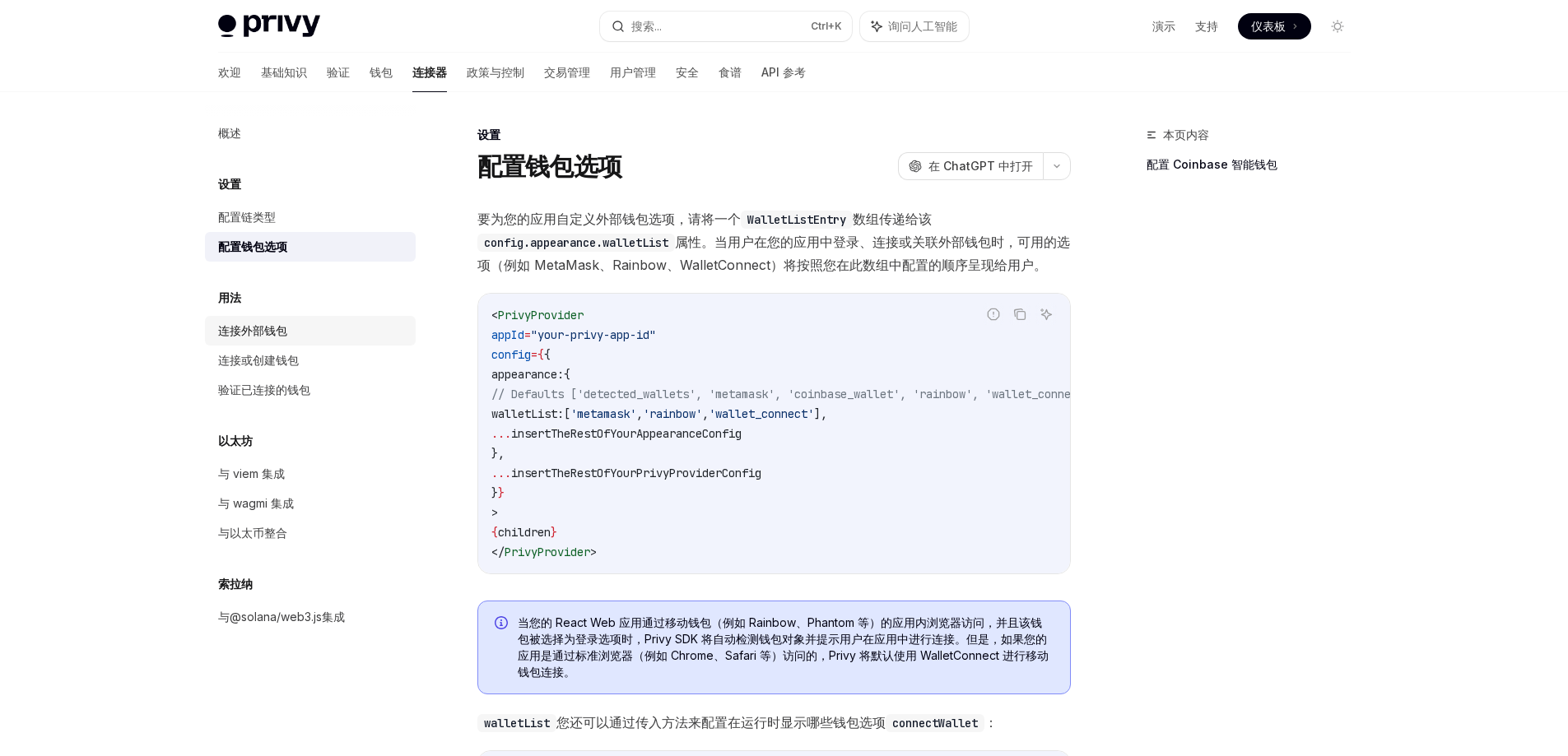
click at [256, 329] on font "连接外部钱包" at bounding box center [253, 330] width 69 height 14
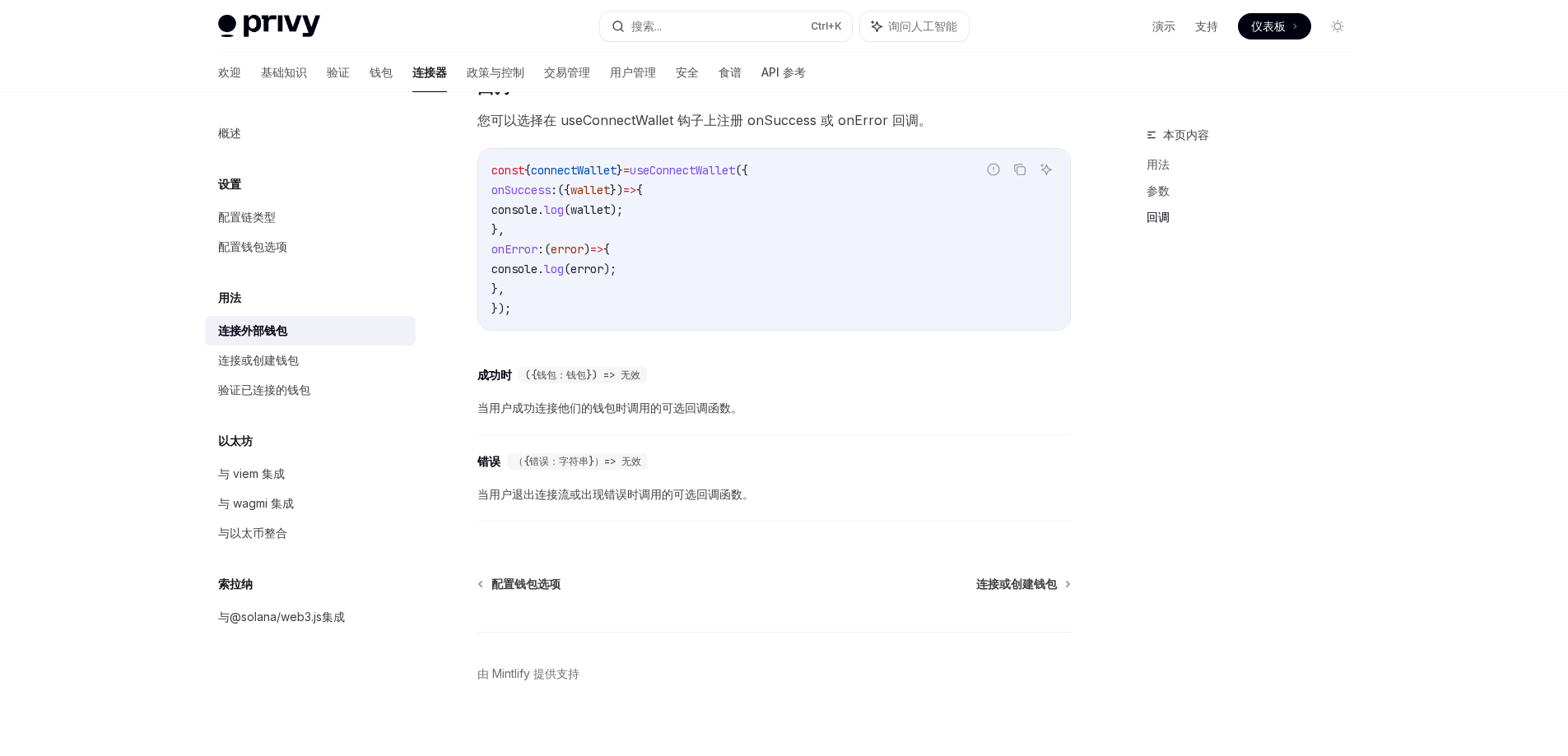
scroll to position [1032, 0]
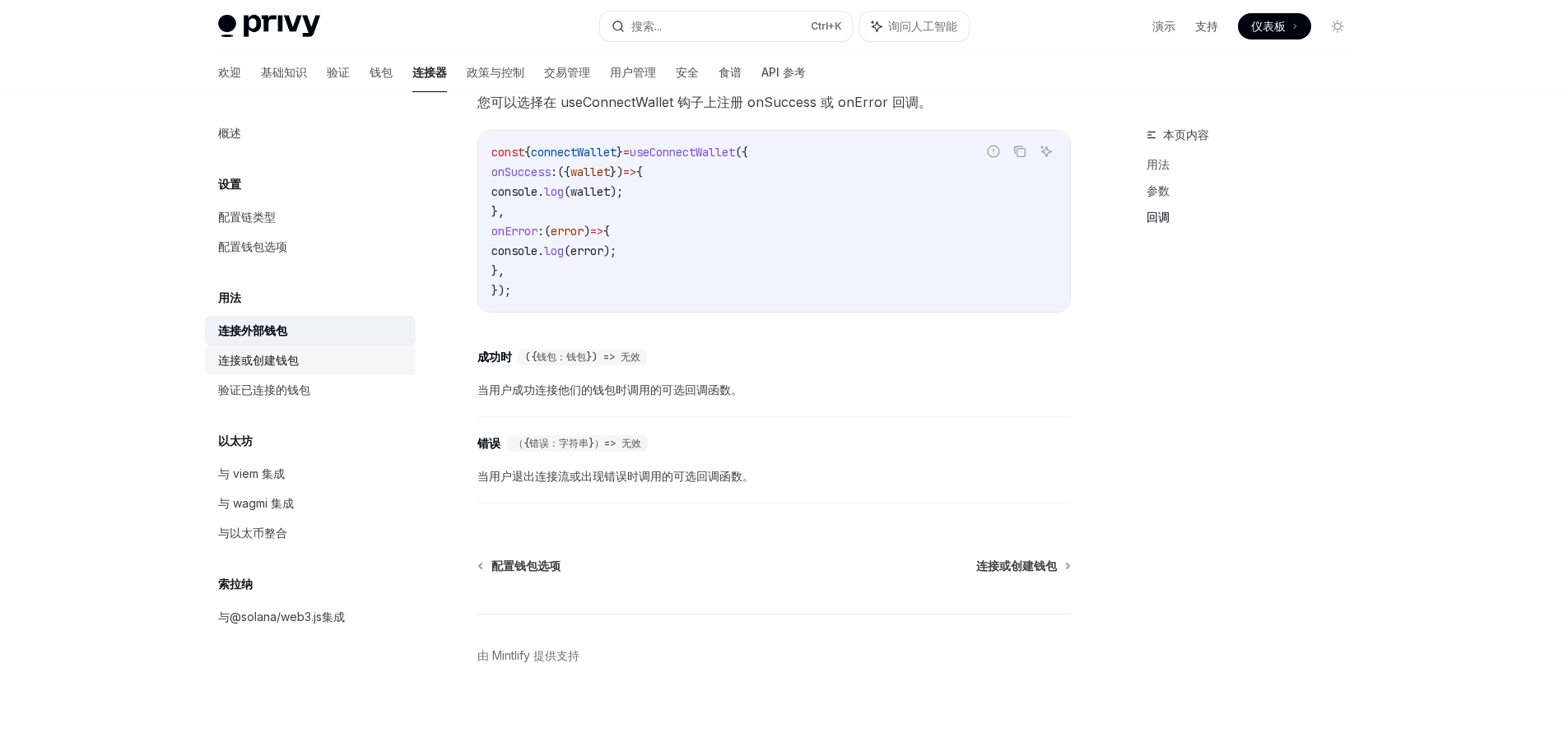
click at [276, 362] on font "连接或创建钱包" at bounding box center [258, 360] width 81 height 14
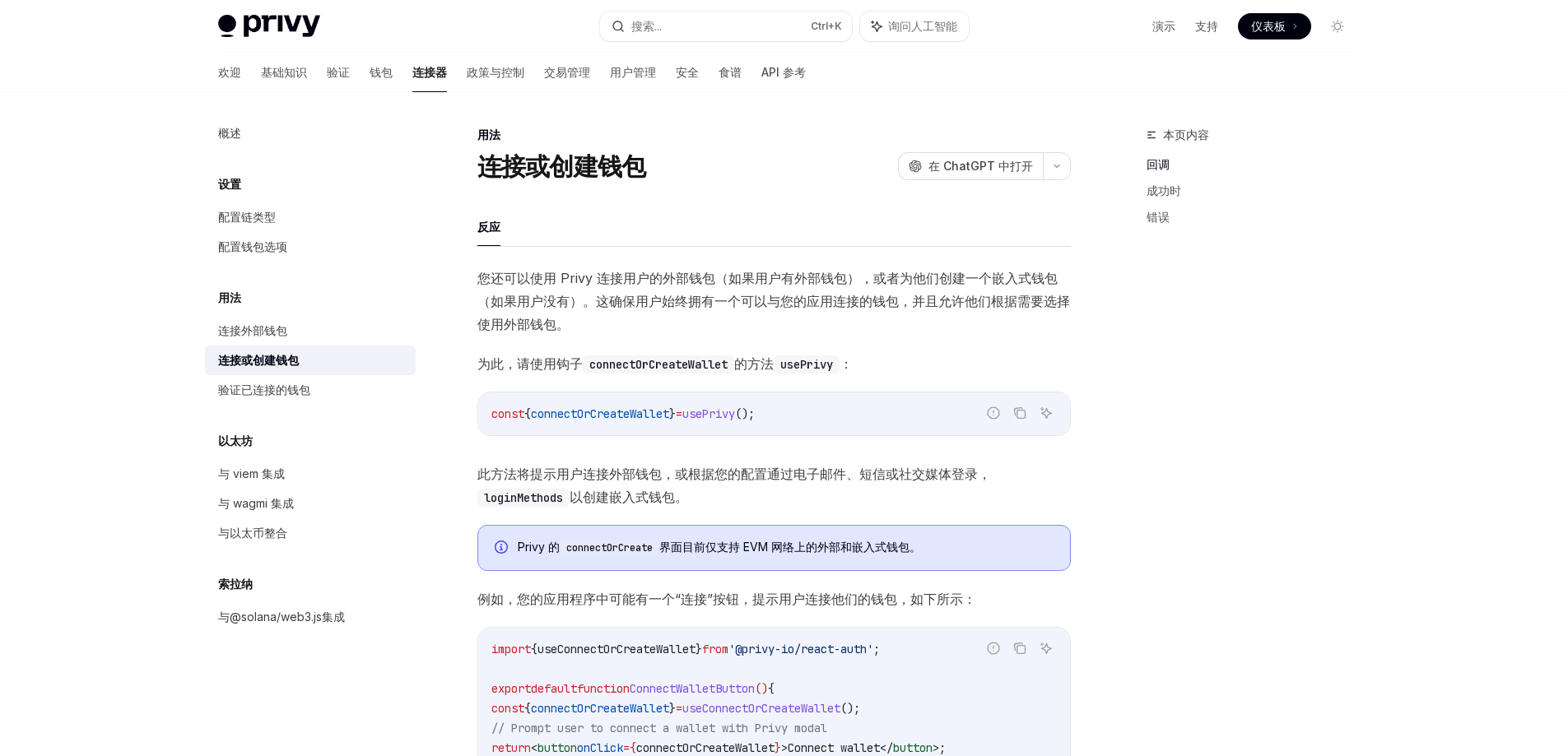
click at [628, 410] on span "connectOrCreateWallet" at bounding box center [599, 414] width 138 height 15
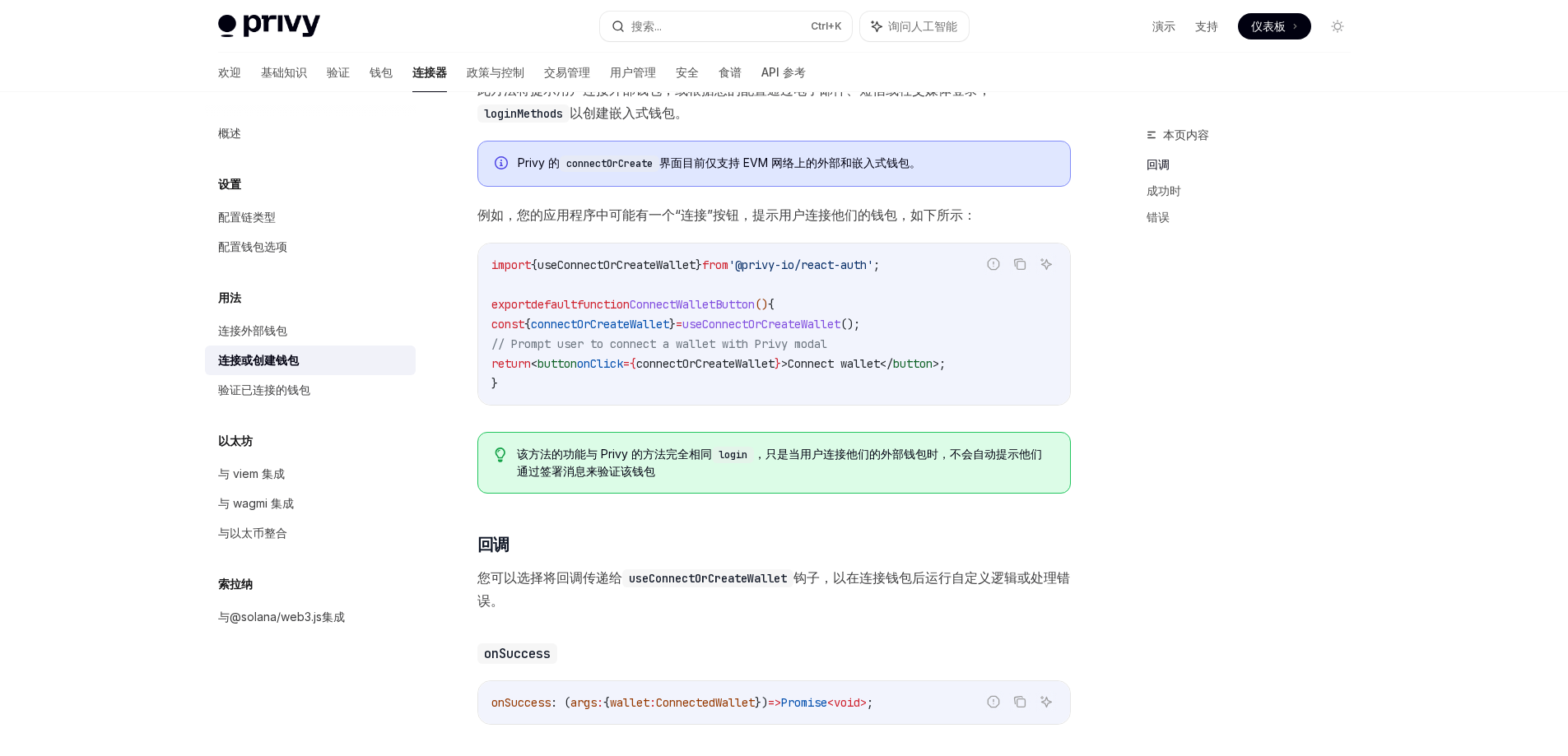
scroll to position [411, 0]
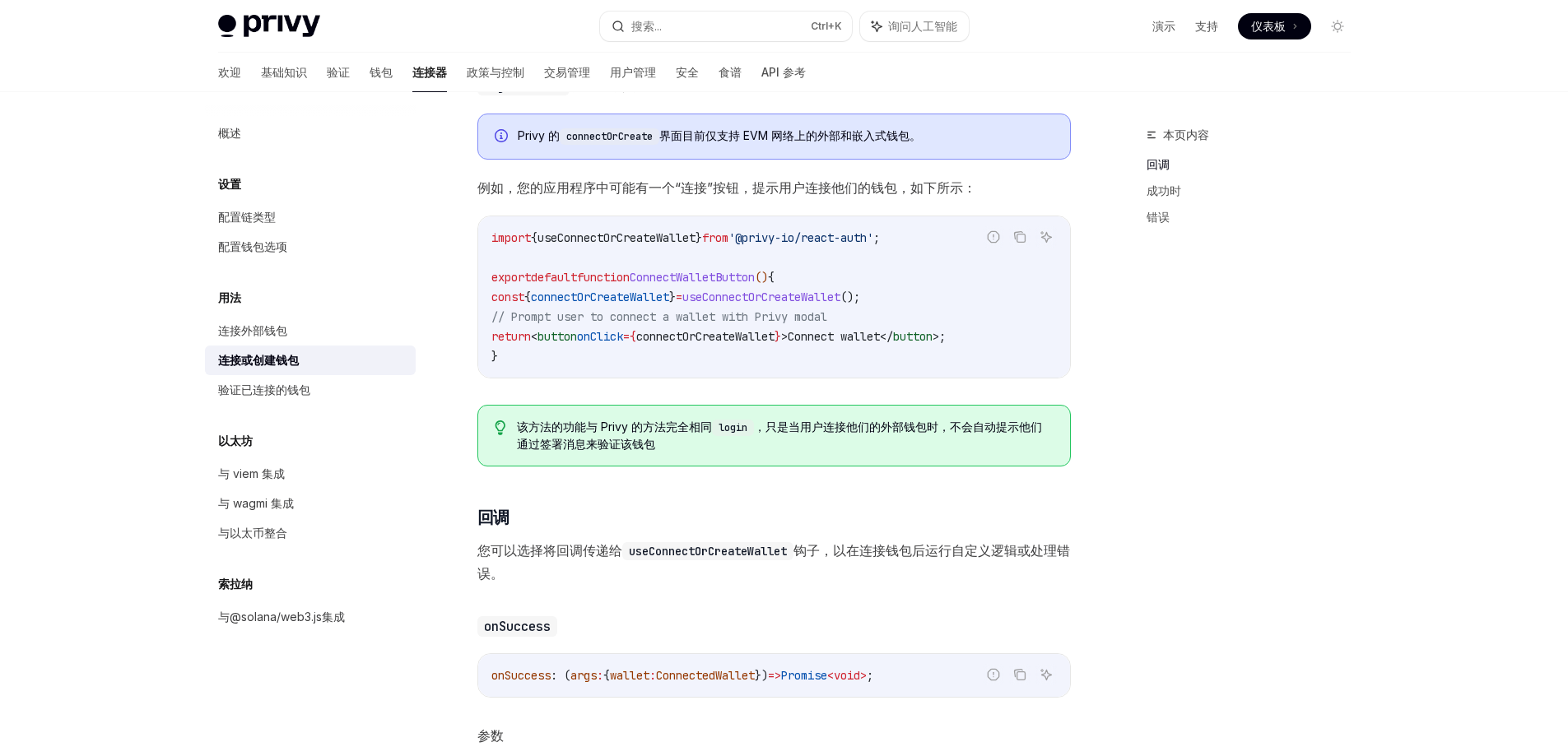
copy span "connectOrCreateWallet"
drag, startPoint x: 491, startPoint y: 301, endPoint x: 969, endPoint y: 303, distance: 478.0
click at [969, 303] on code "import { useConnectOrCreateWallet } from '@privy-io/react-auth' ; export defaul…" at bounding box center [774, 297] width 565 height 138
copy span "const { connectOrCreateWallet } = useConnectOrCreateWallet ();"
click at [402, 423] on div "概述 设置 配置链类型 配置钱包选项 用法 连接外部钱包 连接或创建钱包 验证已连接的钱包 以太坊 与 viem 集成 与 wagmi 集成 与以太币整合 索…" at bounding box center [310, 375] width 210 height 514
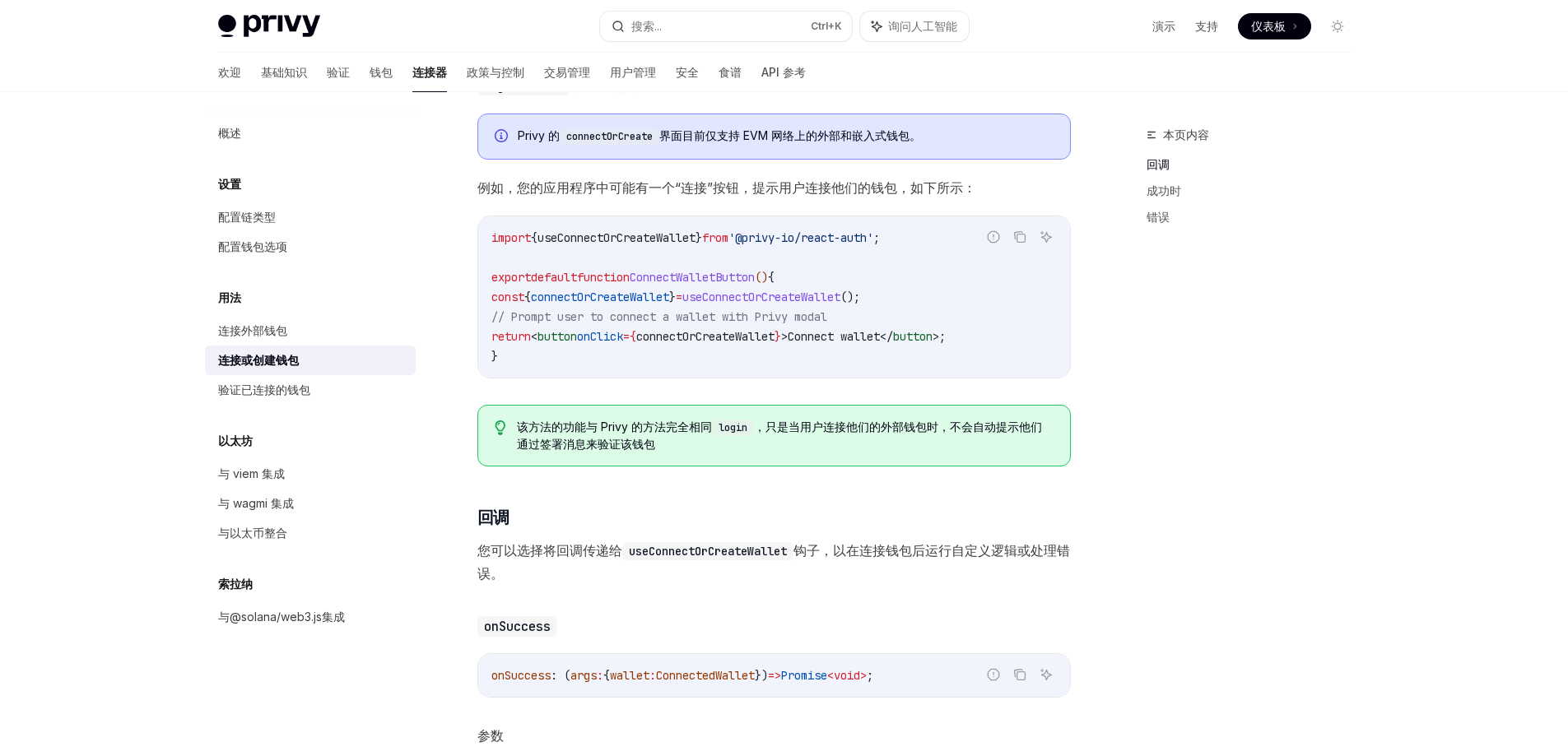
click at [428, 492] on div "概述 设置 配置链类型 配置钱包选项 用法 连接外部钱包 连接或创建钱包 验证已连接的钱包 以太坊 与 viem 集成 与 wagmi 集成 与以太币整合 索…" at bounding box center [323, 424] width 237 height 664
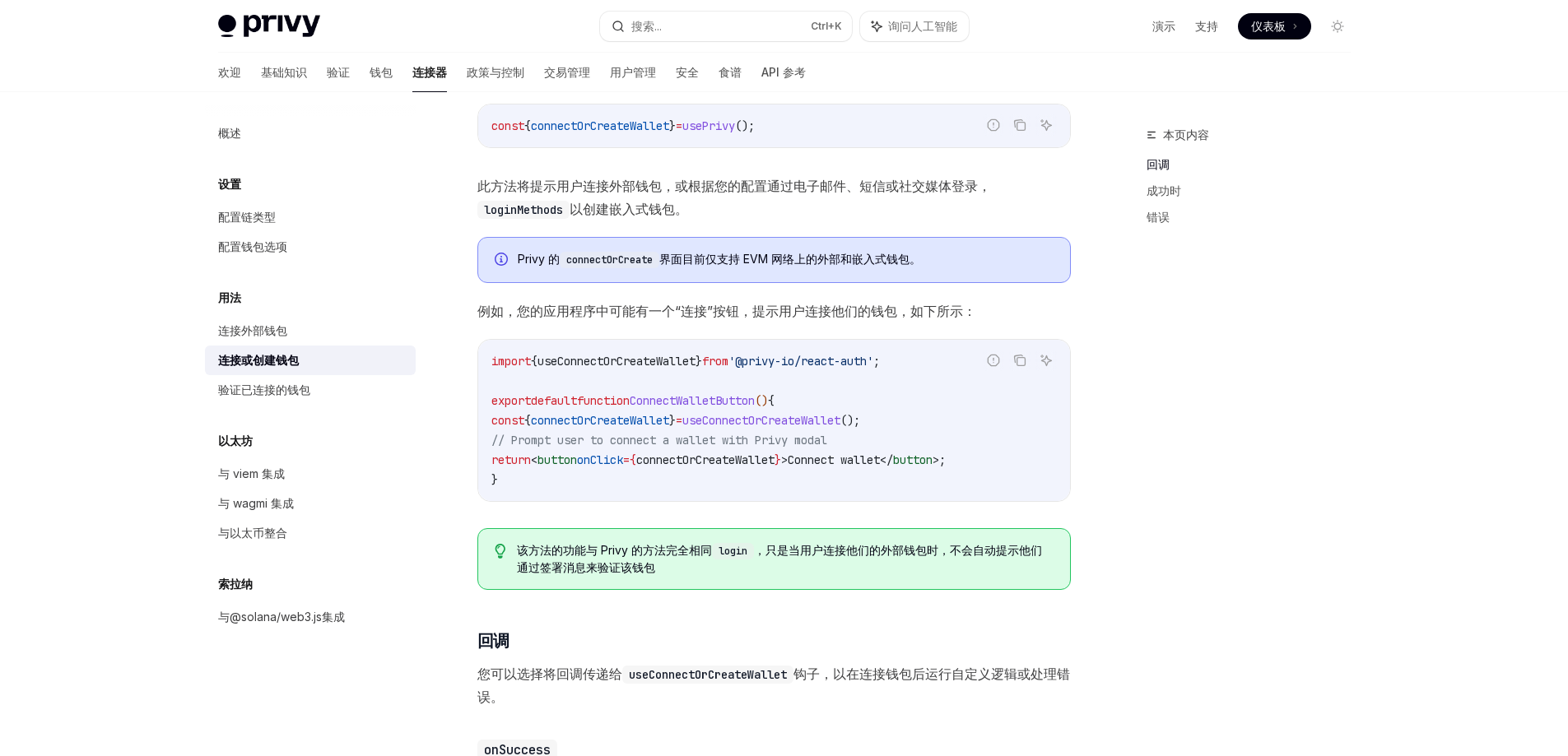
scroll to position [330, 0]
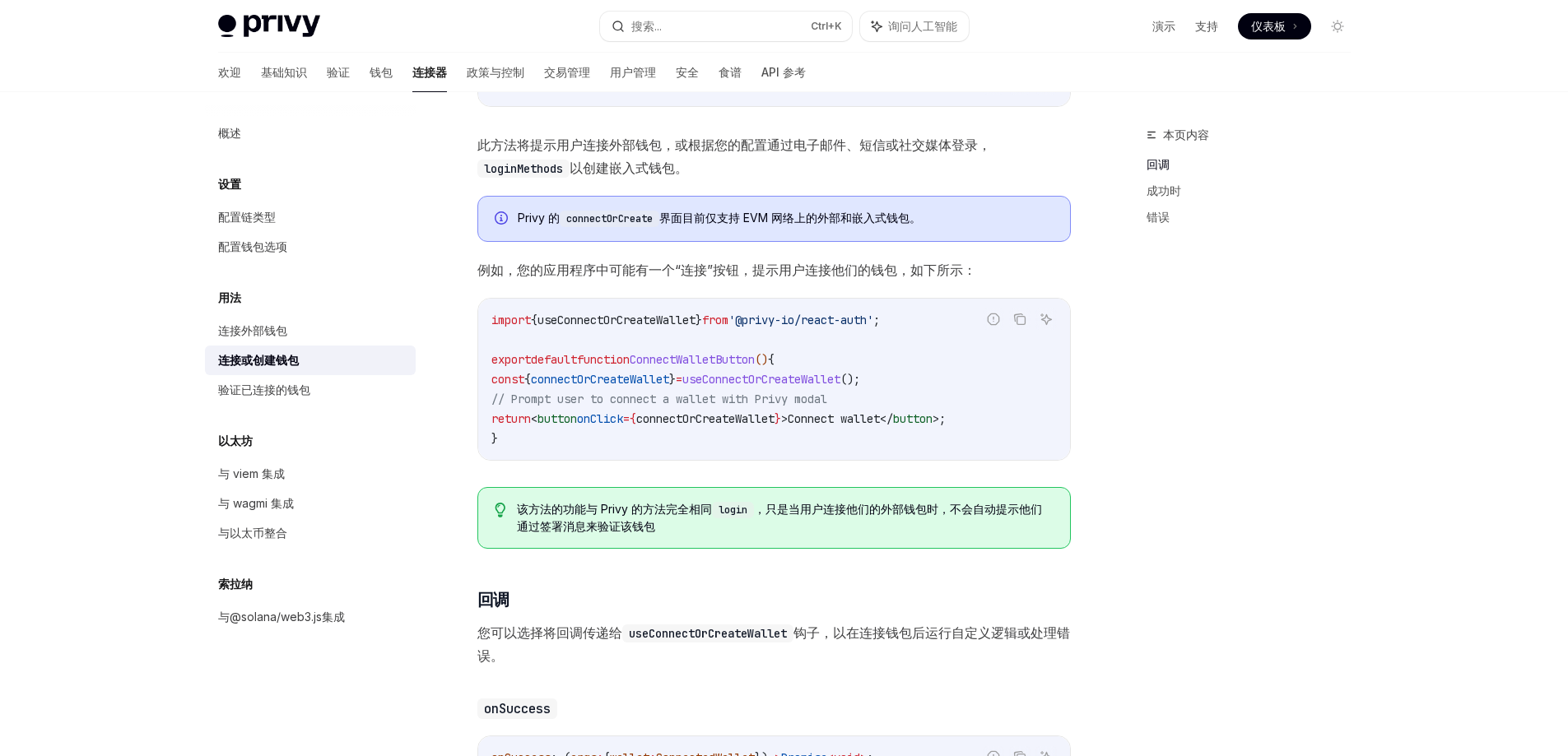
click at [58, 612] on div "Privy Docs 主页 搜索... Ctrl +K 询问人工智能 演示 支持 仪表板 仪表板 搜索... 导航 用法 连接或创建钱包 欢迎 基础知识 验证…" at bounding box center [784, 544] width 1568 height 1747
click at [370, 72] on font "钱包" at bounding box center [381, 71] width 23 height 14
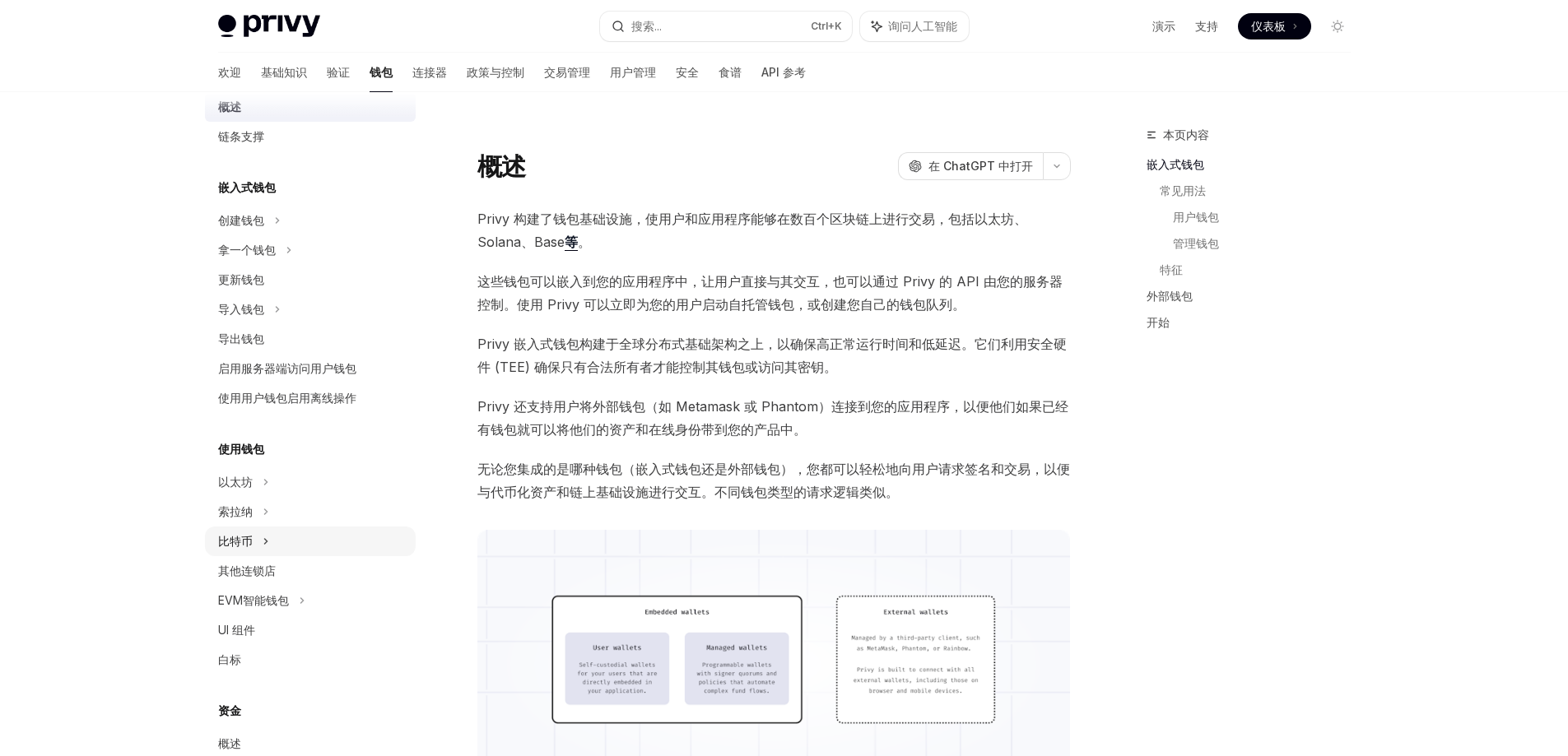
scroll to position [83, 0]
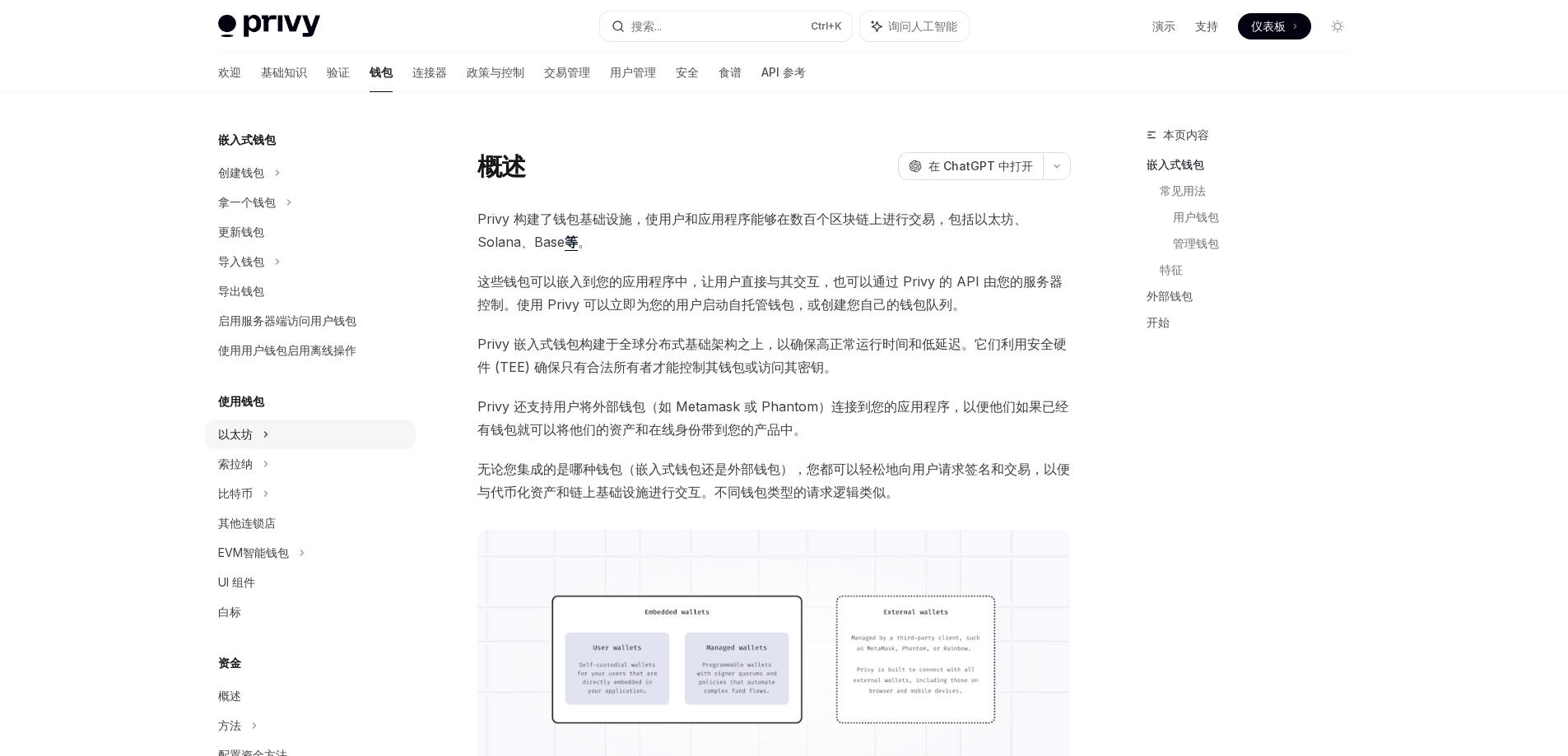
click at [259, 439] on div "以太坊" at bounding box center [310, 435] width 210 height 30
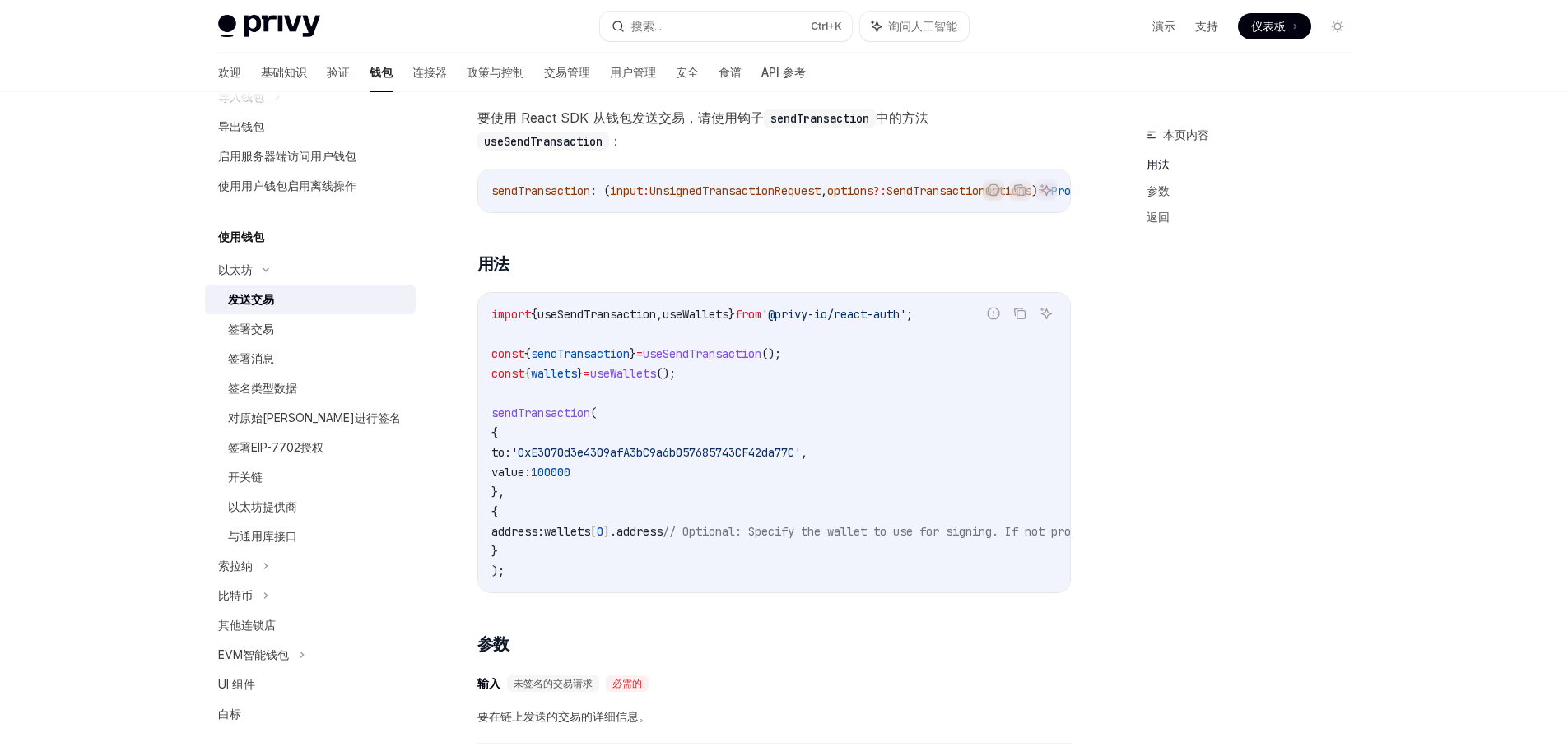
scroll to position [164, 0]
click at [531, 412] on span "sendTransaction" at bounding box center [540, 409] width 99 height 15
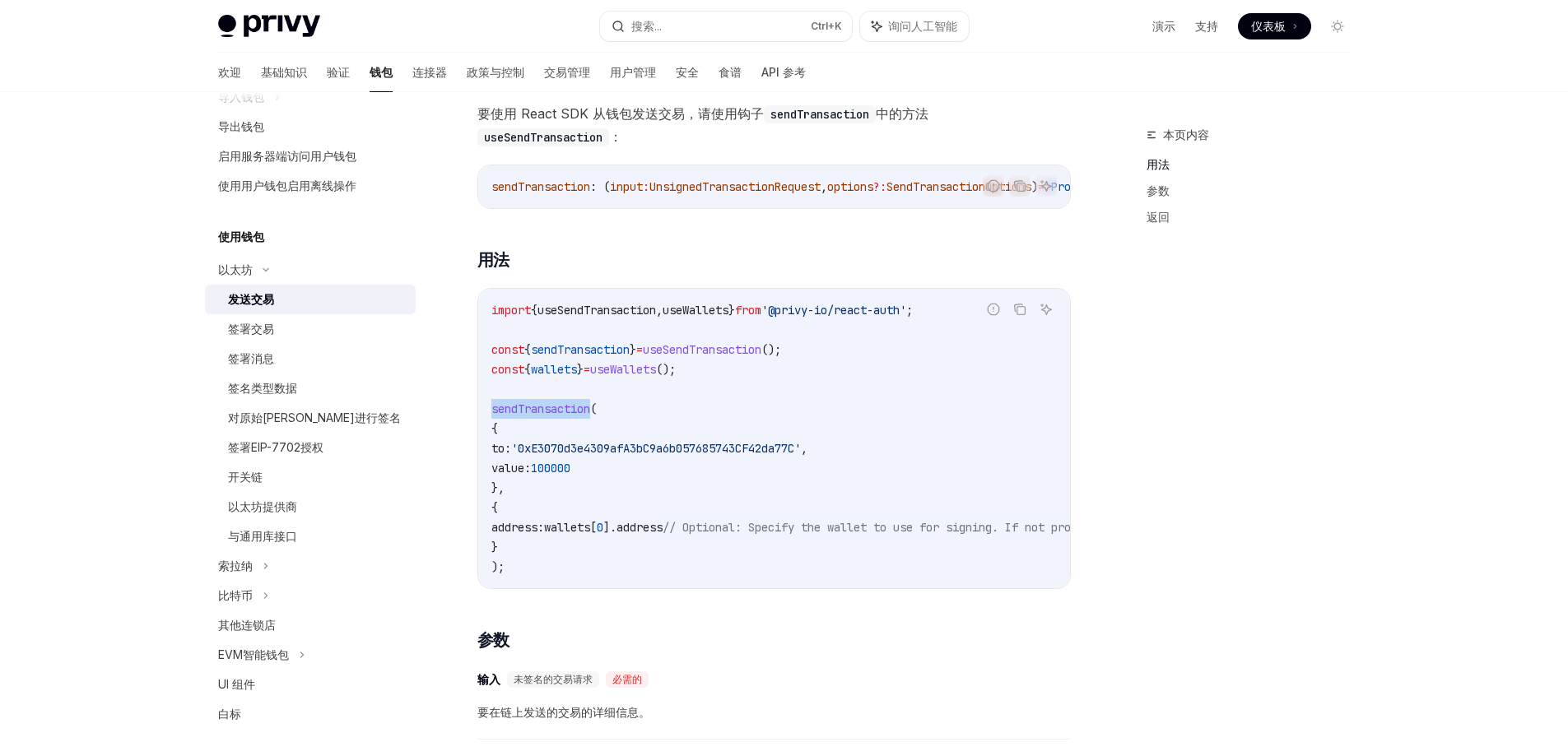
click at [531, 412] on span "sendTransaction" at bounding box center [540, 409] width 99 height 15
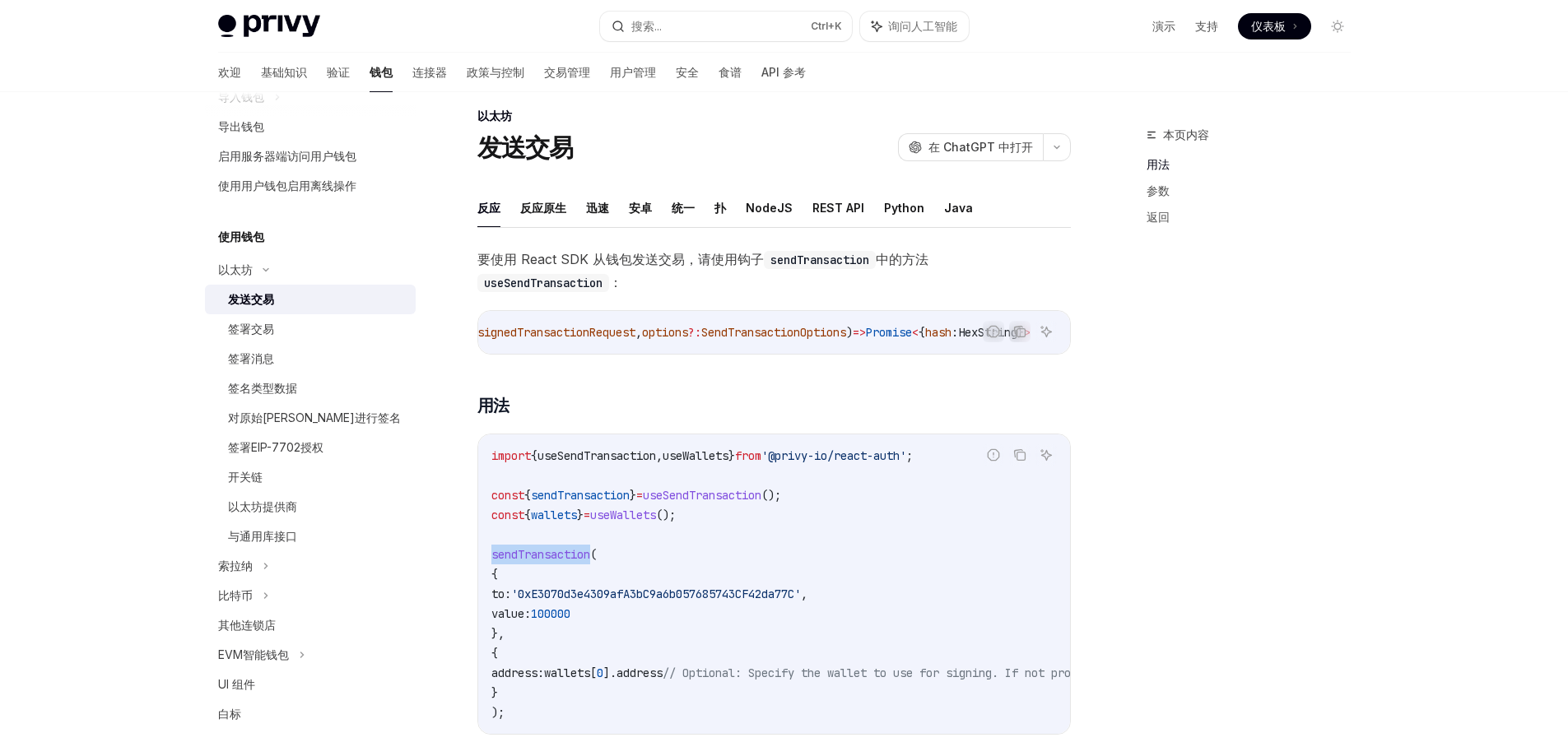
scroll to position [0, 0]
click at [555, 337] on span "sendTransaction" at bounding box center [540, 332] width 99 height 15
copy span "sendTransaction"
click at [567, 523] on span "wallets" at bounding box center [553, 516] width 46 height 15
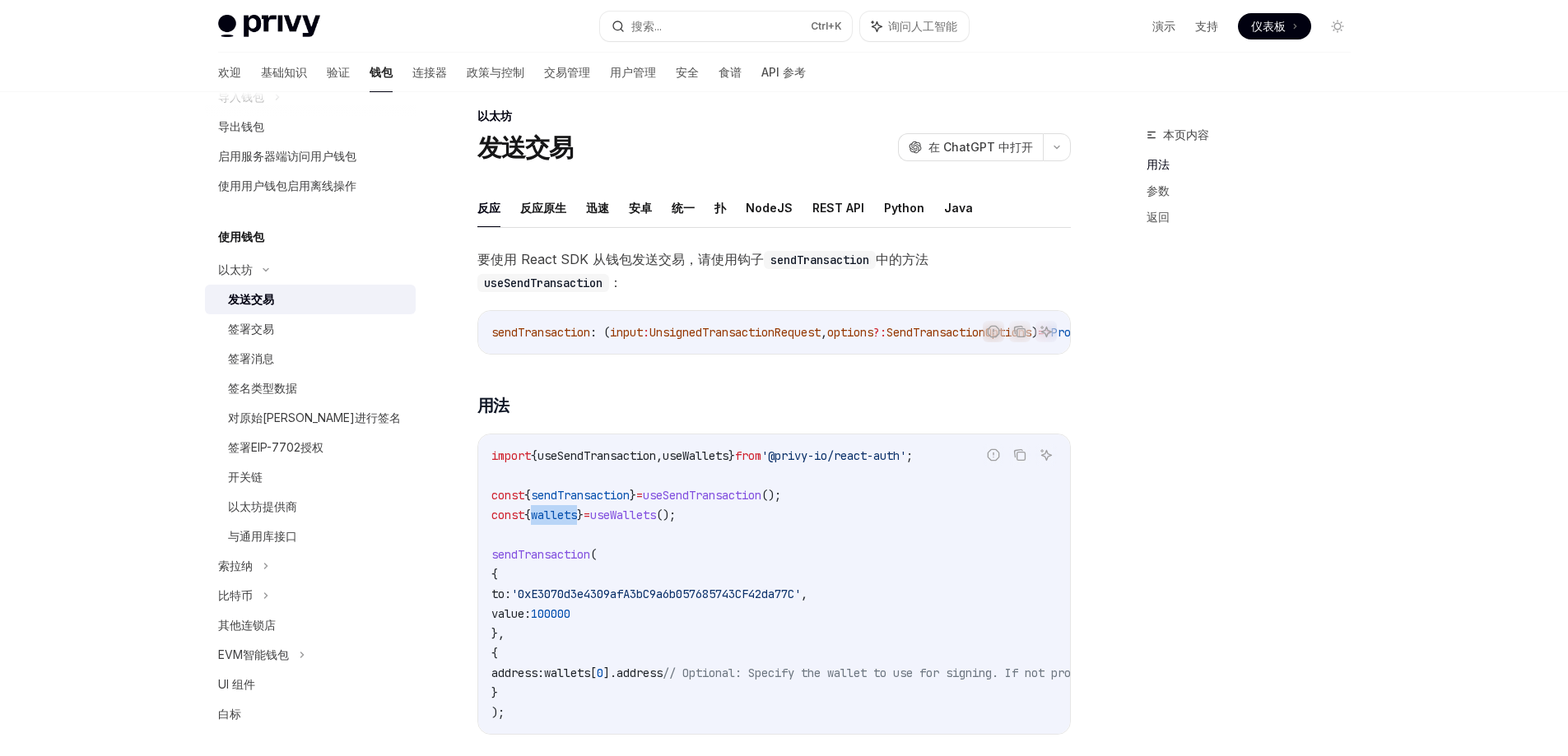
click at [567, 523] on span "wallets" at bounding box center [553, 516] width 46 height 15
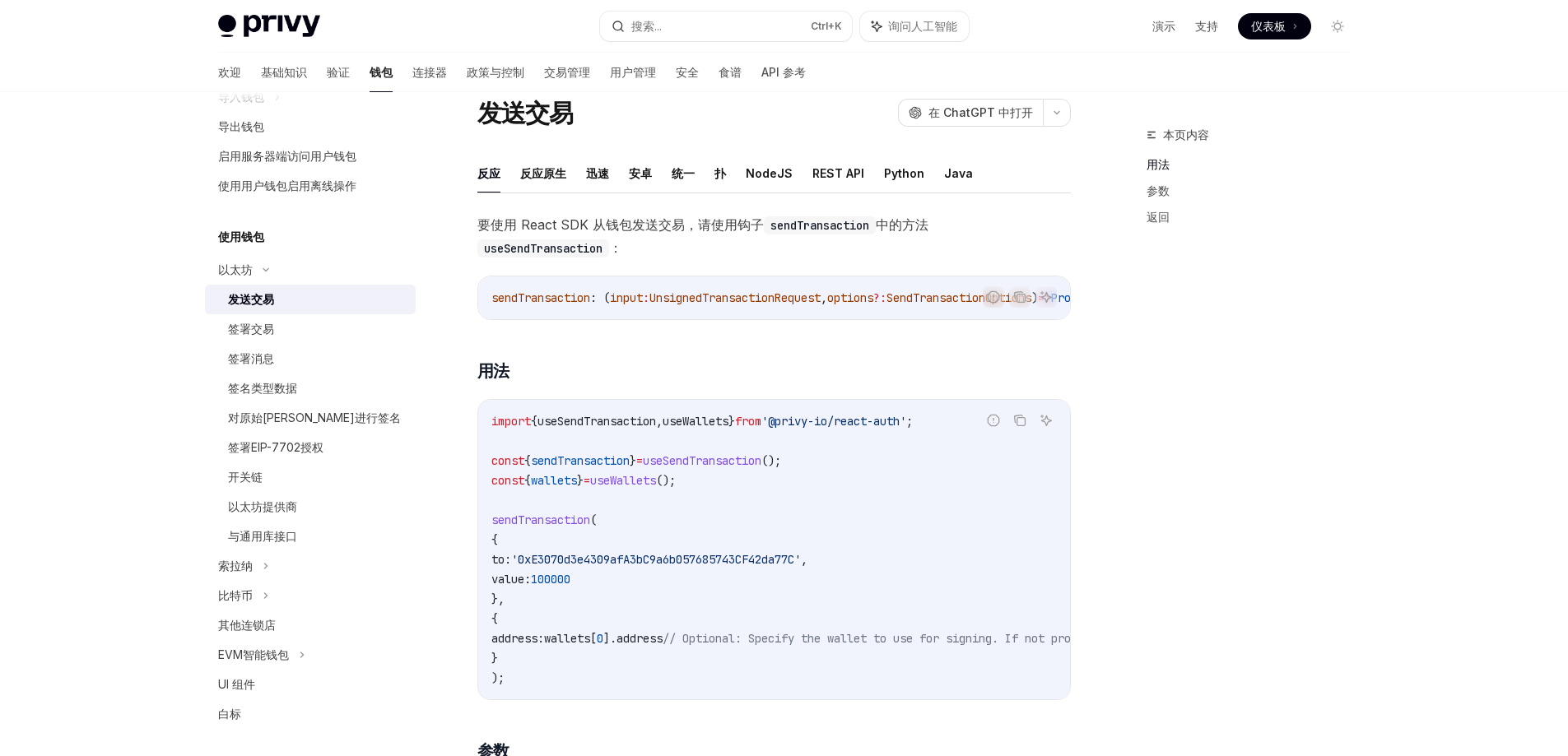
scroll to position [101, 0]
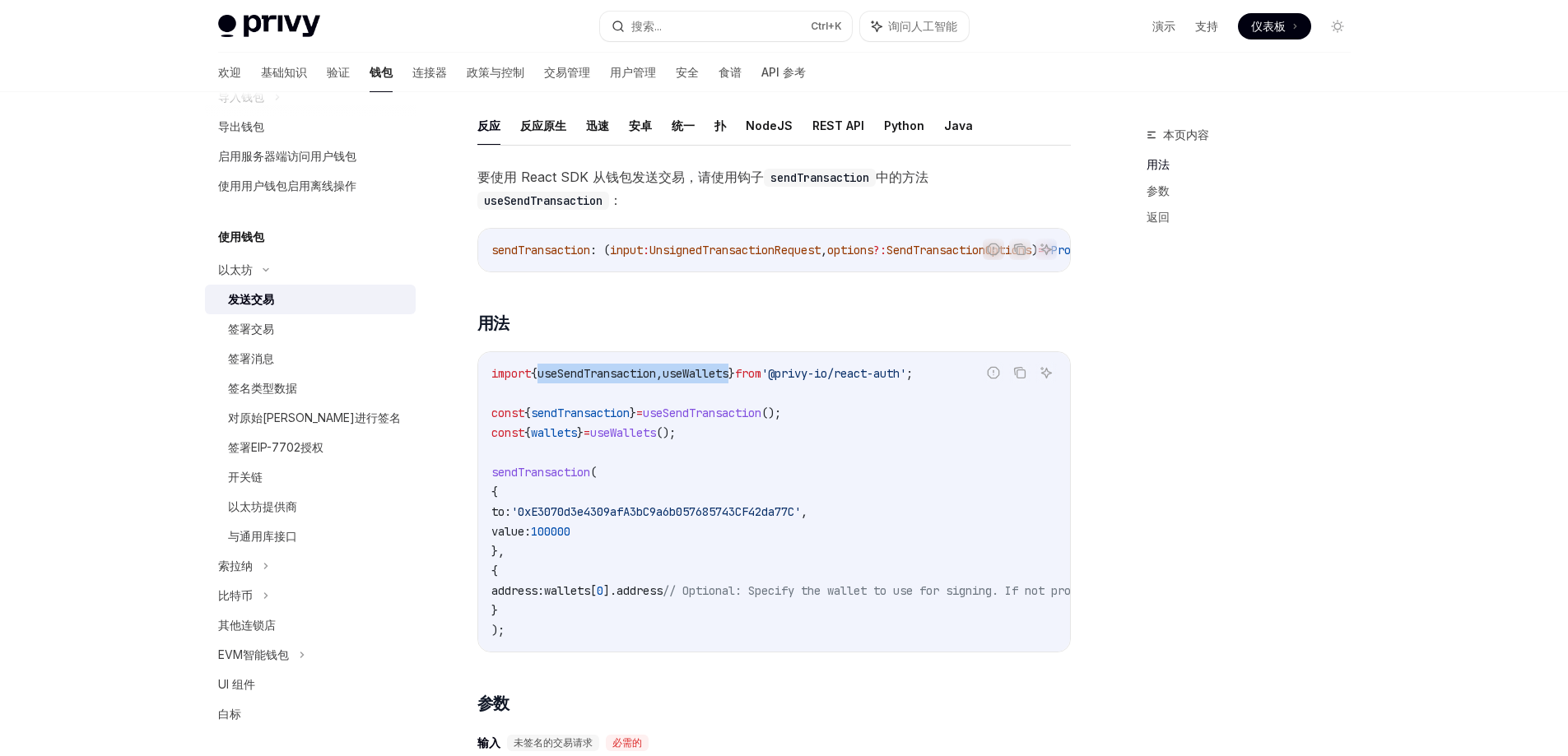
copy span "useSendTransaction , useWallets"
drag, startPoint x: 755, startPoint y: 381, endPoint x: 545, endPoint y: 389, distance: 210.2
click at [545, 389] on code "import { useSendTransaction , useWallets } from '@privy-io/react-auth' ; const …" at bounding box center [922, 501] width 863 height 276
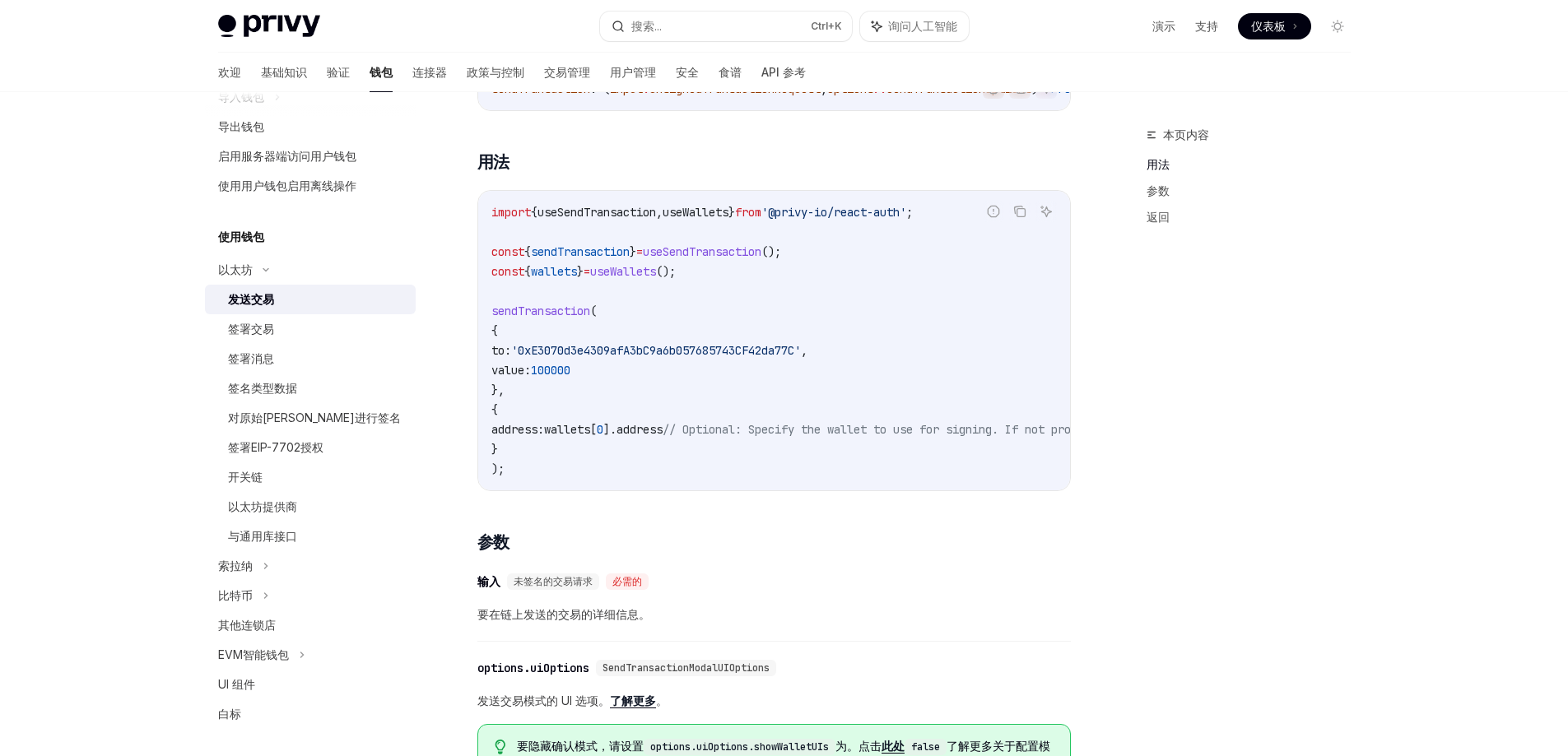
scroll to position [266, 0]
click at [500, 363] on code "import { useSendTransaction , useWallets } from '@privy-io/react-auth' ; const …" at bounding box center [922, 337] width 863 height 276
click at [488, 308] on div "import { useSendTransaction , useWallets } from '@privy-io/react-auth' ; const …" at bounding box center [774, 337] width 592 height 300
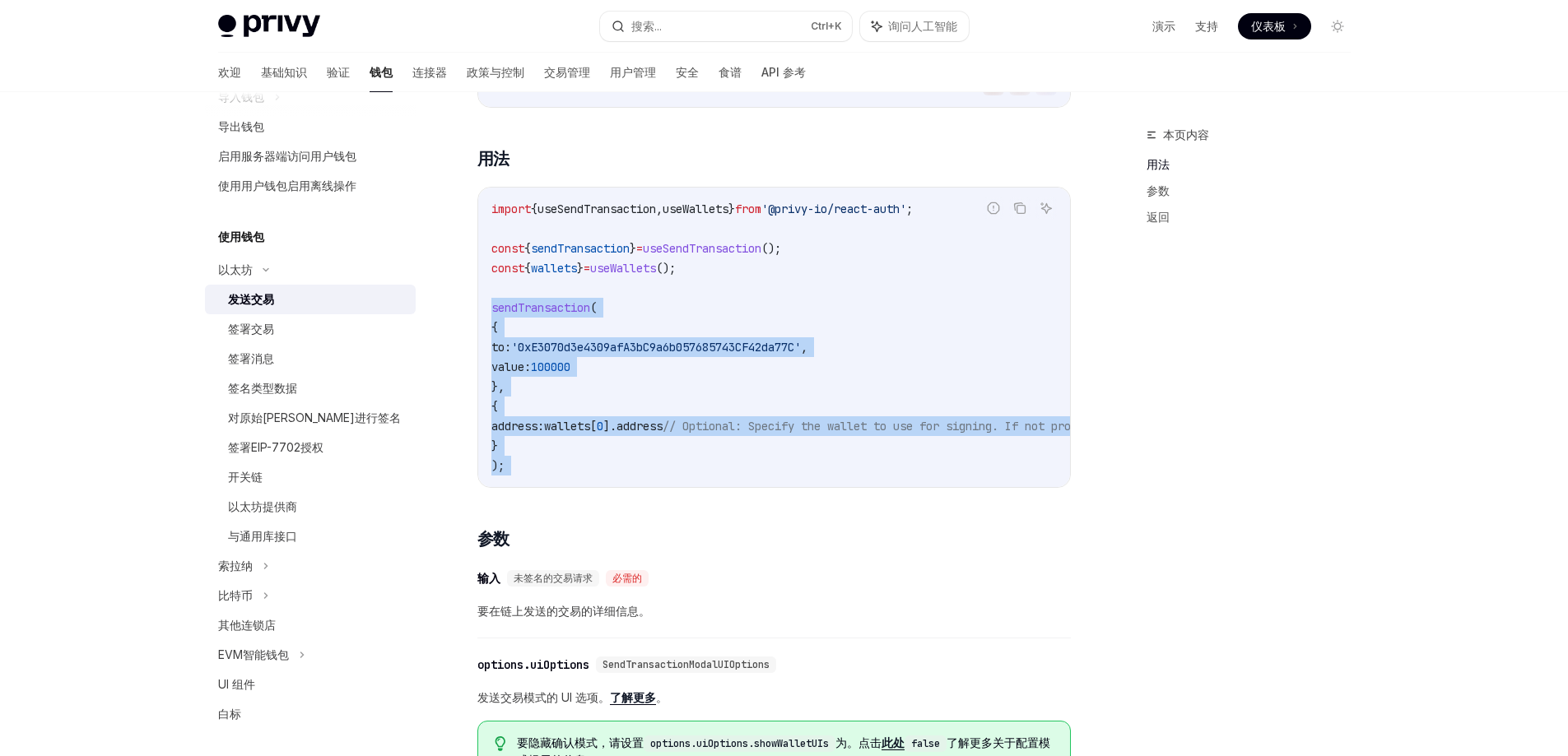
drag, startPoint x: 488, startPoint y: 308, endPoint x: 529, endPoint y: 465, distance: 162.3
click at [529, 465] on div "import { useSendTransaction , useWallets } from '@privy-io/react-auth' ; const …" at bounding box center [774, 337] width 592 height 300
copy code "sendTransaction ( { to: '0xE3070d3e4309afA3bC9a6b057685743CF42da77C' , value: 1…"
click at [0, 385] on div "Privy Docs 主页 搜索... Ctrl +K 询问人工智能 演示 支持 仪表板 仪表板 搜索... 导航 欢迎 基础知识 验证 钱包 连接器 政策与…" at bounding box center [784, 562] width 1568 height 1656
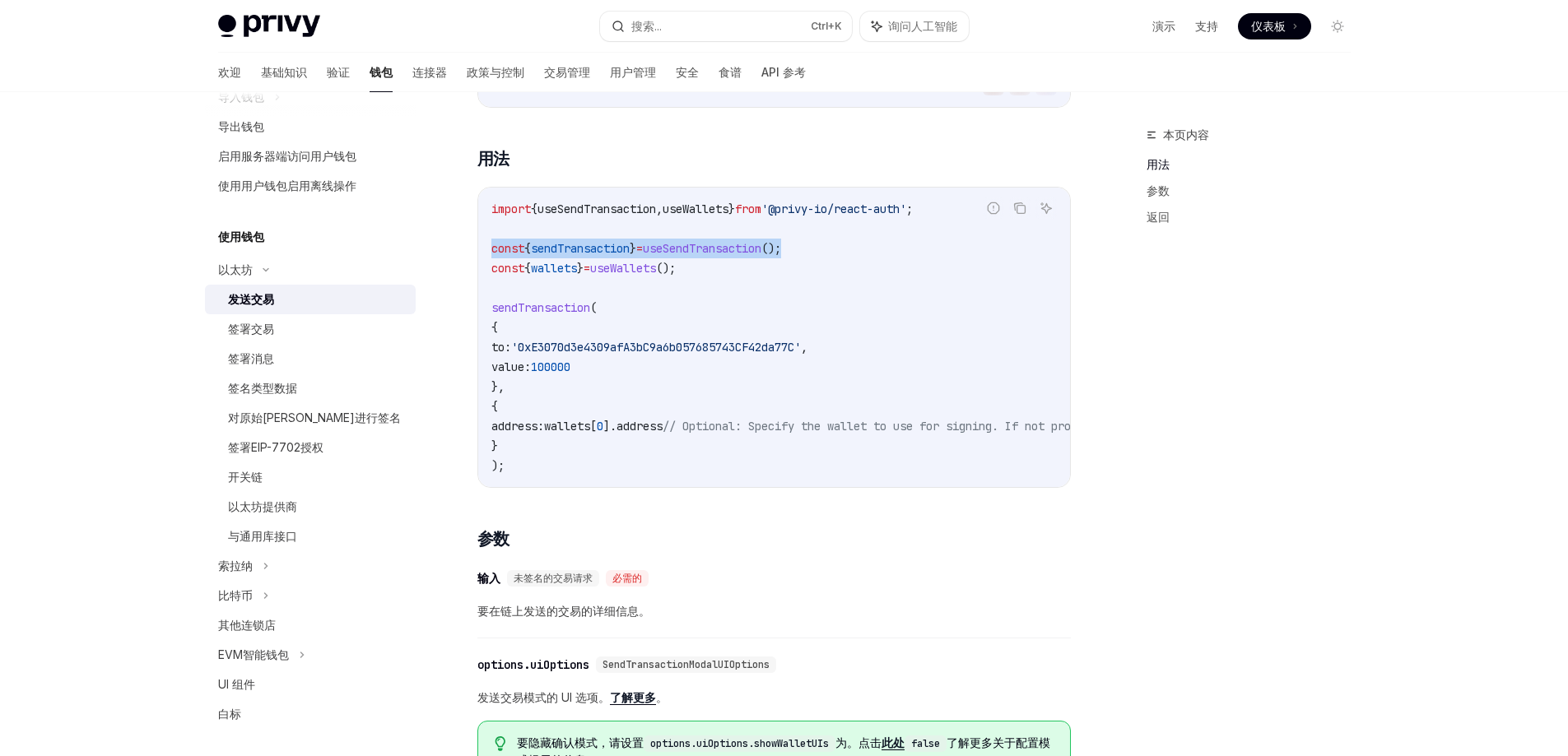
drag, startPoint x: 844, startPoint y: 255, endPoint x: 484, endPoint y: 250, distance: 360.0
click at [484, 250] on div "import { useSendTransaction , useWallets } from '@privy-io/react-auth' ; const …" at bounding box center [774, 337] width 592 height 300
copy span "const { sendTransaction } = useSendTransaction ();"
click at [136, 162] on div "Privy Docs 主页 搜索... Ctrl +K 询问人工智能 演示 支持 仪表板 仪表板 搜索... 导航 欢迎 基础知识 验证 钱包 连接器 政策与…" at bounding box center [784, 562] width 1568 height 1656
drag, startPoint x: 723, startPoint y: 276, endPoint x: 474, endPoint y: 267, distance: 249.2
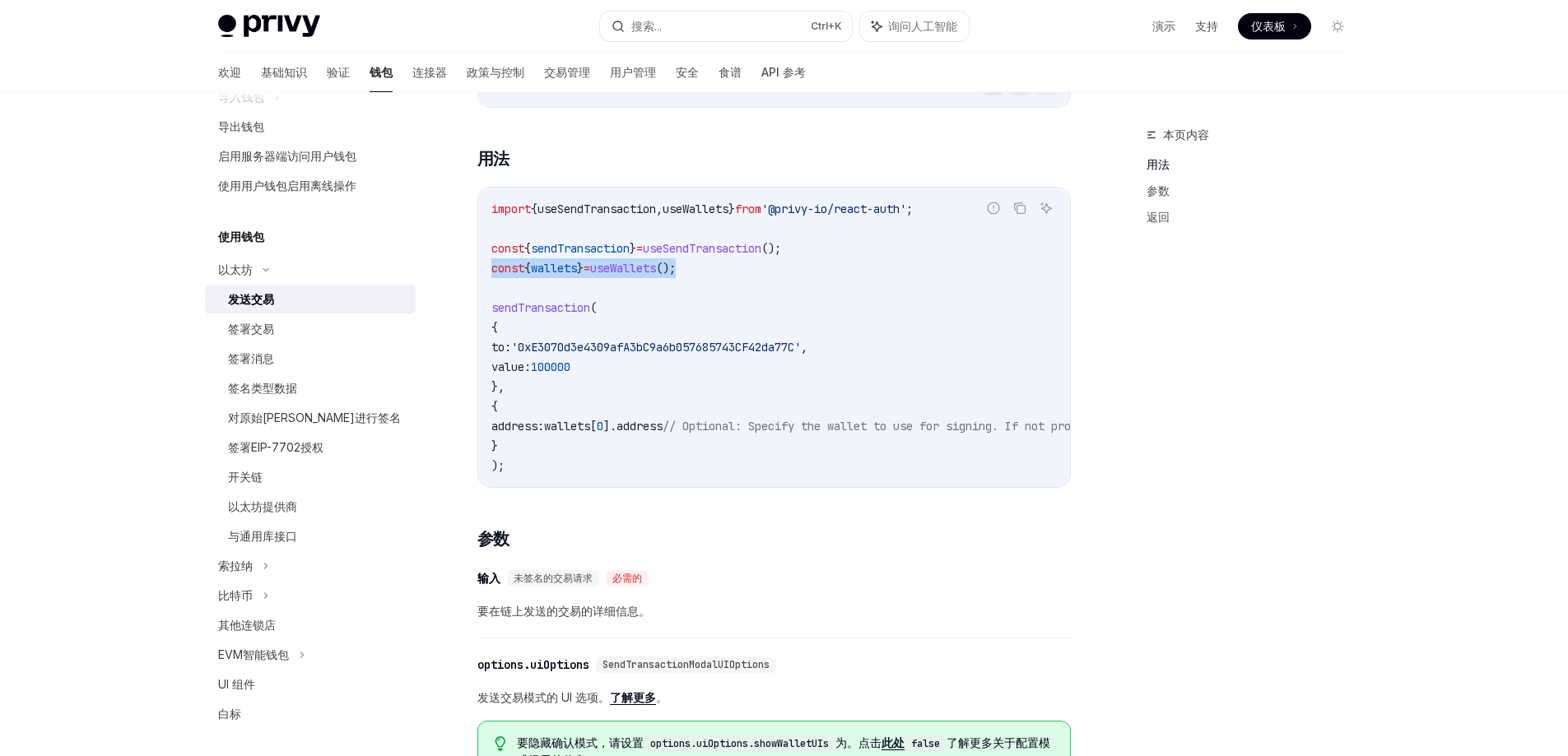
click at [474, 267] on div "以太坊 发送交易 OpenAI 在 ChatGPT 中打开 OpenAI 在 ChatGPT 中打开 反应 反应原生 迅速 安卓 统一 扑 NodeJS RE…" at bounding box center [620, 624] width 909 height 1530
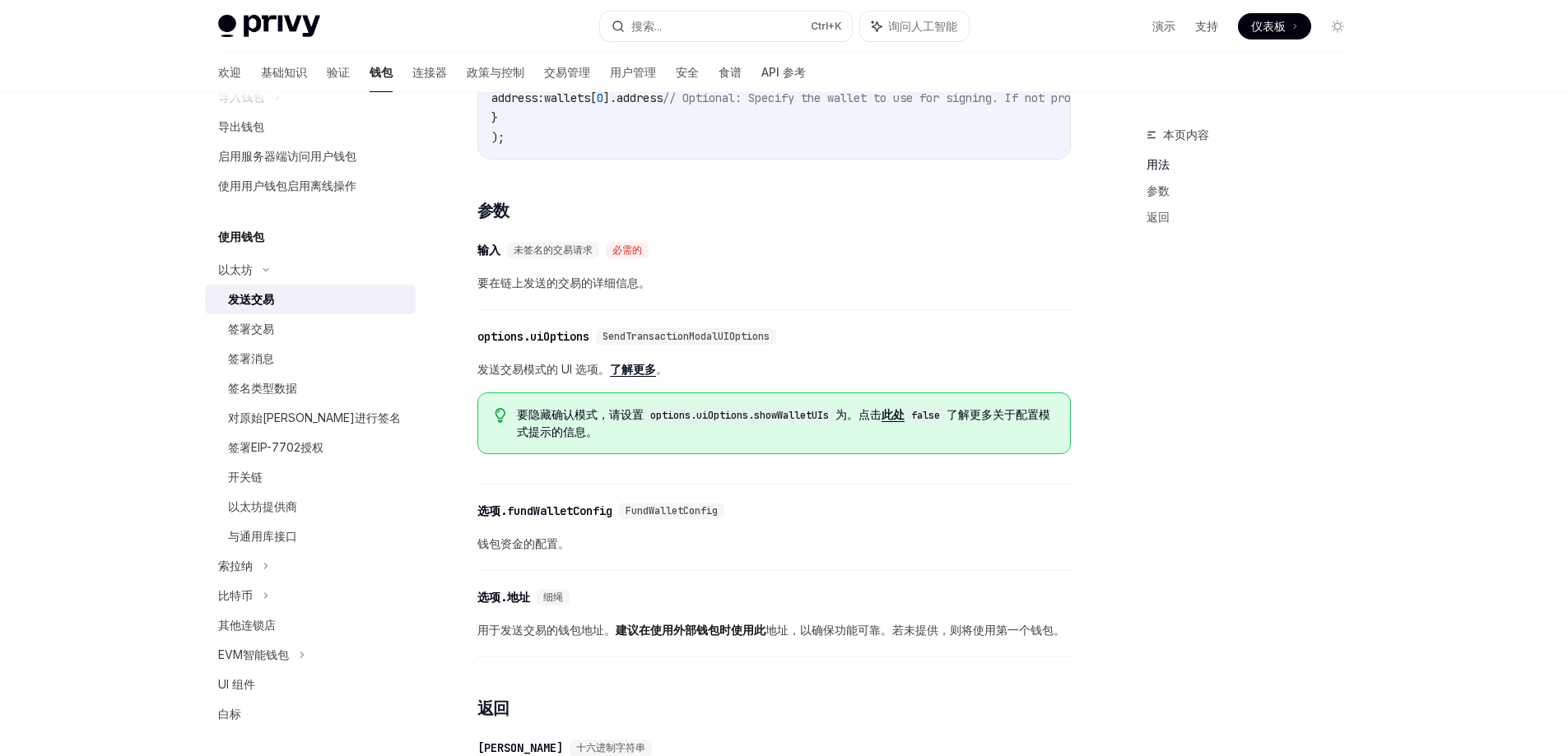
scroll to position [595, 0]
click at [276, 332] on div "签署交易" at bounding box center [316, 329] width 177 height 20
type textarea "*"
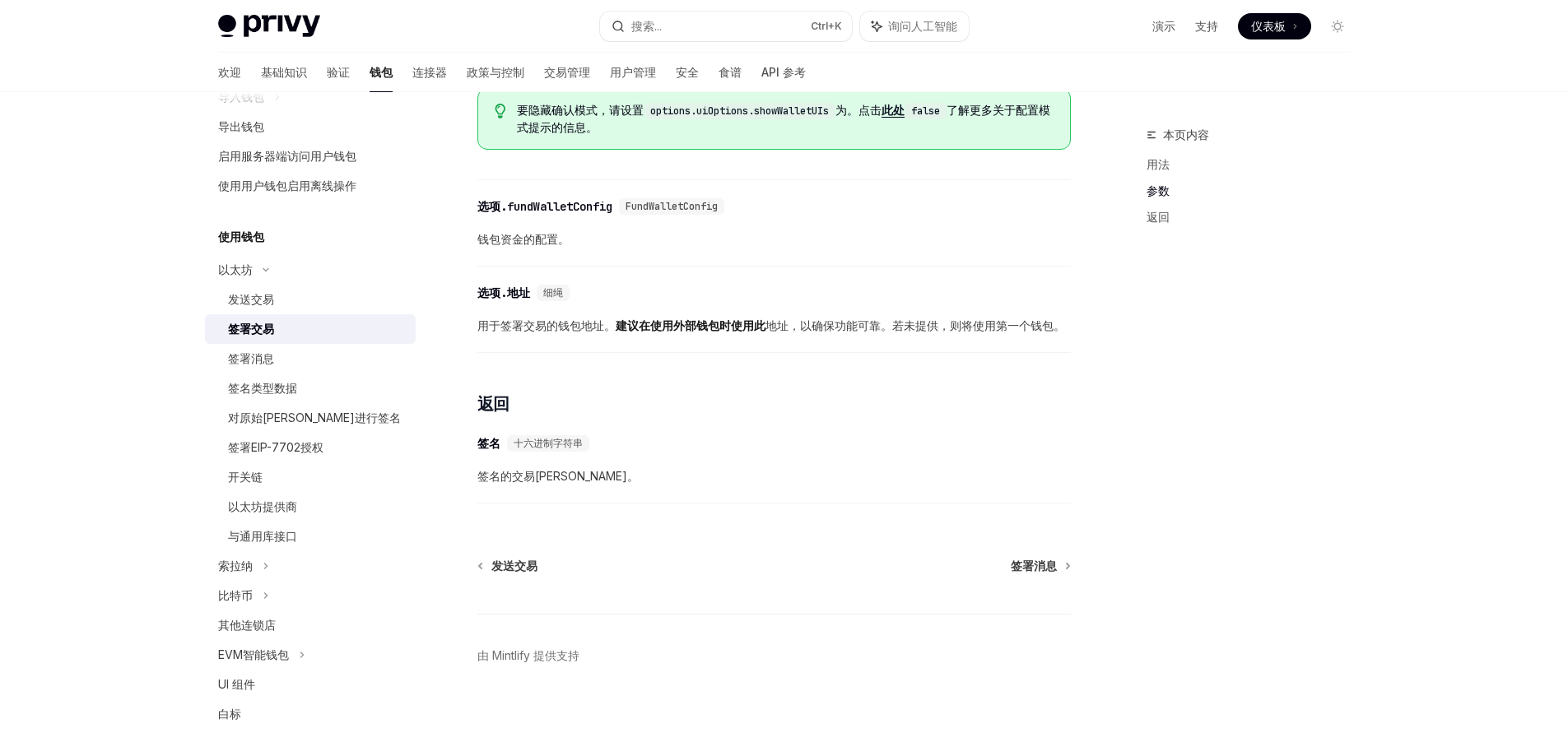
scroll to position [924, 0]
